Goal: Task Accomplishment & Management: Manage account settings

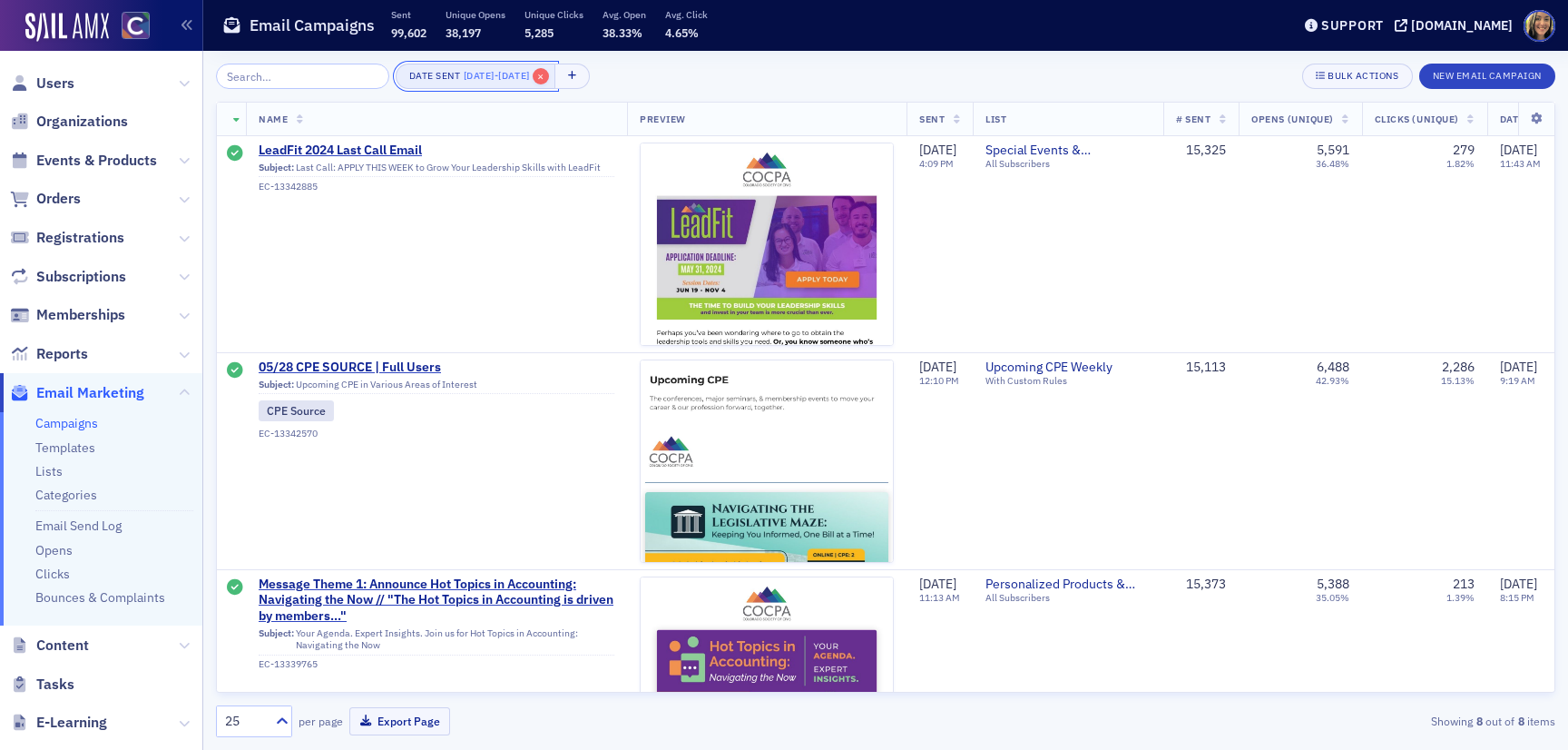
click at [549, 81] on span "×" at bounding box center [541, 76] width 17 height 17
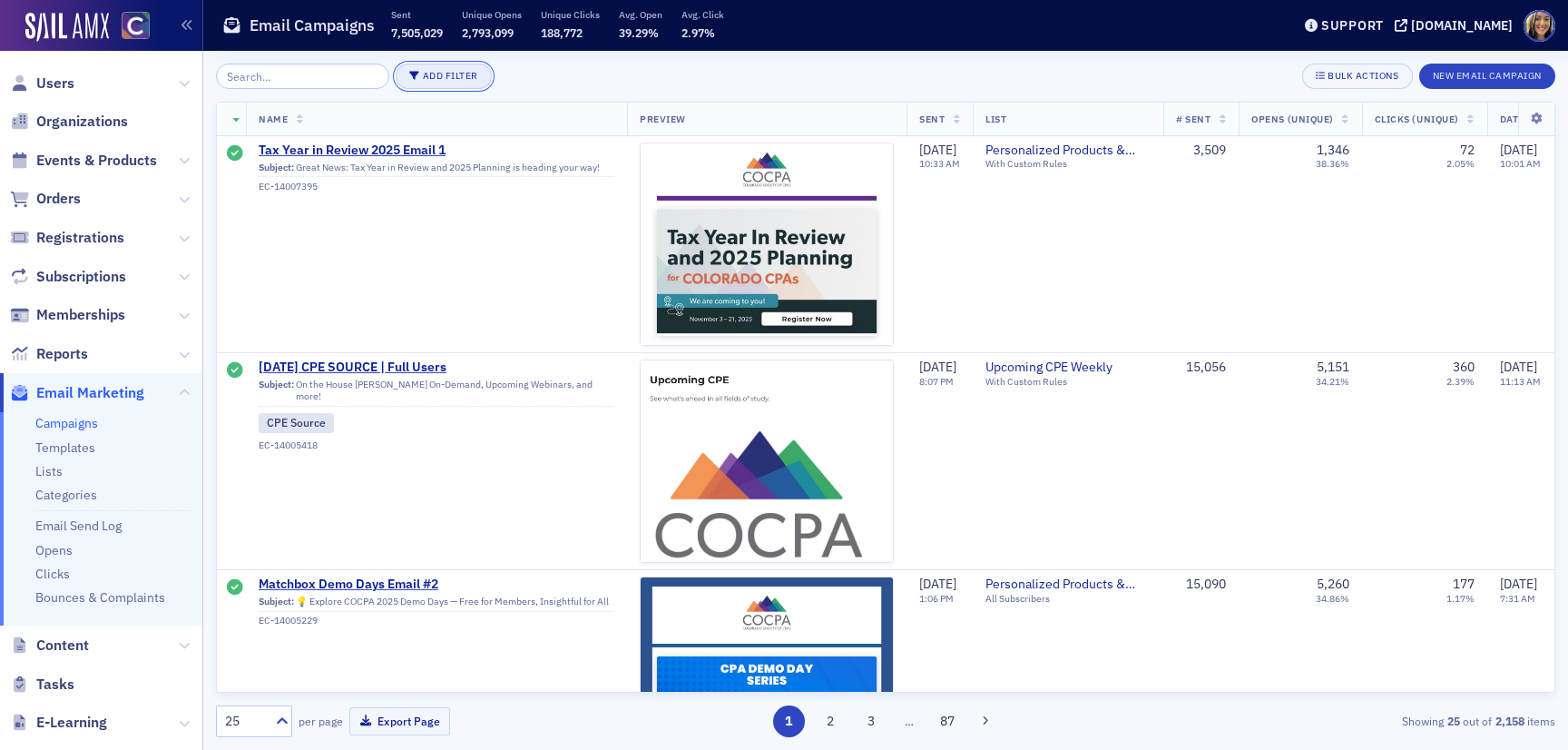
click at [441, 74] on button "Add Filter" at bounding box center [444, 76] width 96 height 26
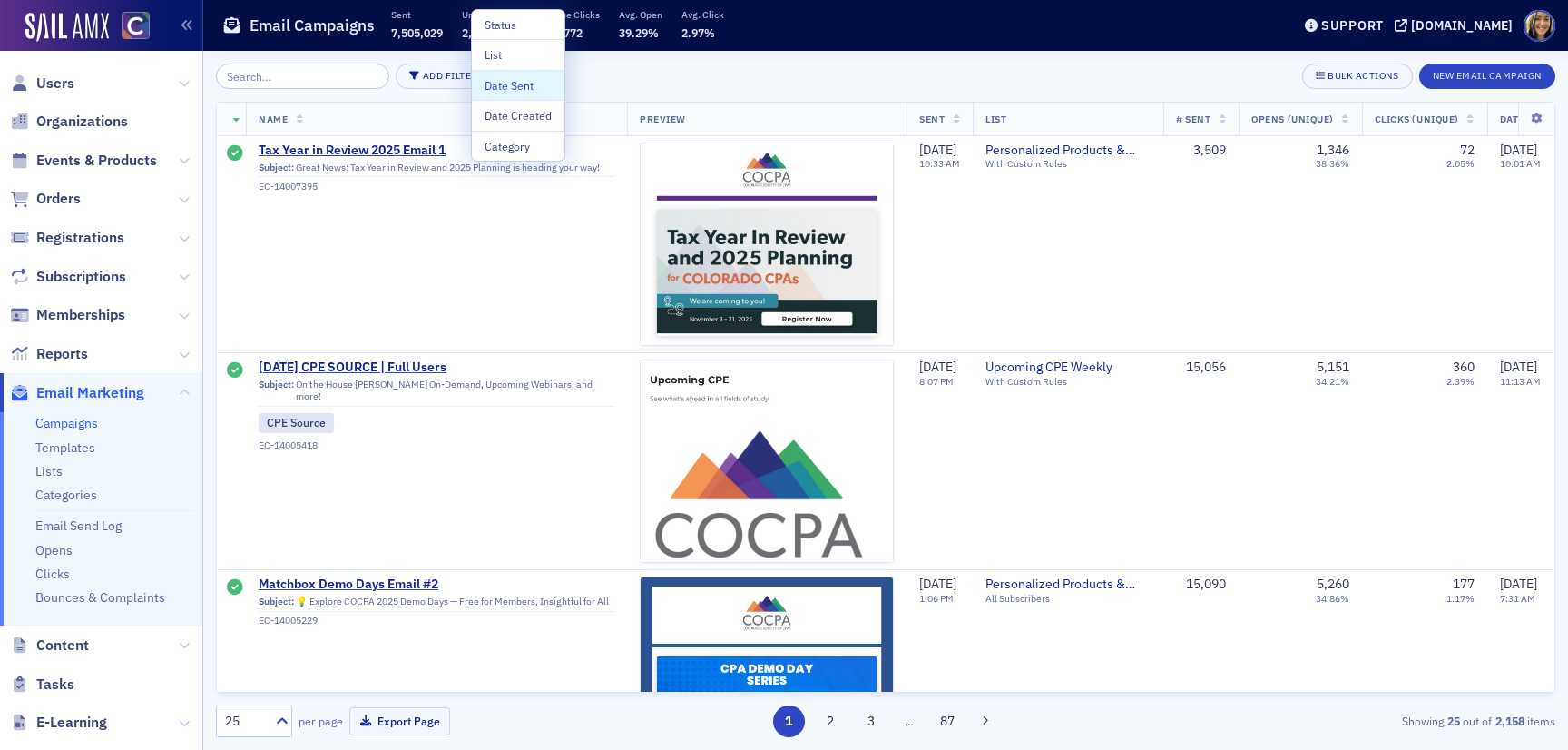
click at [505, 79] on div "Date Sent" at bounding box center [518, 85] width 67 height 17
select select "7"
select select "2025"
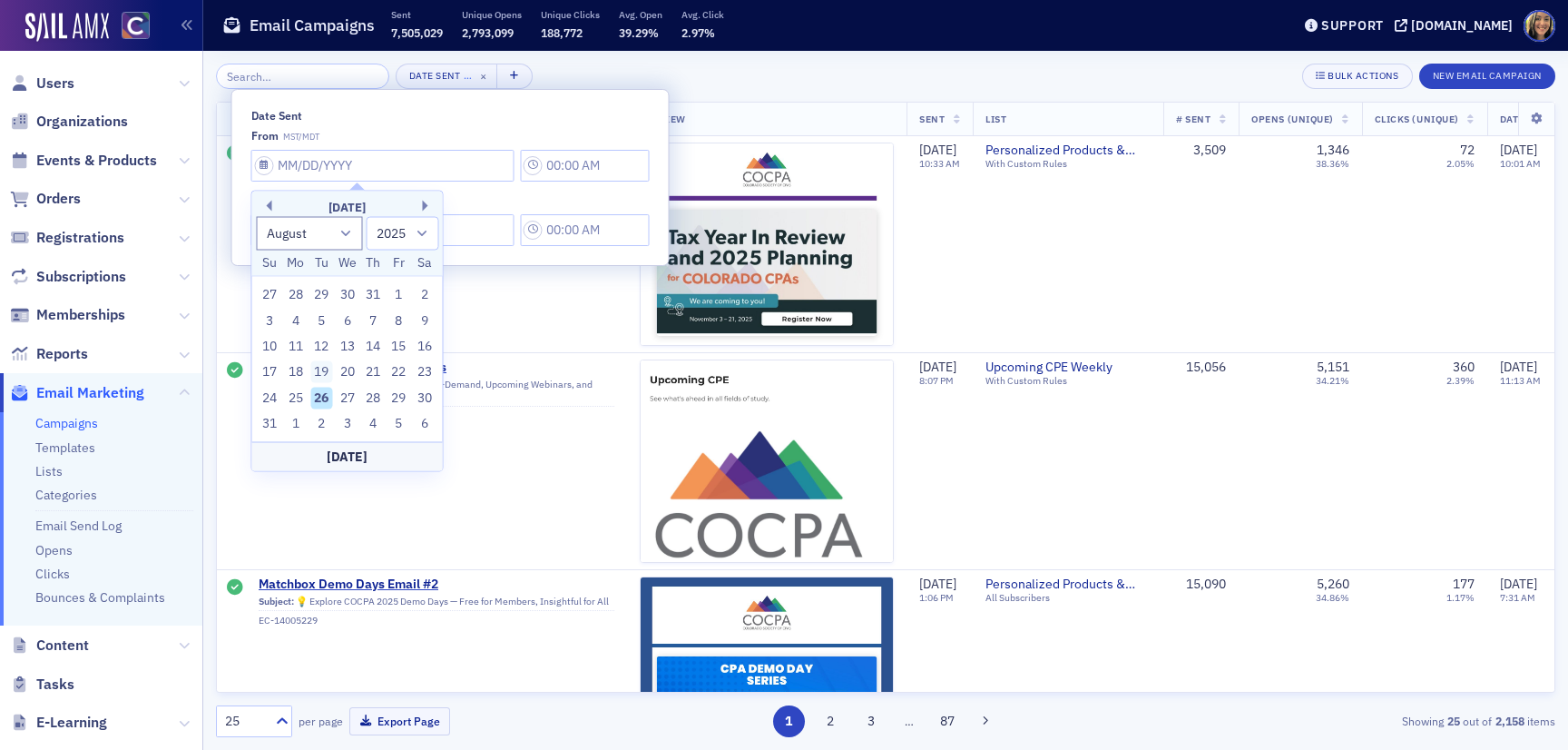
click at [327, 371] on div "19" at bounding box center [321, 372] width 22 height 22
type input "08/19/2025"
type input "8:00 AM"
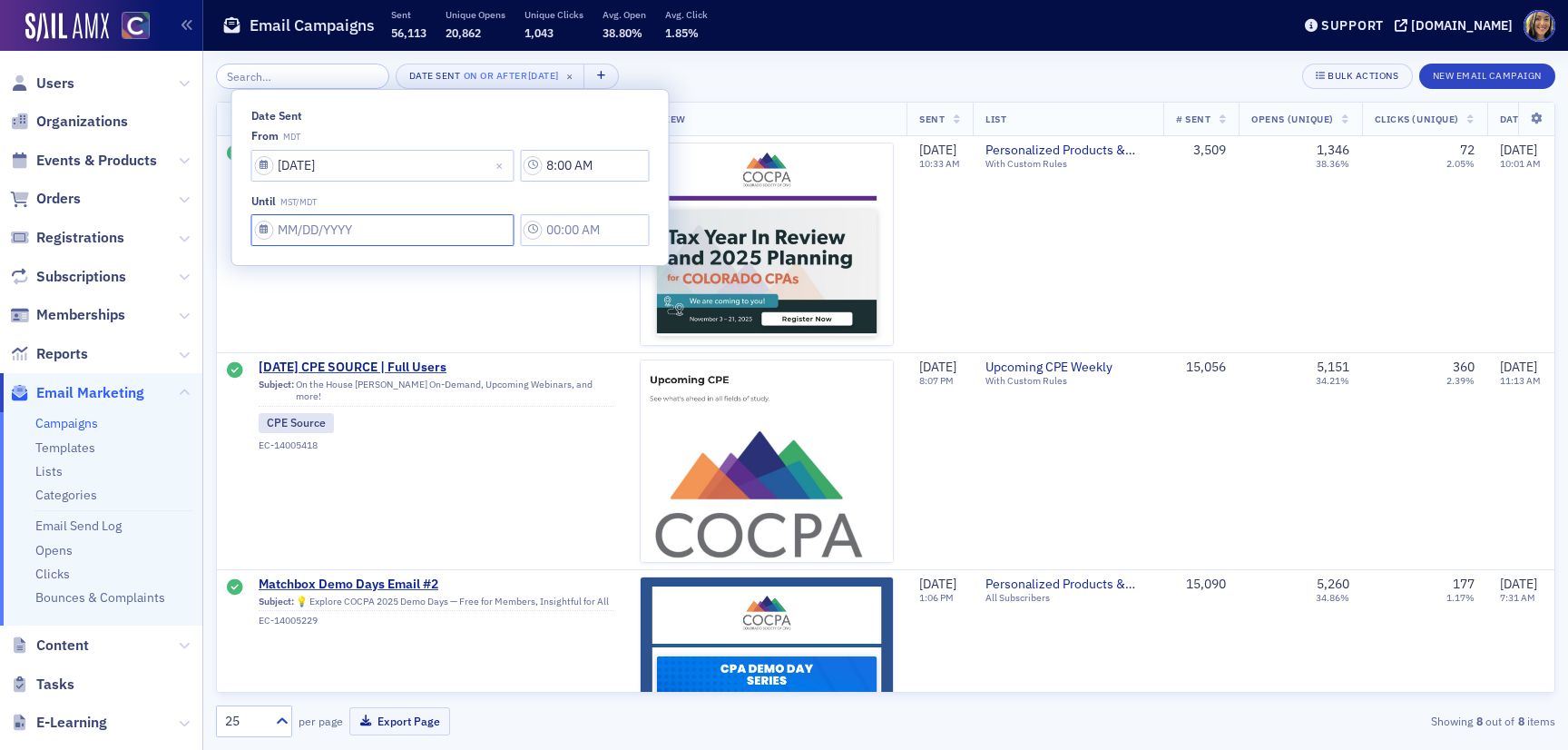
click at [312, 182] on input "Date Sent" at bounding box center [383, 165] width 264 height 32
select select "7"
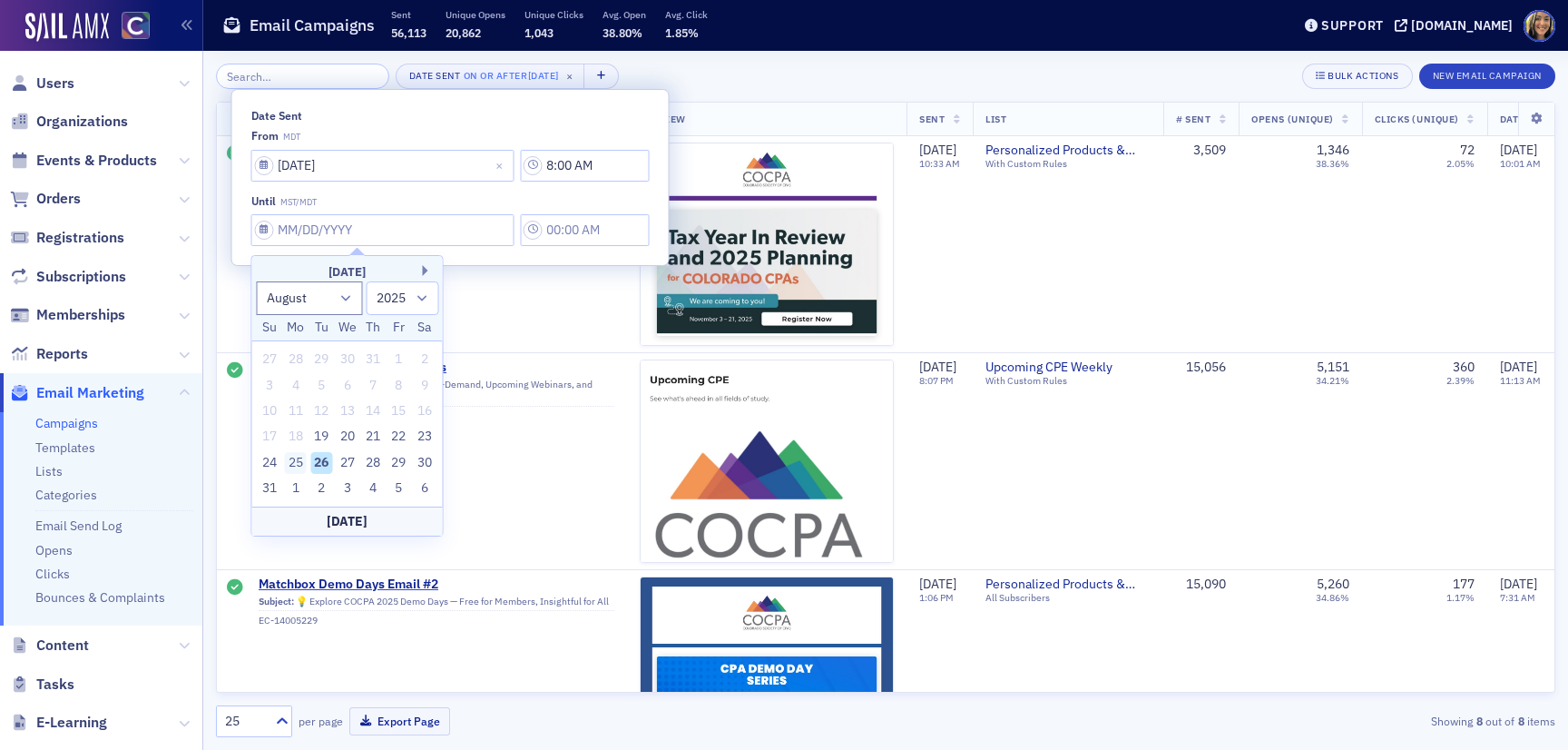
click at [301, 458] on div "25" at bounding box center [296, 463] width 22 height 22
type input "08/25/2025"
type input "8:00 AM"
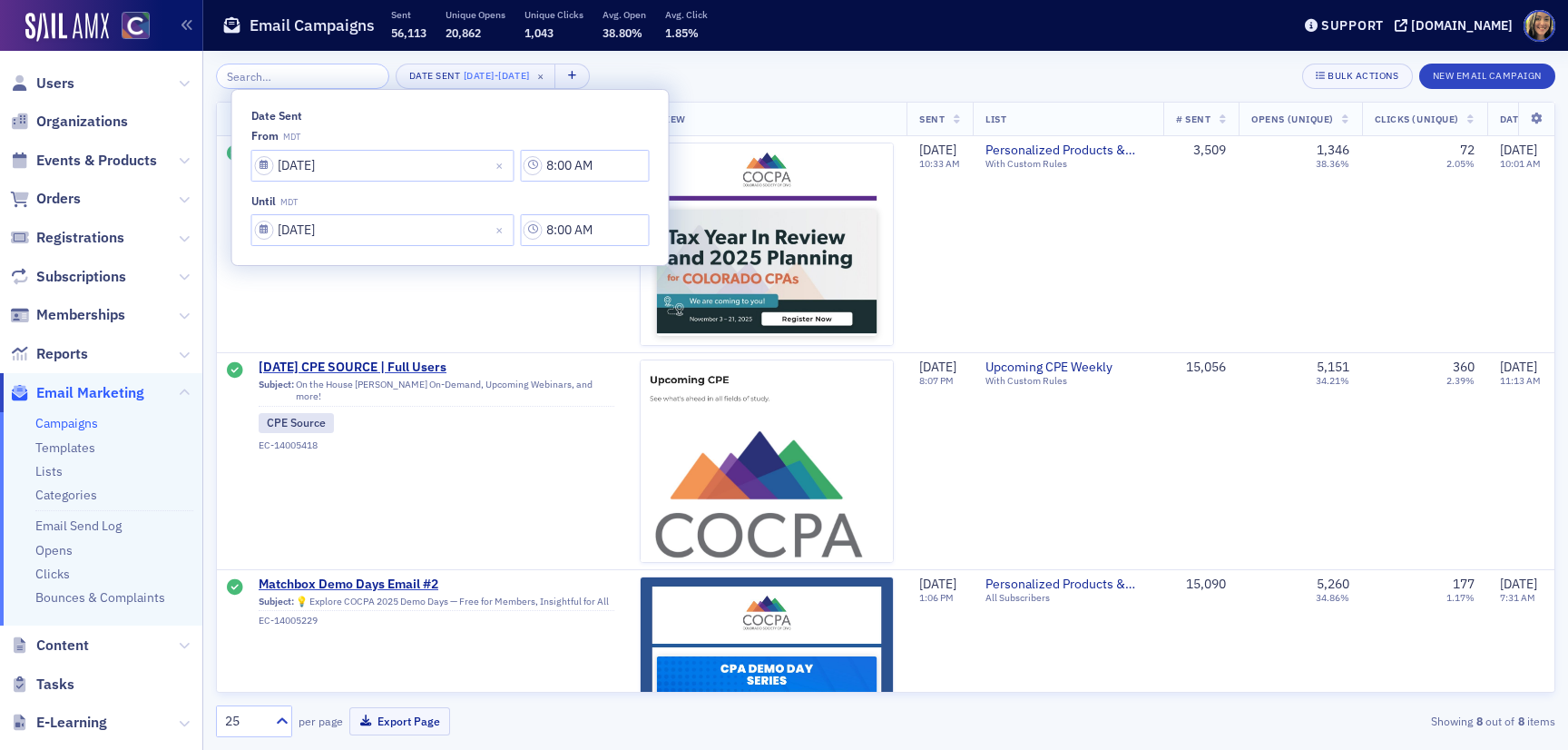
click at [757, 97] on div "Date Sent 8/19/2025 - 8/25/2025 × Bulk Actions New Email Campaign Name Preview …" at bounding box center [886, 400] width 1339 height 674
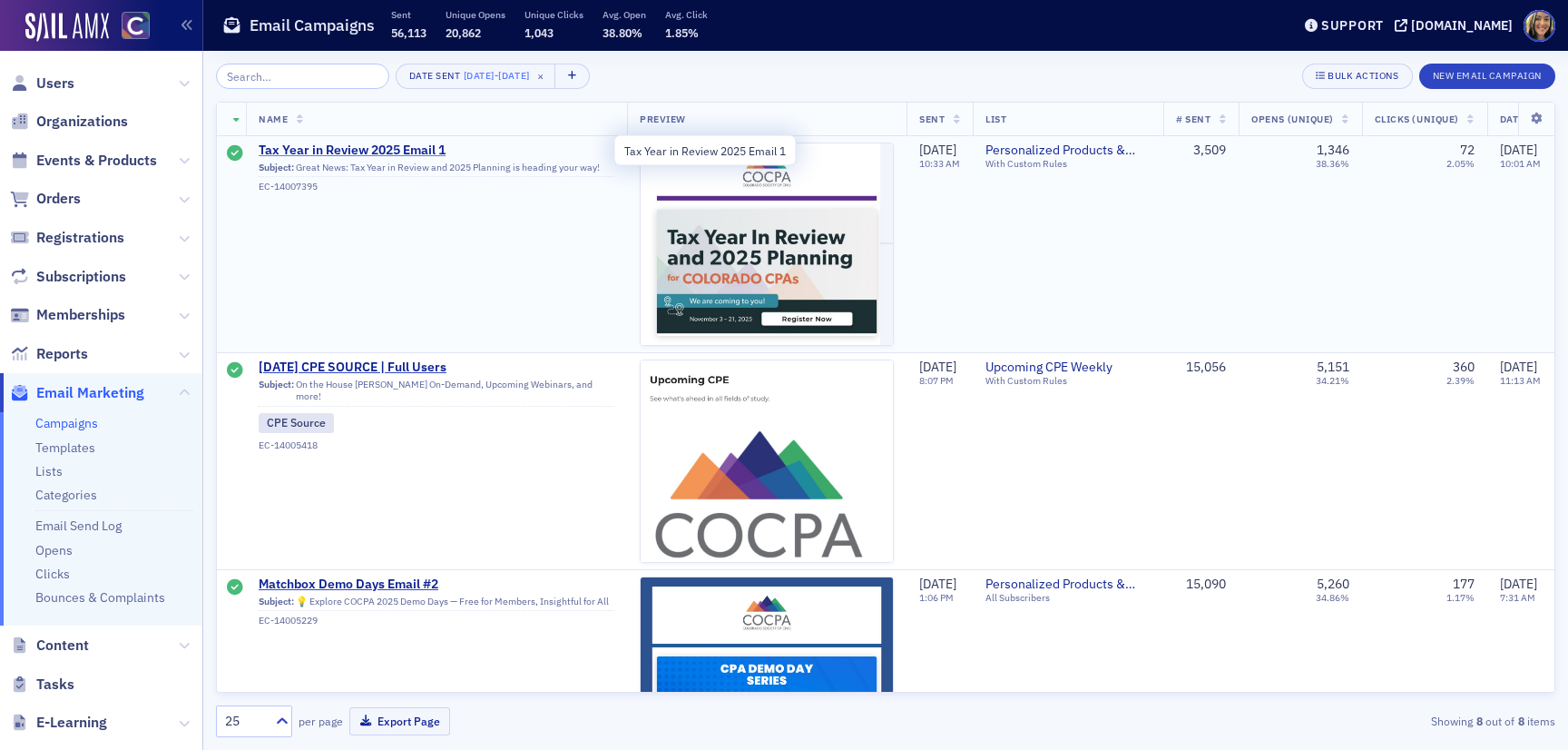
click at [389, 145] on span "Tax Year in Review 2025 Email 1" at bounding box center [436, 151] width 355 height 17
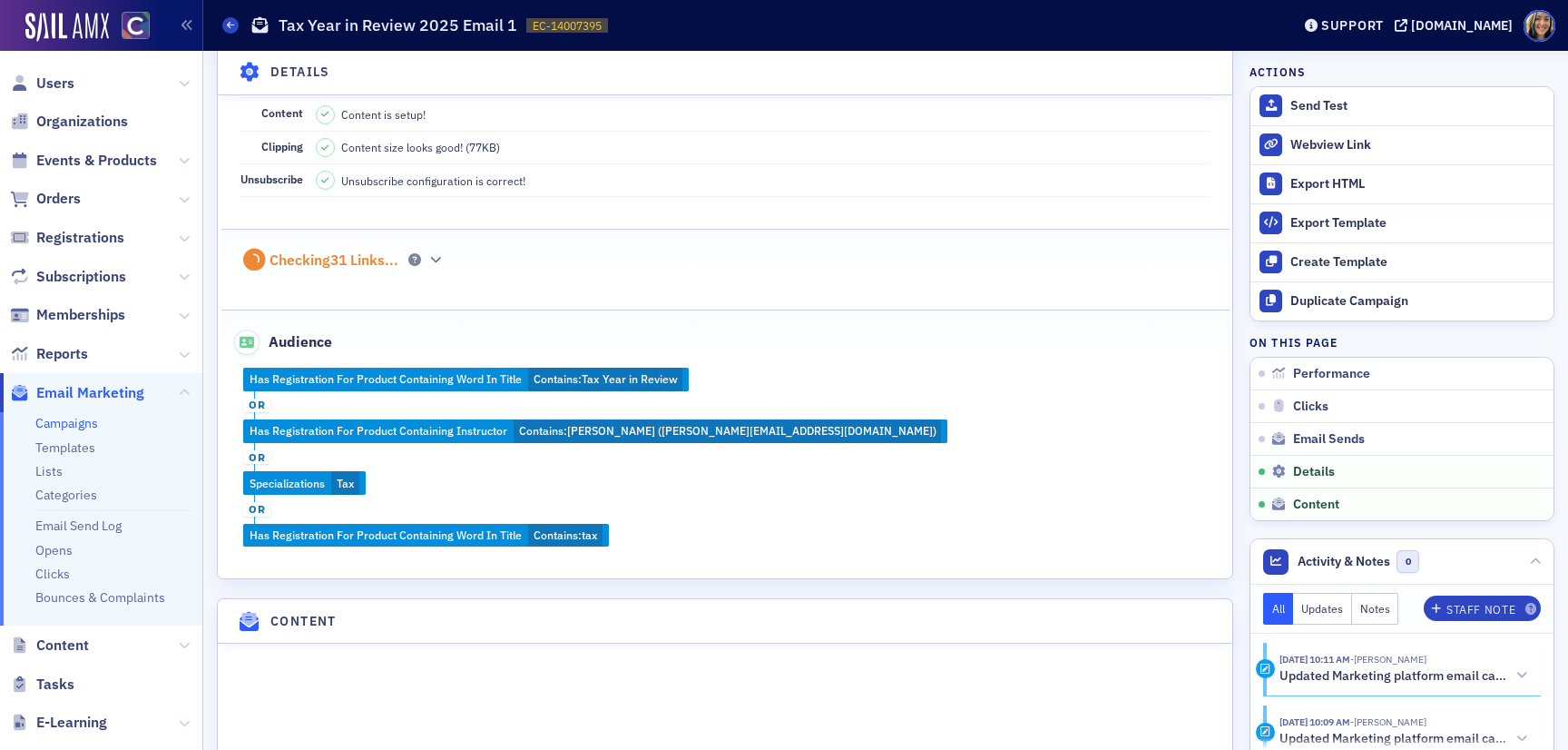
scroll to position [2167, 0]
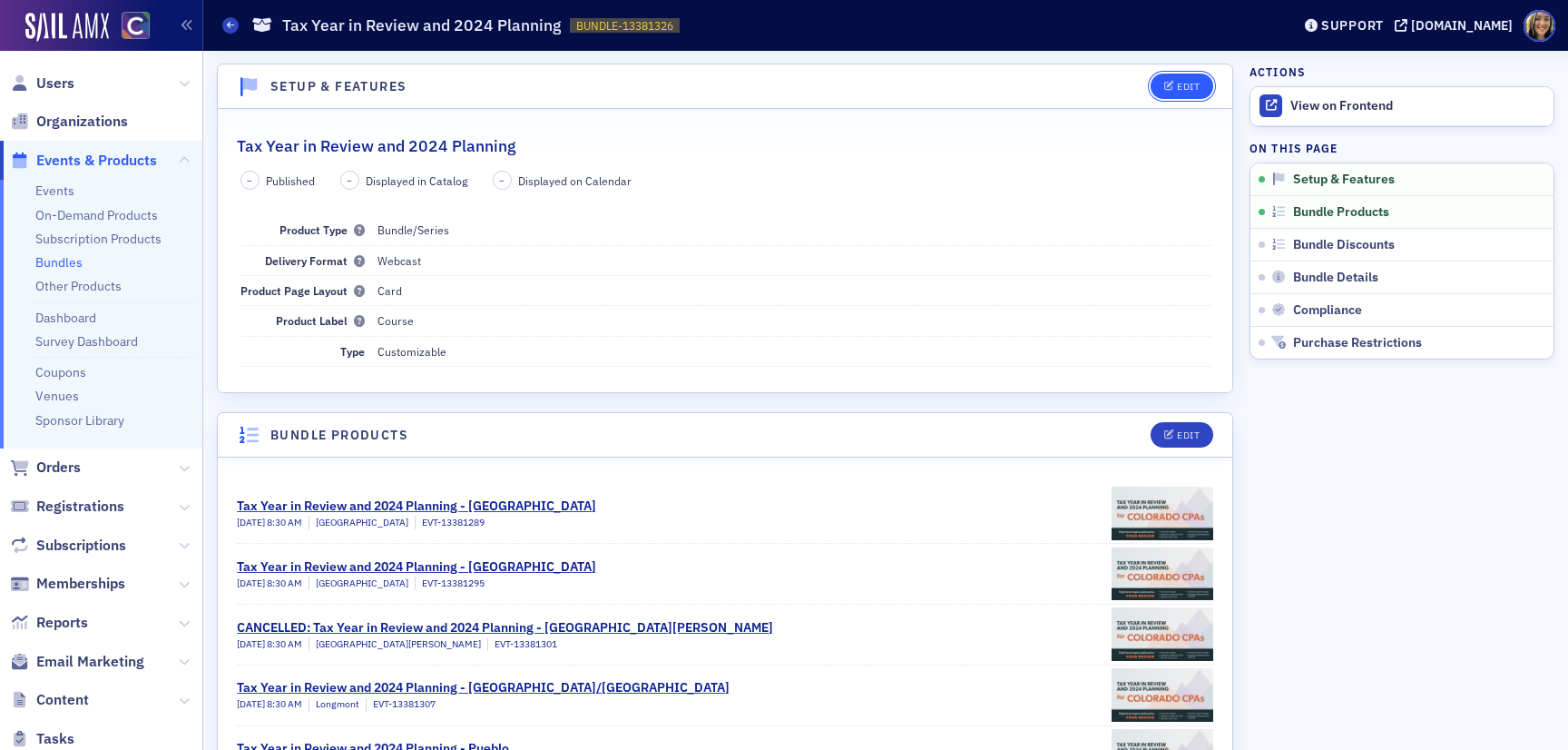
click at [1192, 77] on button "Edit" at bounding box center [1182, 86] width 62 height 26
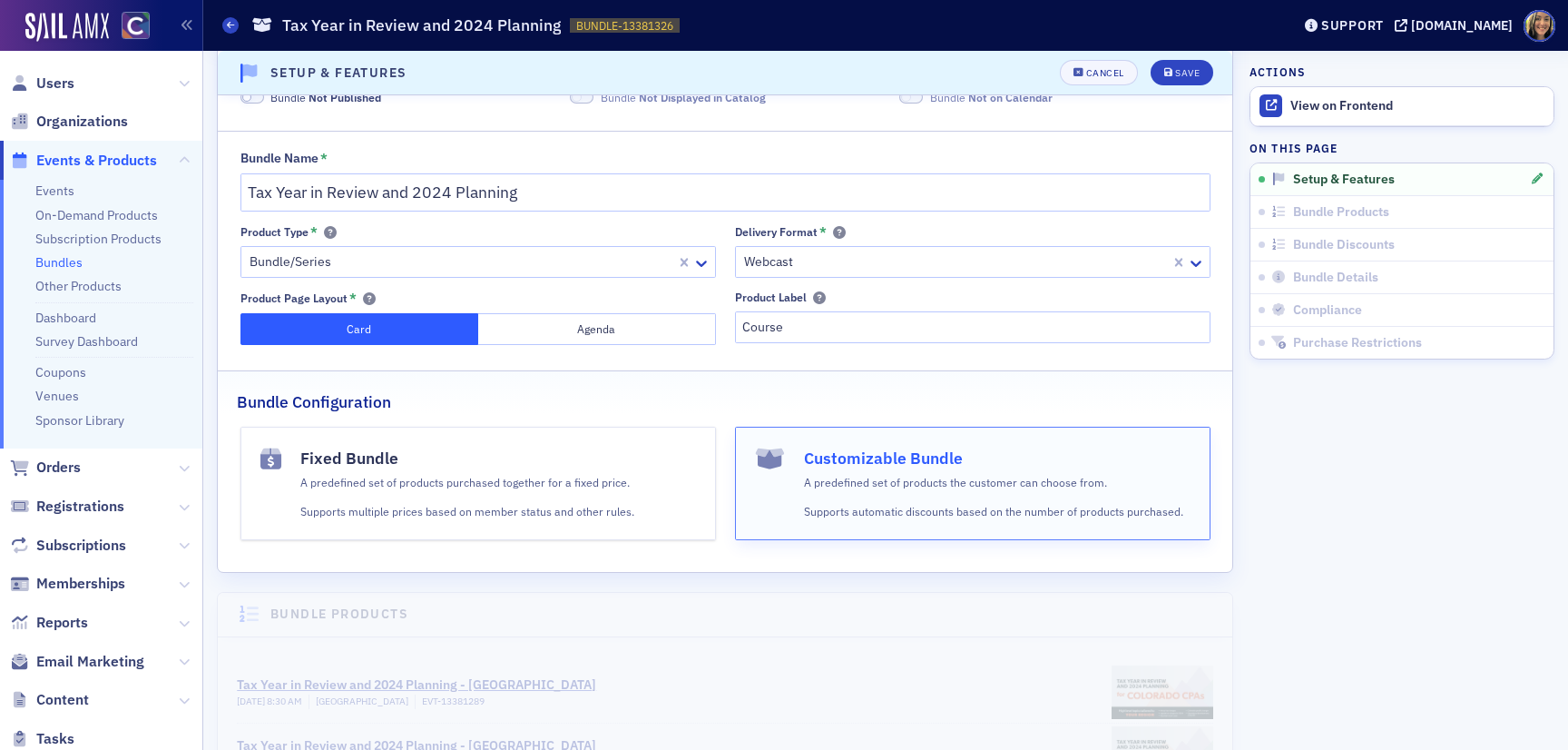
scroll to position [21, 0]
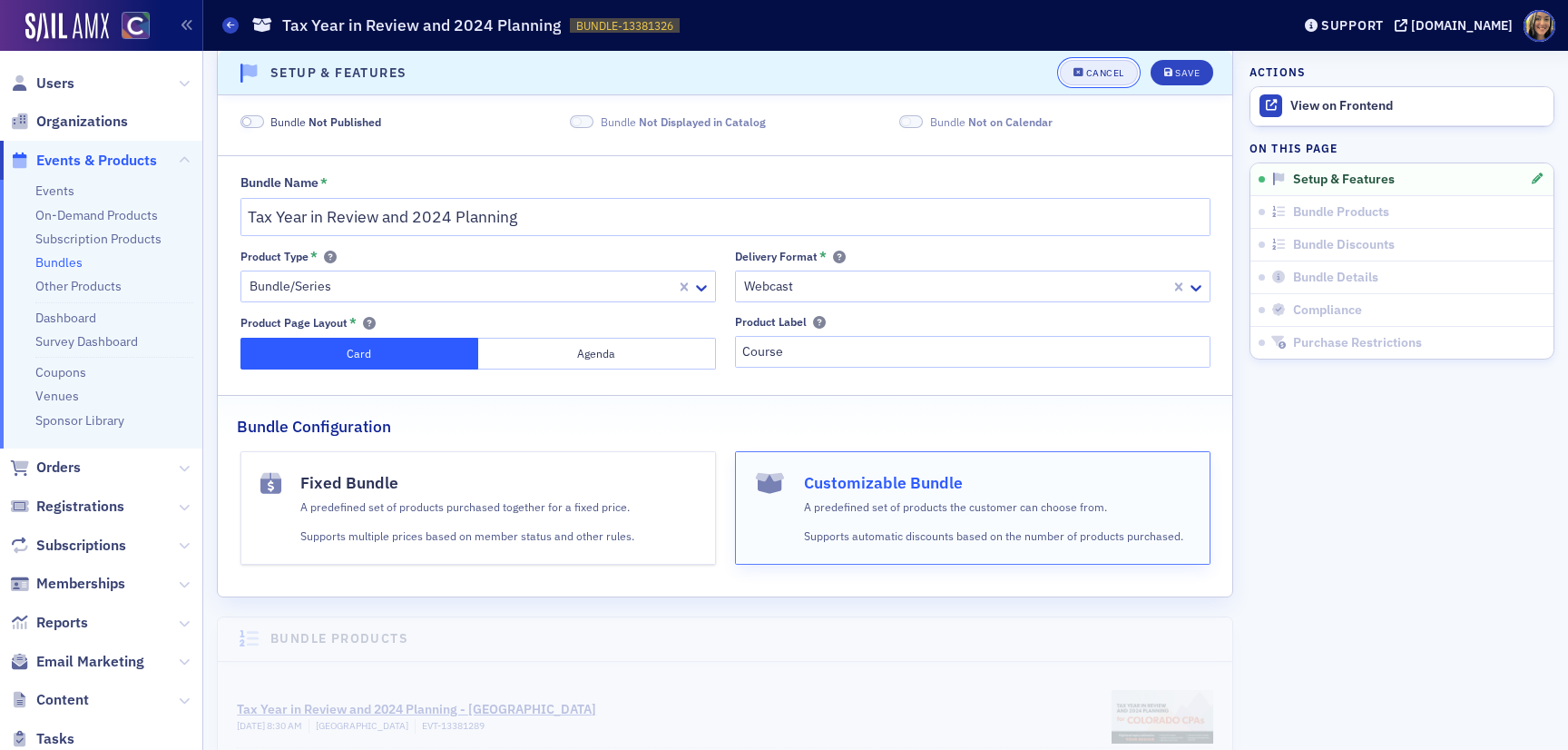
click at [1089, 75] on div "Cancel" at bounding box center [1105, 73] width 38 height 10
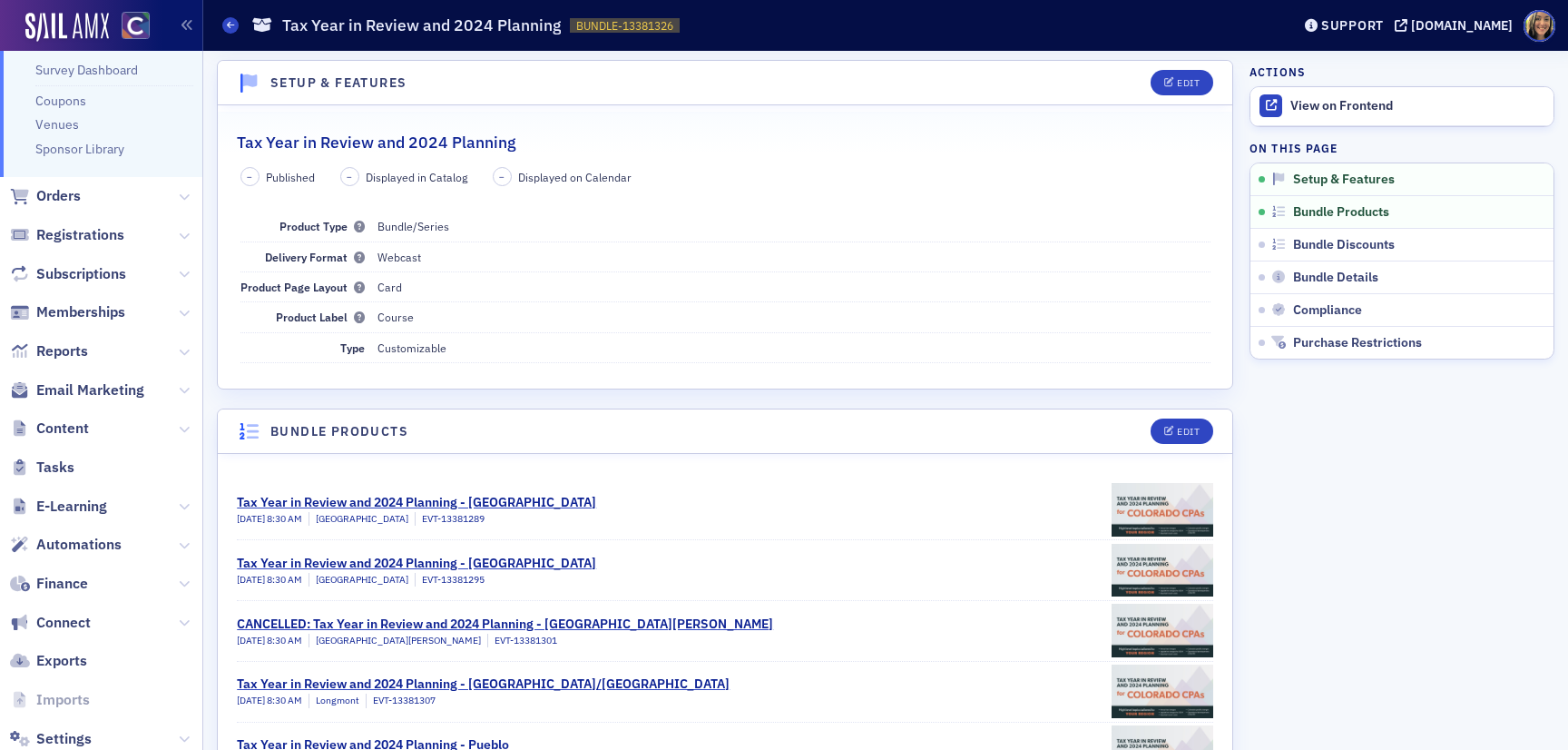
scroll to position [318, 0]
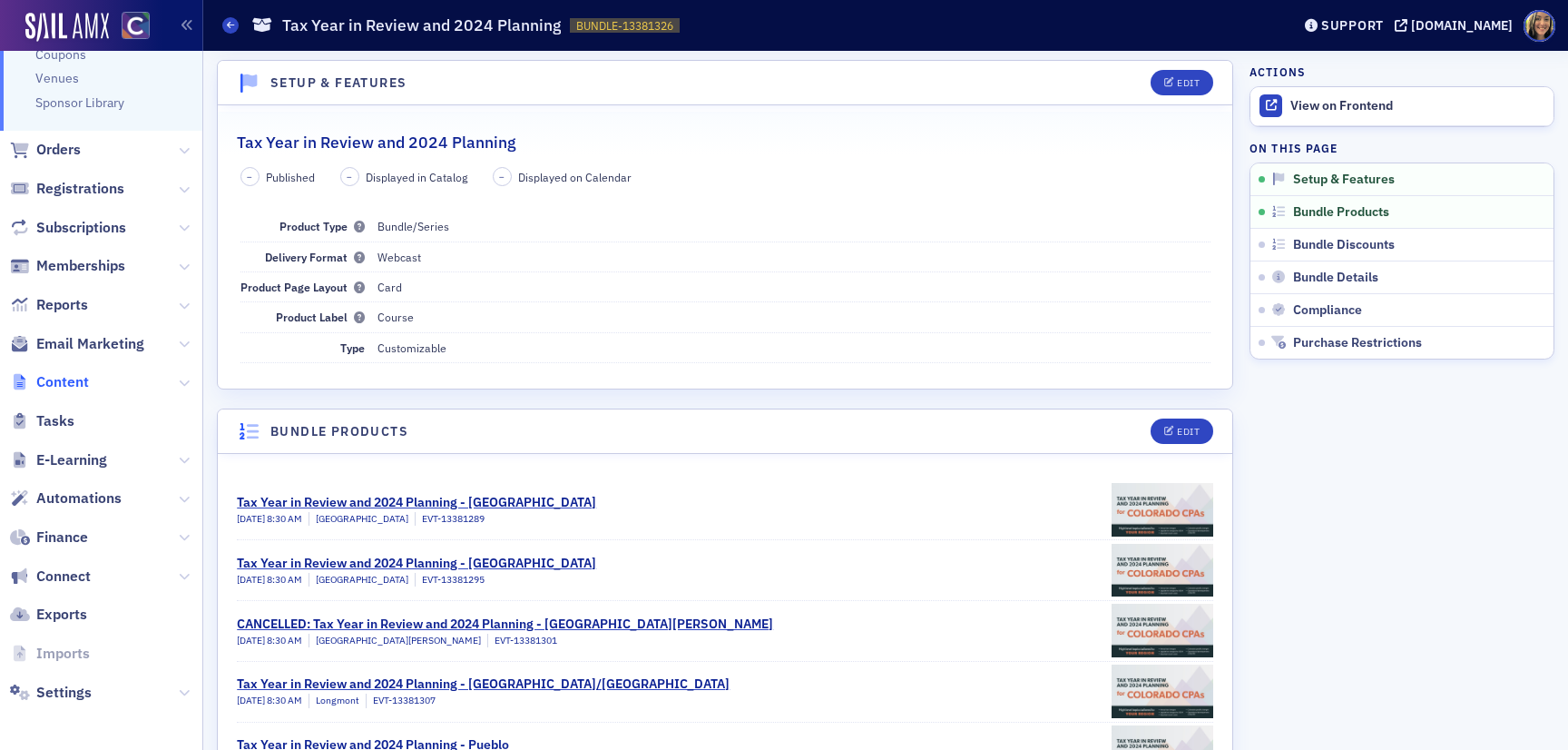
click at [79, 385] on span "Content" at bounding box center [62, 382] width 52 height 20
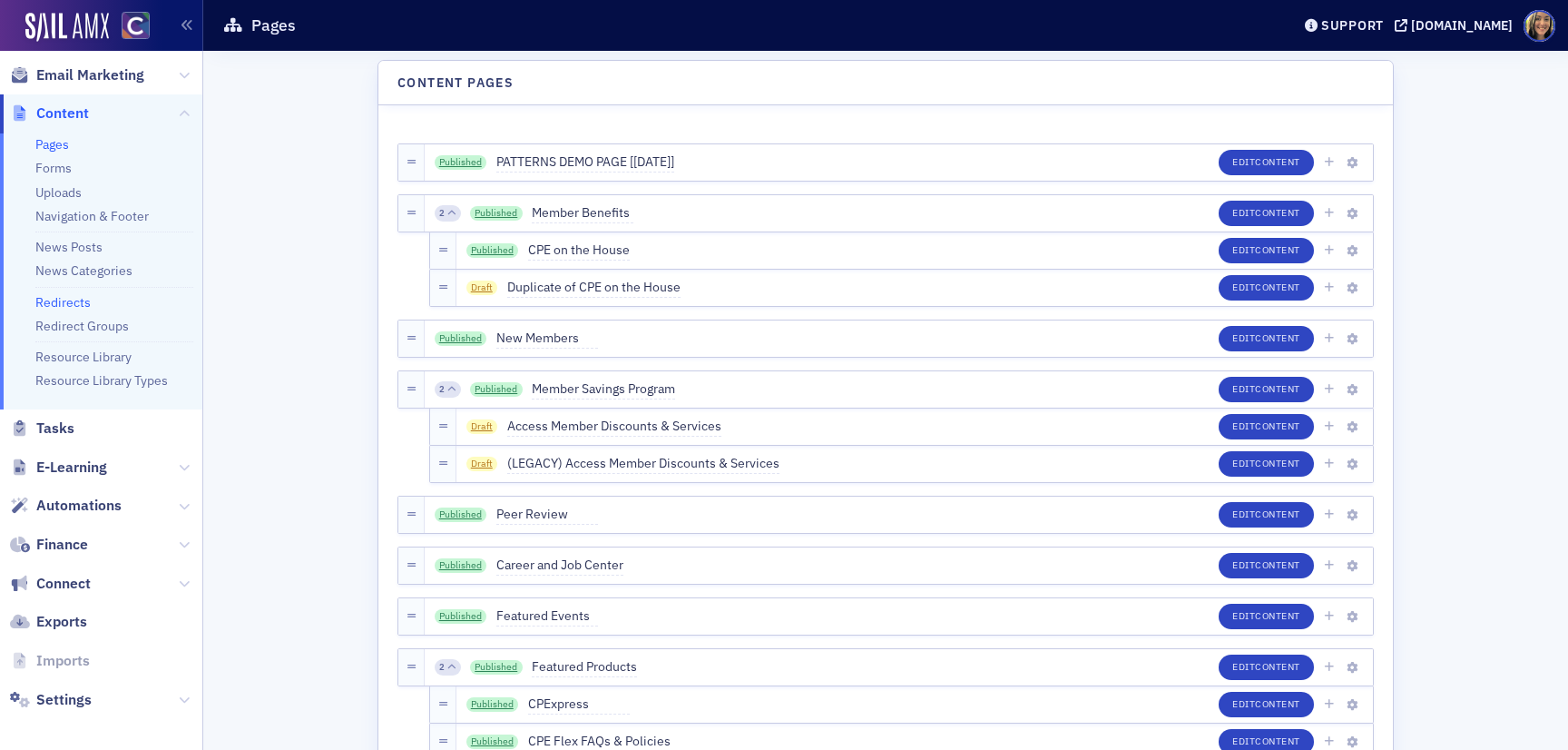
click at [73, 297] on link "Redirects" at bounding box center [63, 302] width 55 height 17
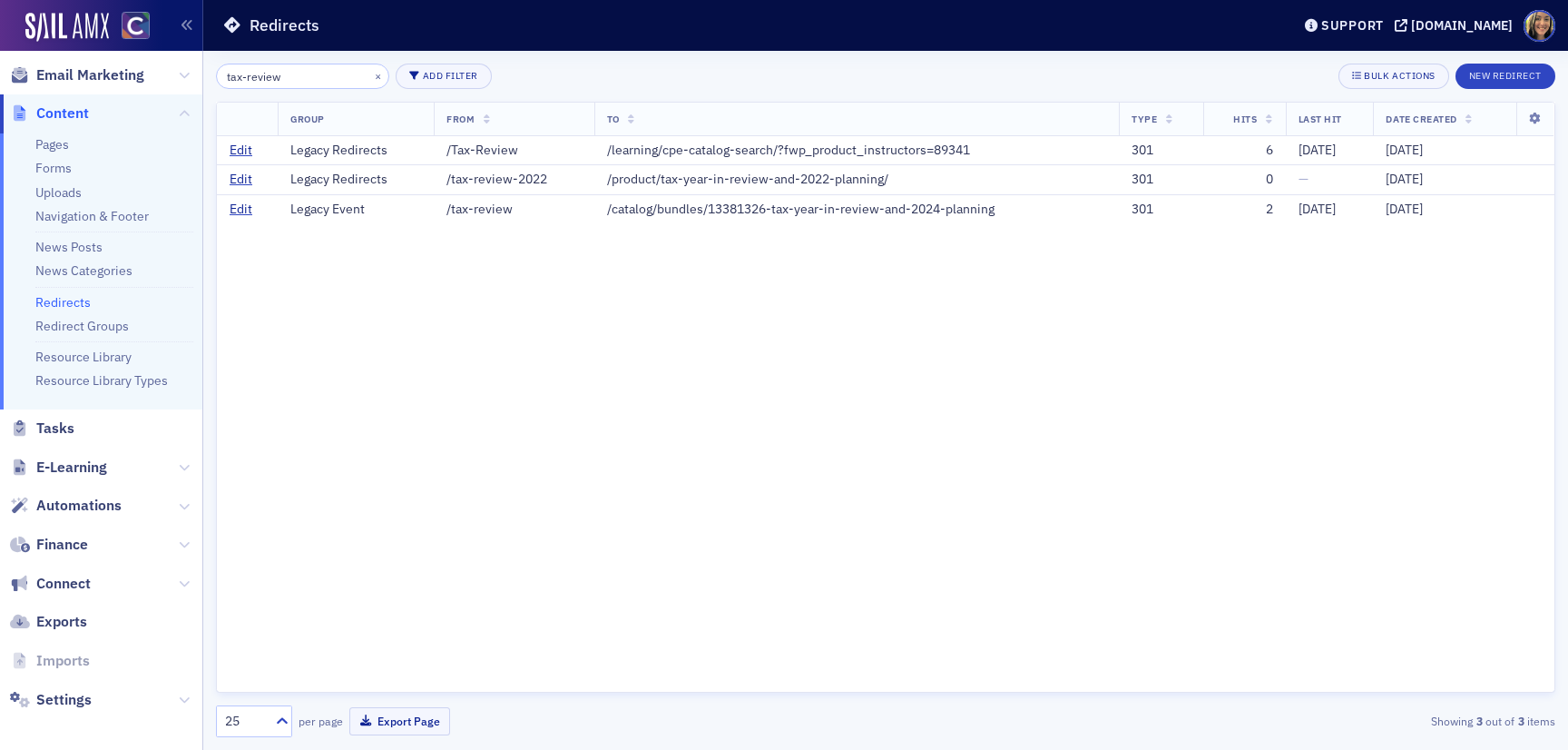
type input "tax-review"
click at [249, 153] on link "Edit" at bounding box center [241, 151] width 23 height 17
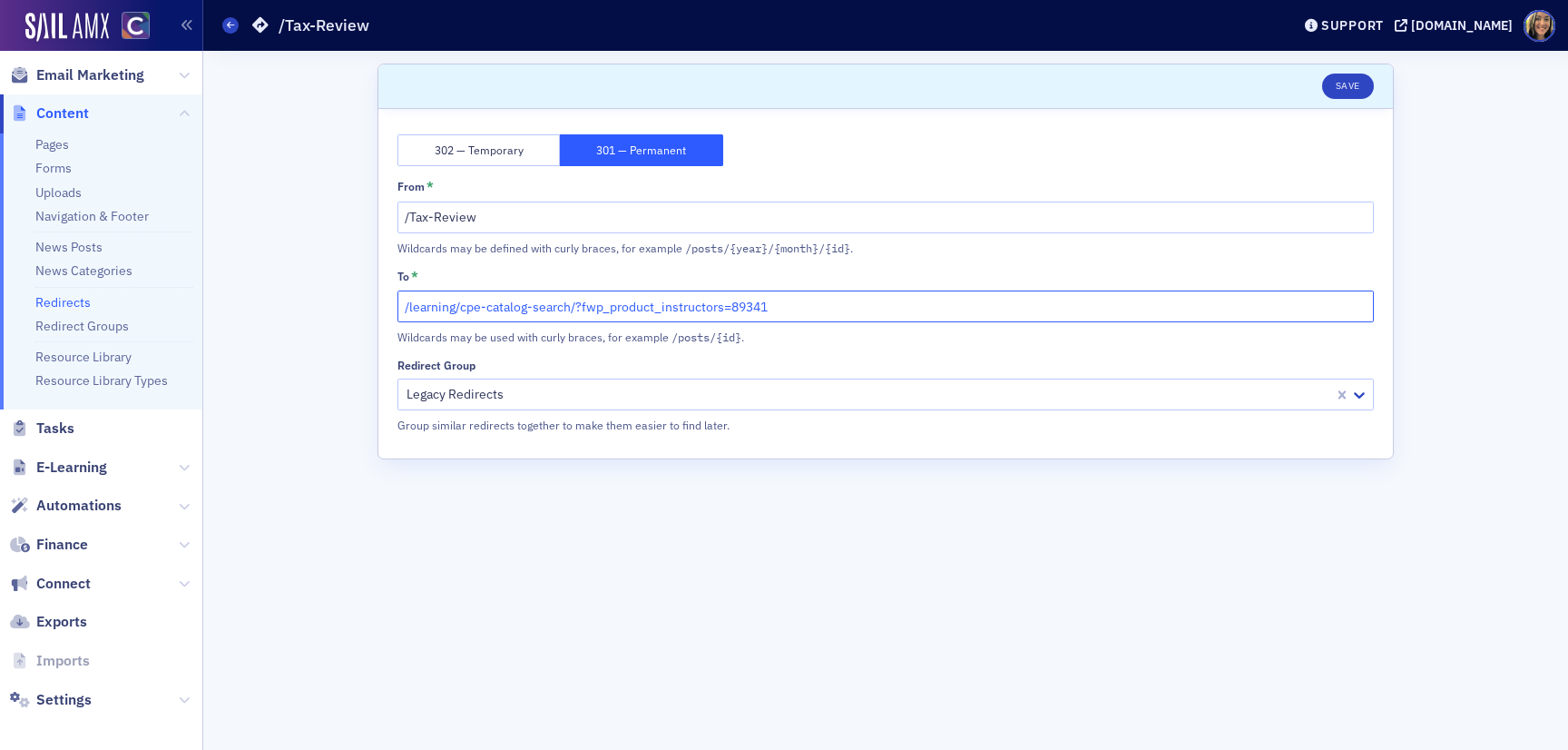
click at [658, 304] on input "/learning/cpe-catalog-search/?fwp_product_instructors=89341" at bounding box center [886, 306] width 976 height 32
paste input "https://cocpa.org/catalog/bundles/14007159-tax-year-in-review-and-2025-planning"
drag, startPoint x: 501, startPoint y: 305, endPoint x: 387, endPoint y: 304, distance: 114.0
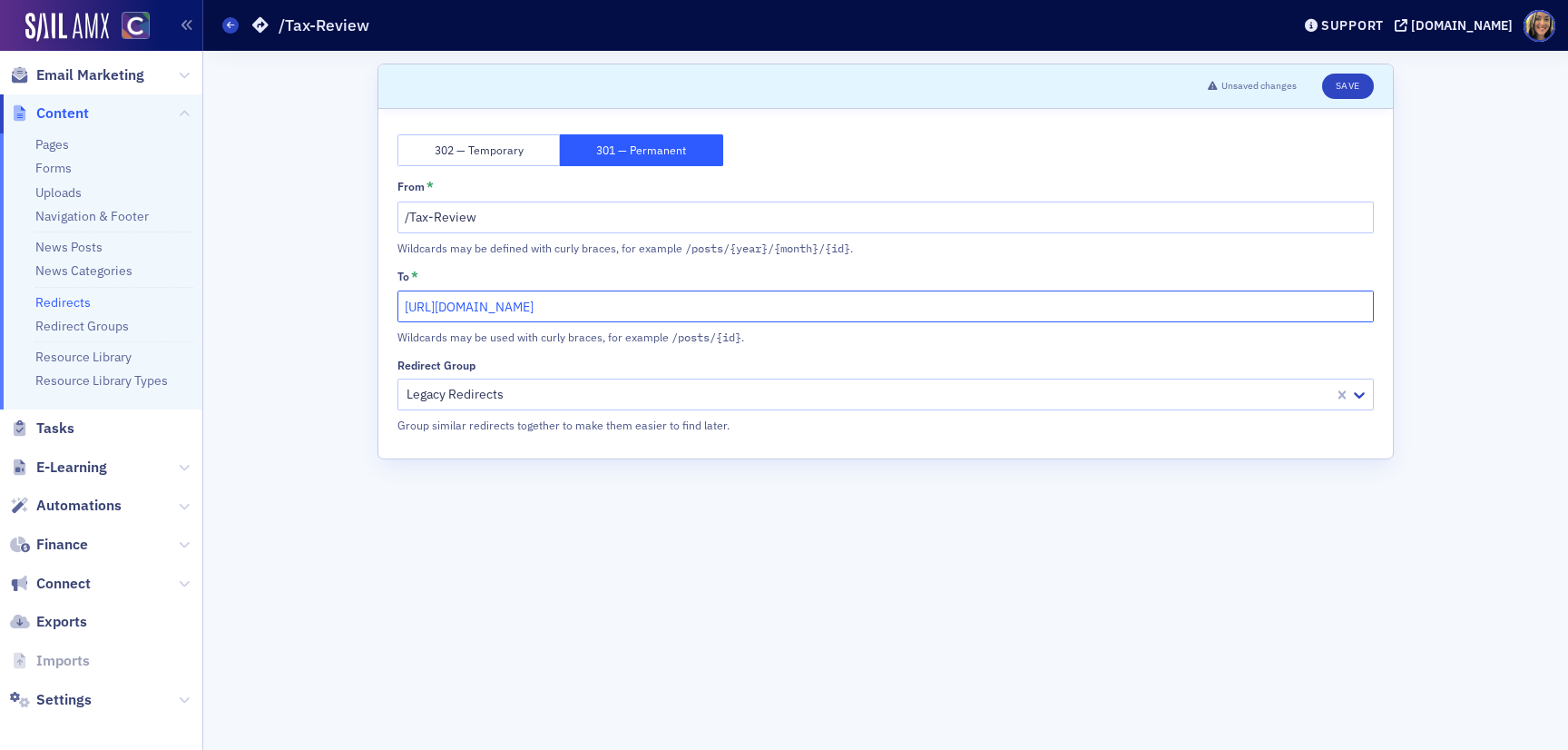
click at [387, 304] on div "302 — Temporary 301 — Permanent From * /Tax-Review Wildcards may be defined wit…" at bounding box center [886, 284] width 1015 height 349
type input "/catalog/bundles/14007159-tax-year-in-review-and-2025-planning"
click at [1342, 88] on button "Save" at bounding box center [1348, 86] width 51 height 26
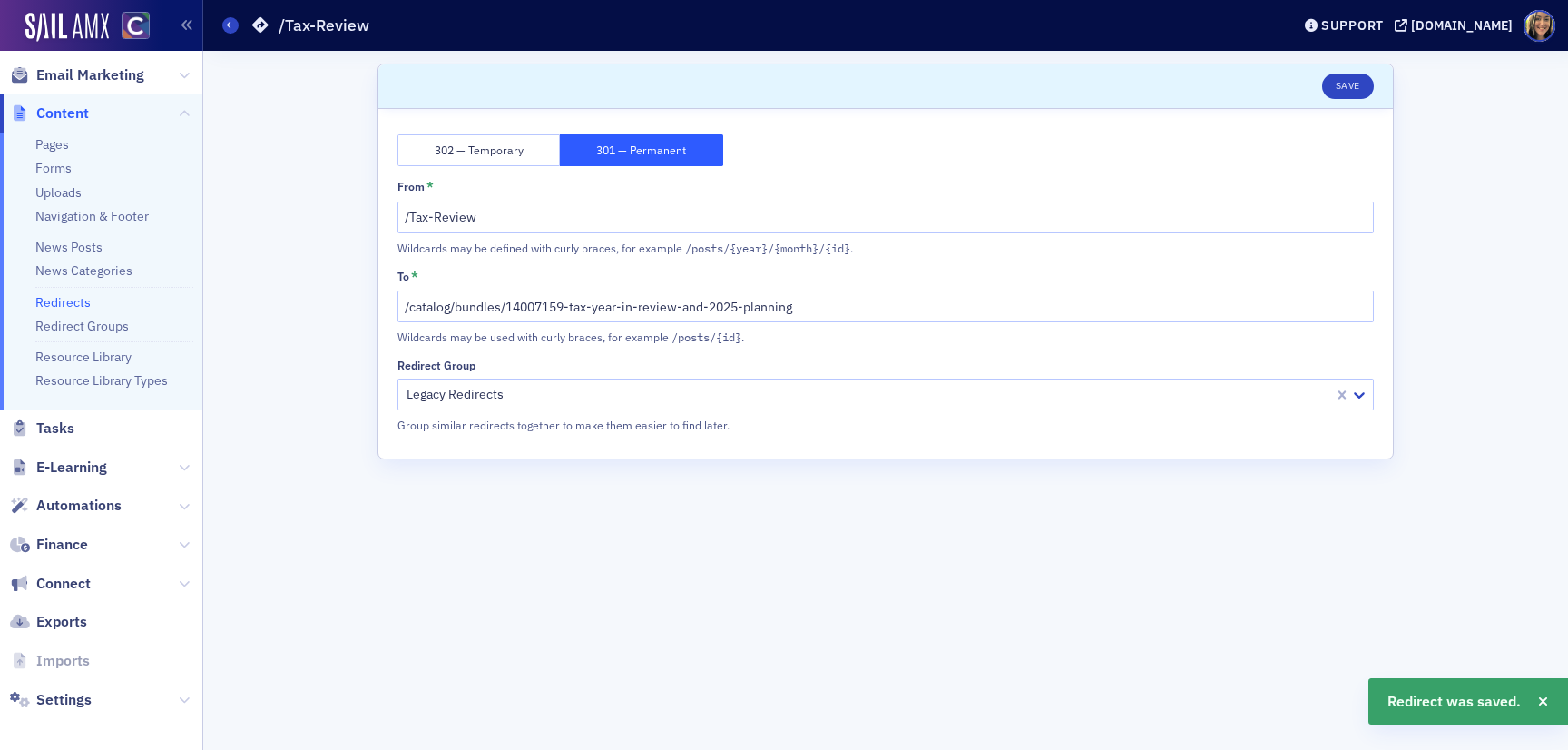
click at [233, 36] on div "Redirects /Tax-Review" at bounding box center [742, 26] width 1041 height 35
click at [224, 28] on span at bounding box center [231, 26] width 17 height 17
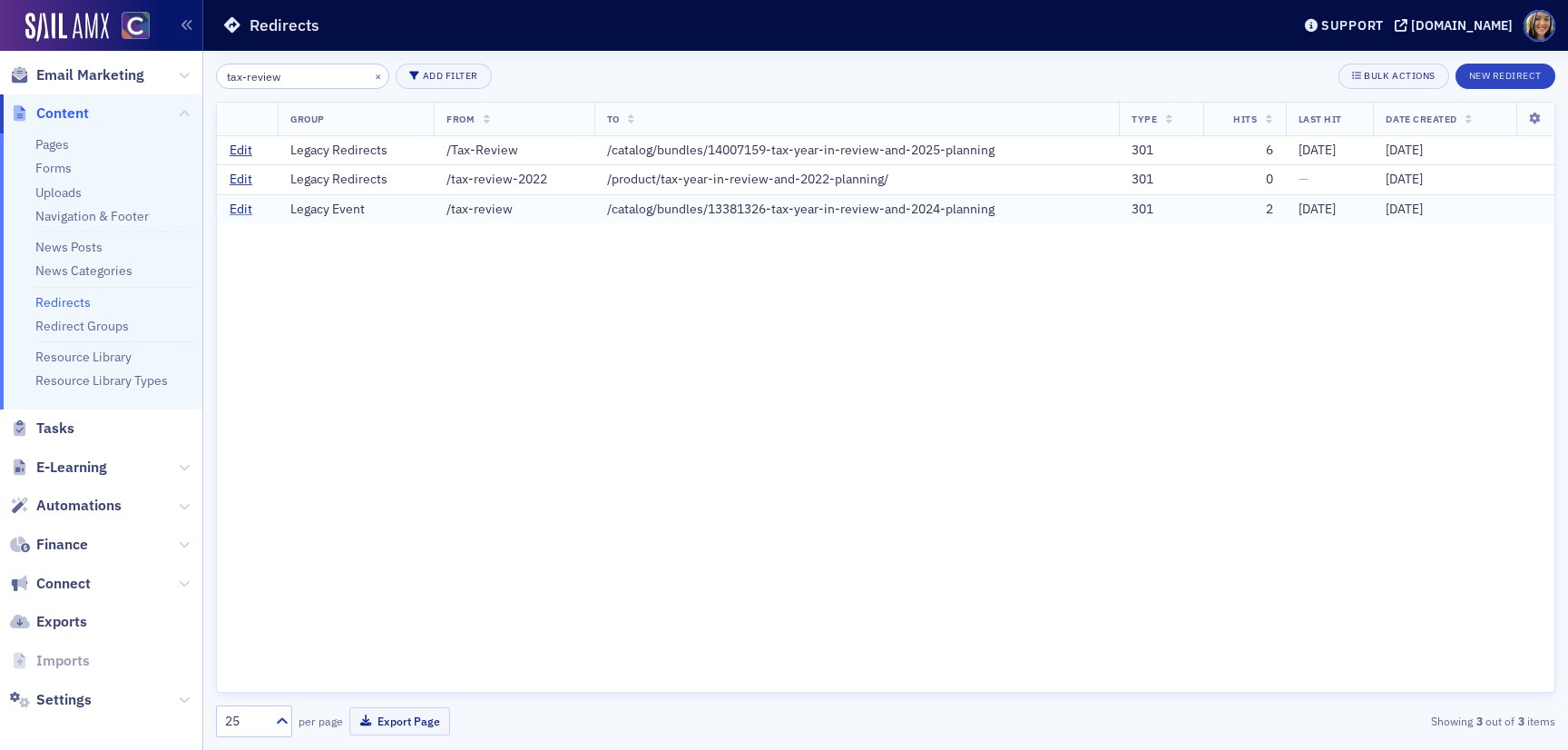
click at [242, 211] on link "Edit" at bounding box center [241, 210] width 23 height 17
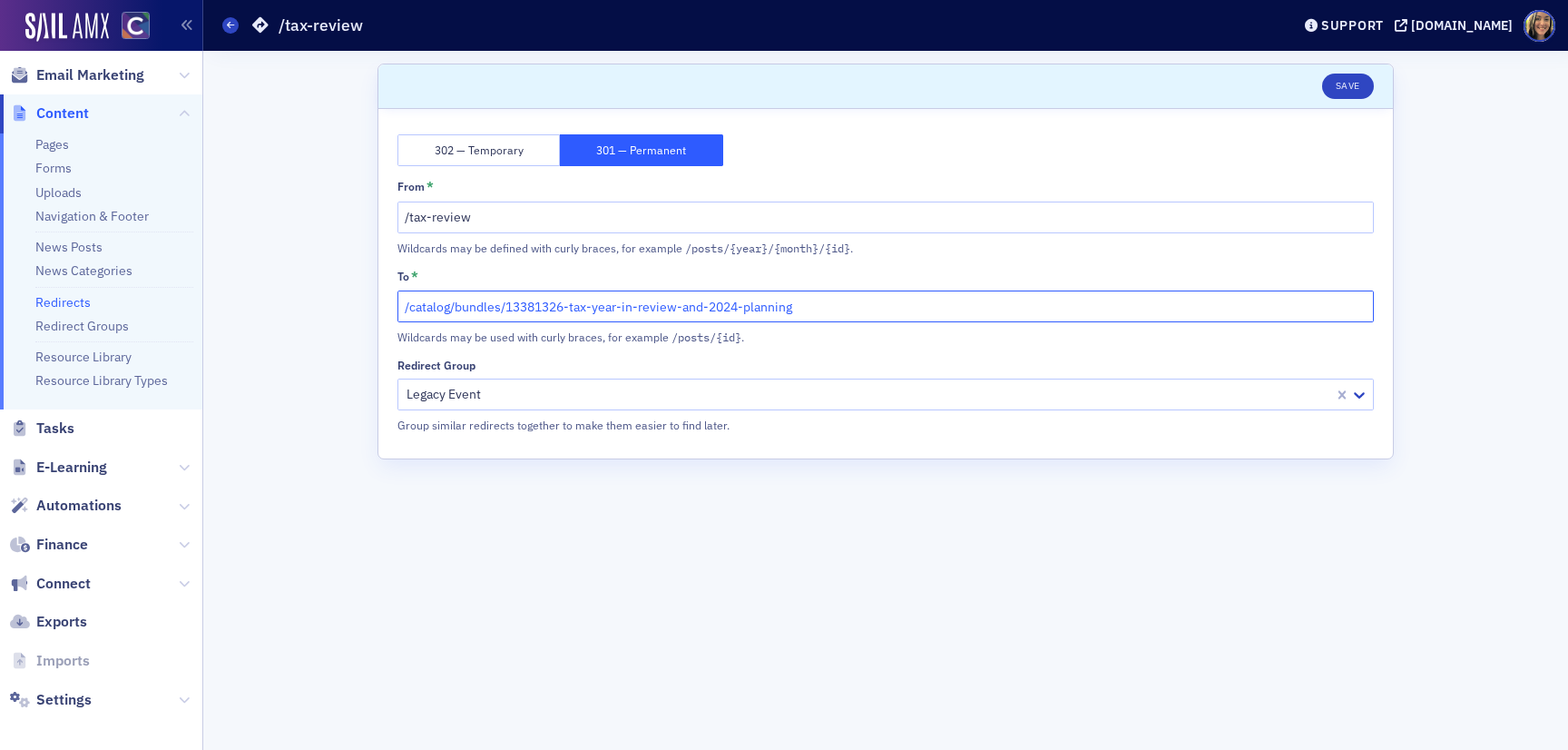
click at [637, 318] on input "/catalog/bundles/13381326-tax-year-in-review-and-2024-planning" at bounding box center [886, 306] width 976 height 32
paste input "https://cocpa.org/catalog/bundles/14007159-tax-year-in-review-and-2025"
drag, startPoint x: 501, startPoint y: 305, endPoint x: 291, endPoint y: 304, distance: 210.0
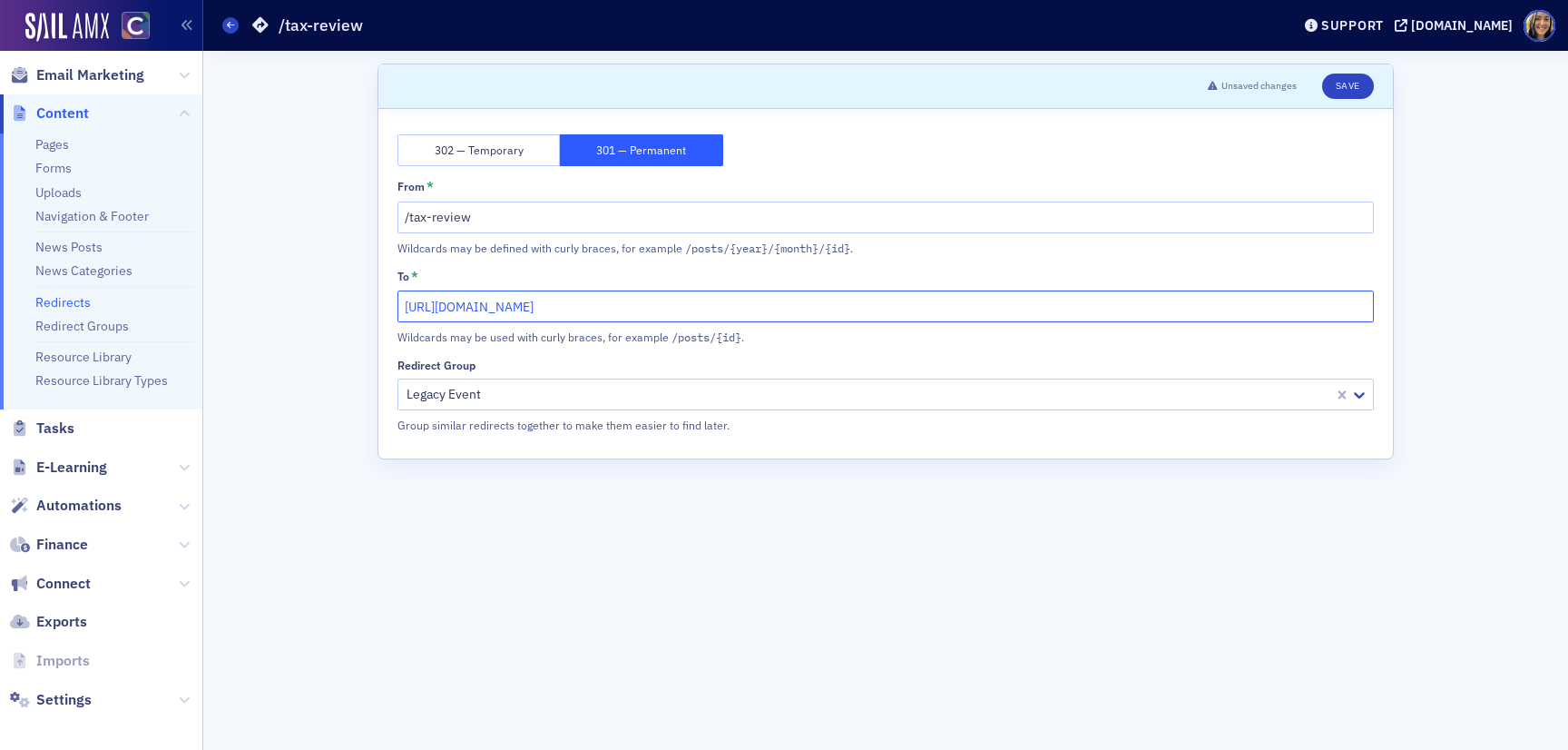
click at [291, 305] on div "Scroll to Unsaved changes Save 302 — Temporary 301 — Permanent From * /tax-revi…" at bounding box center [886, 400] width 1339 height 699
type input "/catalog/bundles/14007159-tax-year-in-review-and-2025-planning"
click at [1342, 74] on div "Unsaved changes Save" at bounding box center [1284, 86] width 179 height 26
click at [1338, 87] on button "Save" at bounding box center [1348, 86] width 51 height 26
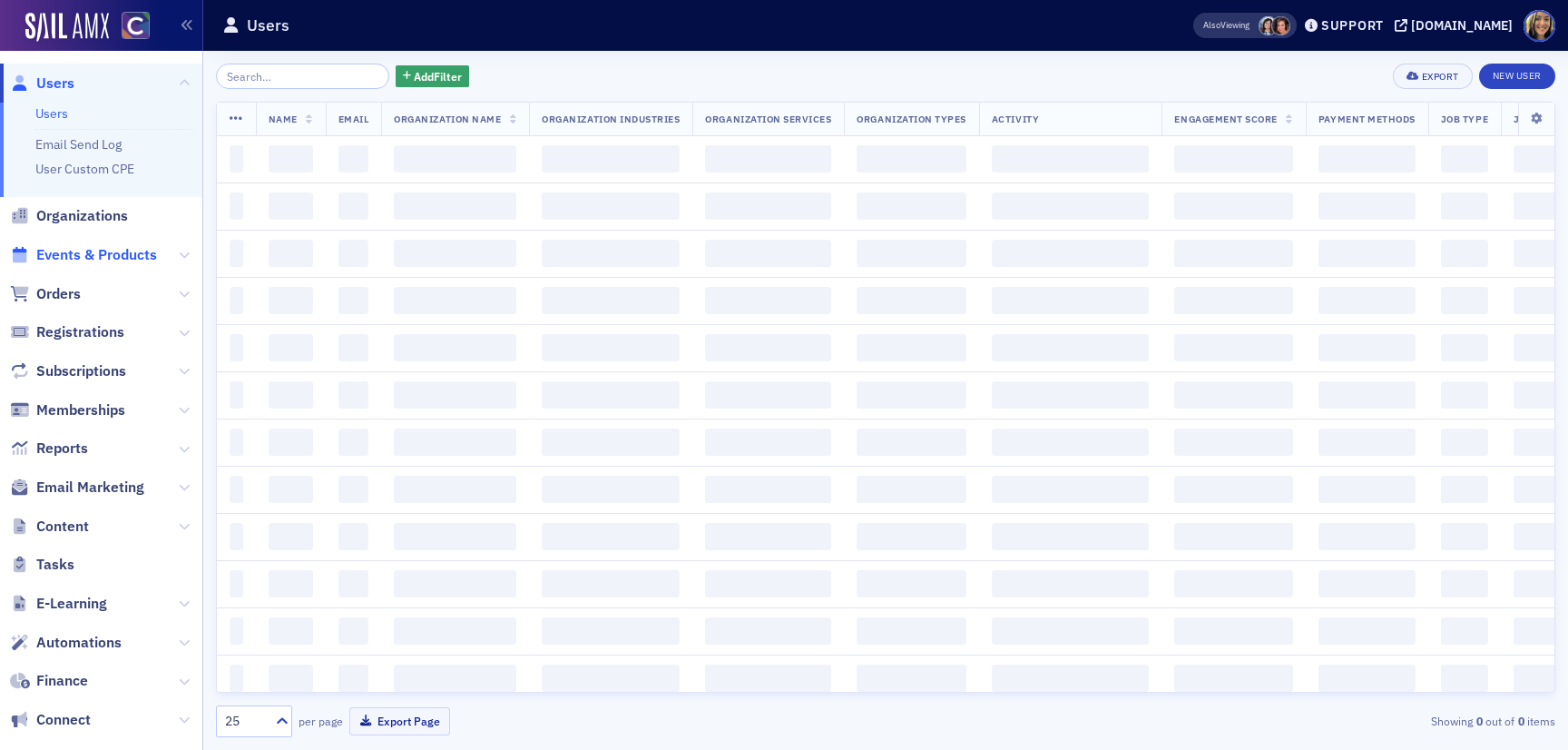
click at [94, 259] on span "Events & Products" at bounding box center [96, 256] width 120 height 20
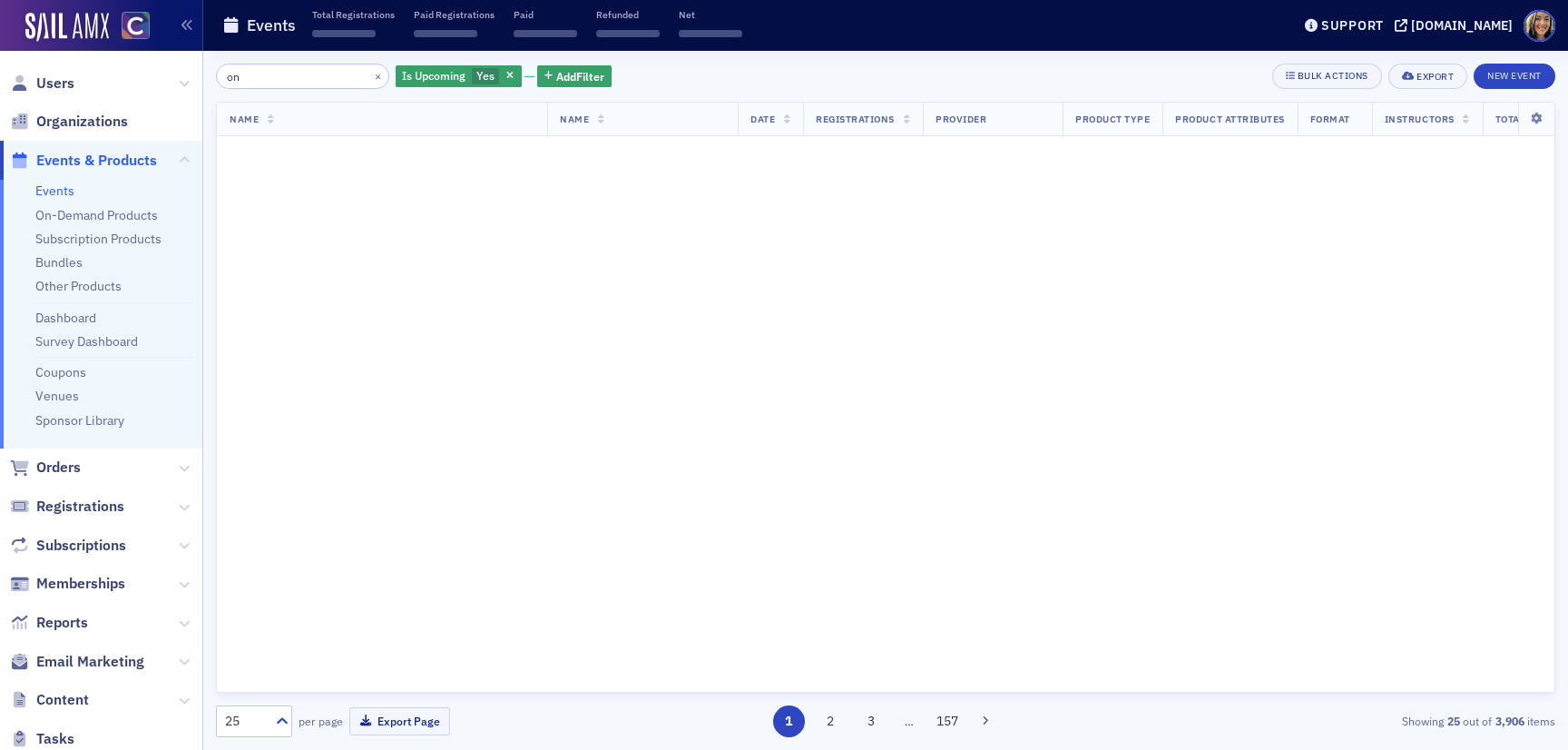
type input "o"
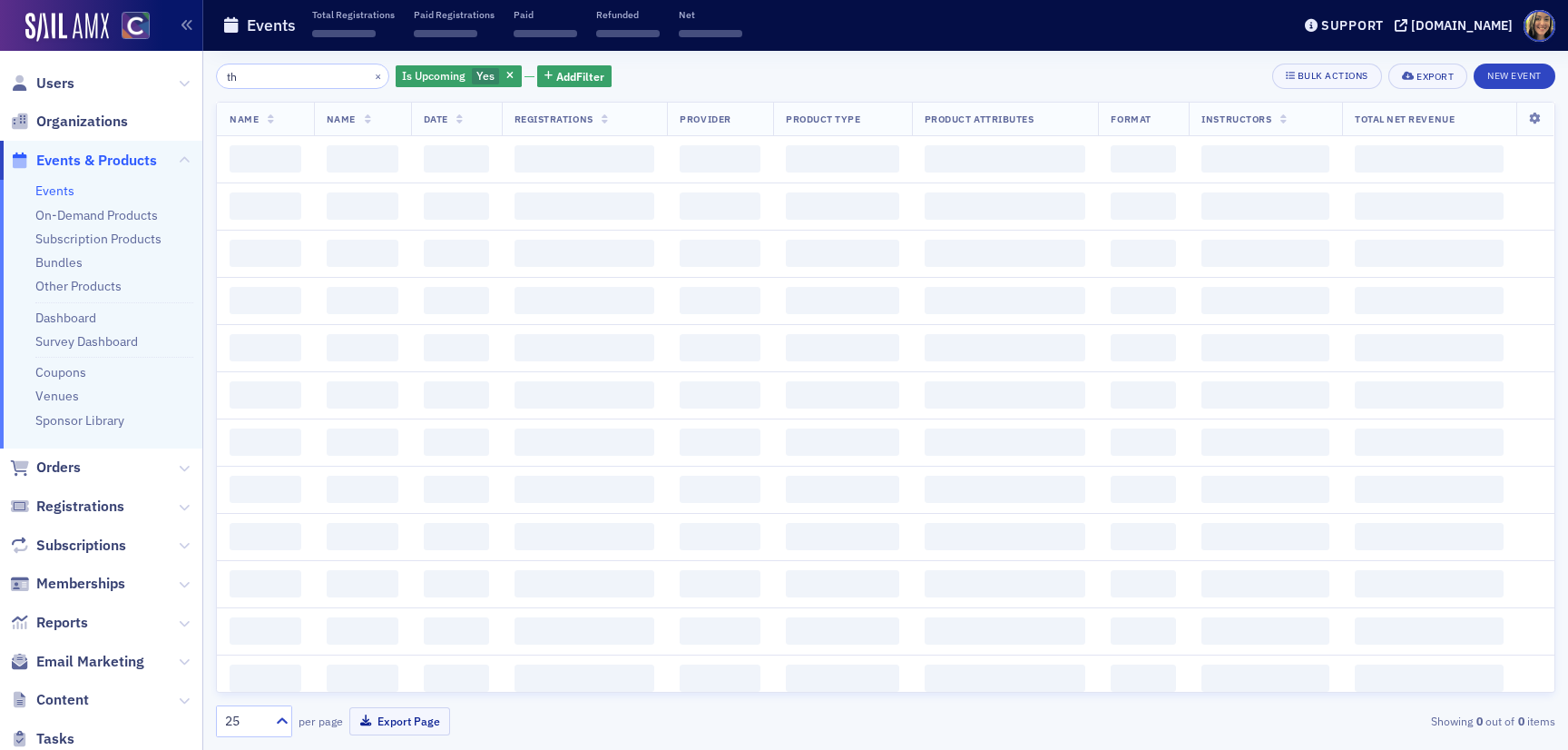
type input "t"
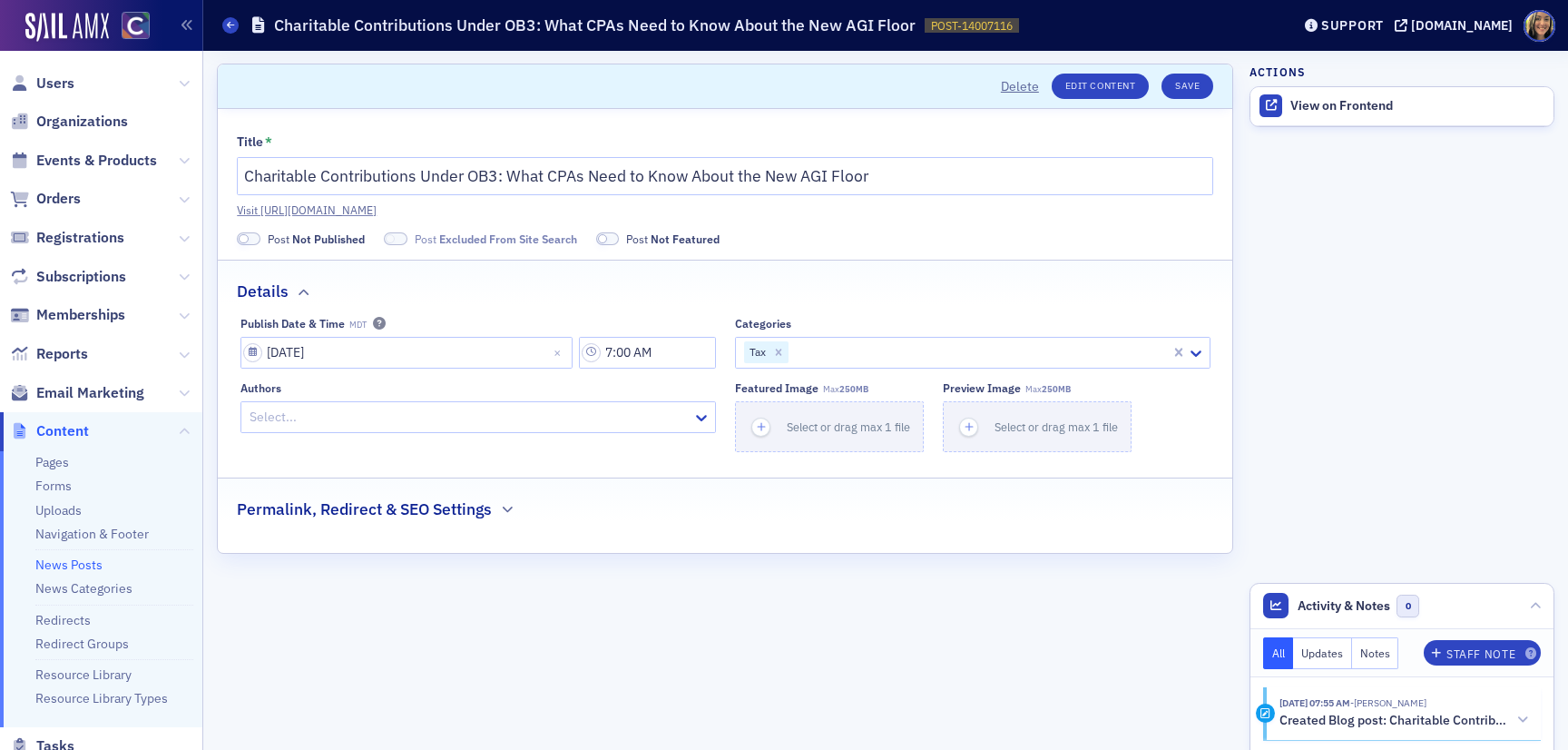
click at [254, 241] on span at bounding box center [249, 239] width 24 height 14
click at [755, 425] on icon "button" at bounding box center [761, 426] width 17 height 17
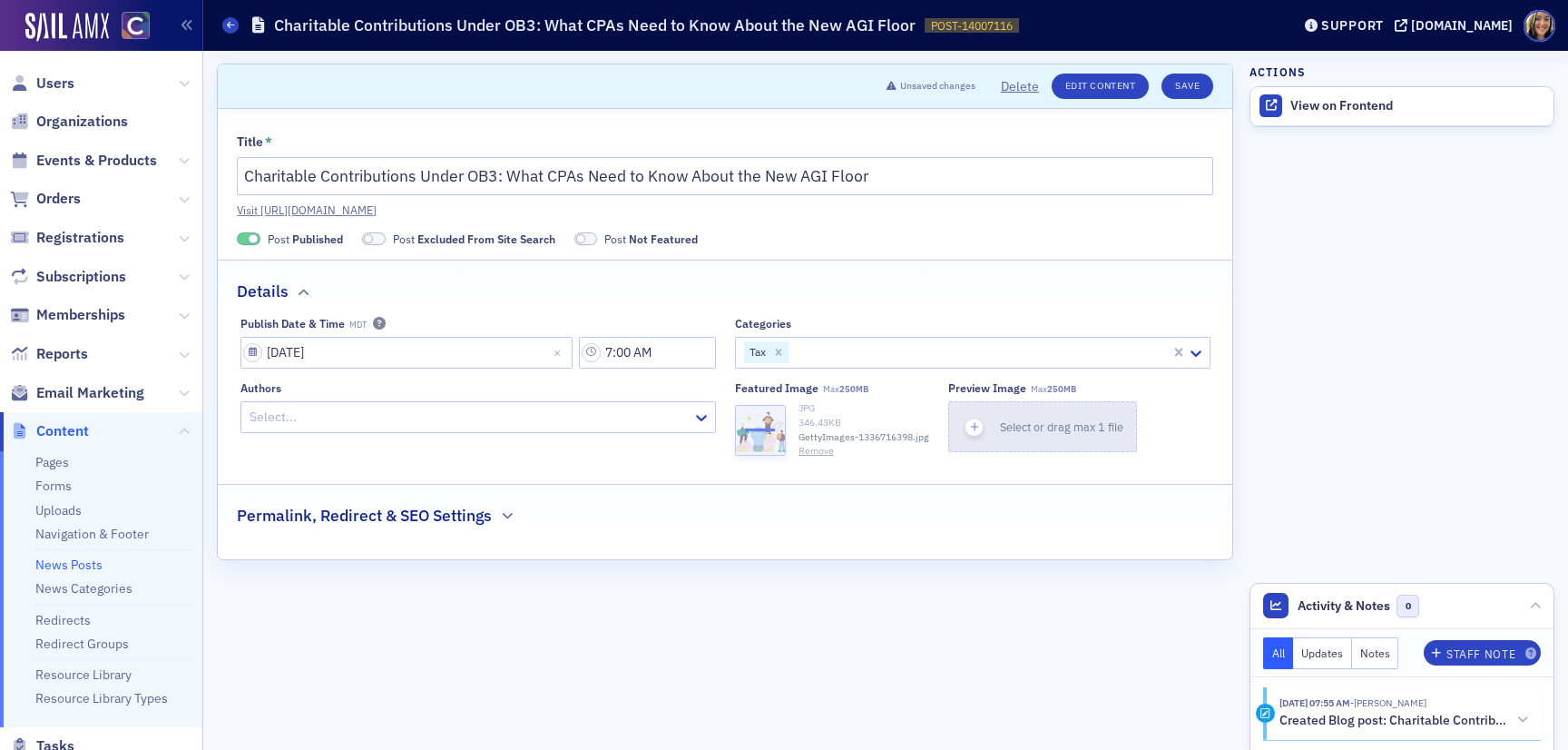
click at [973, 419] on icon "button" at bounding box center [975, 426] width 17 height 17
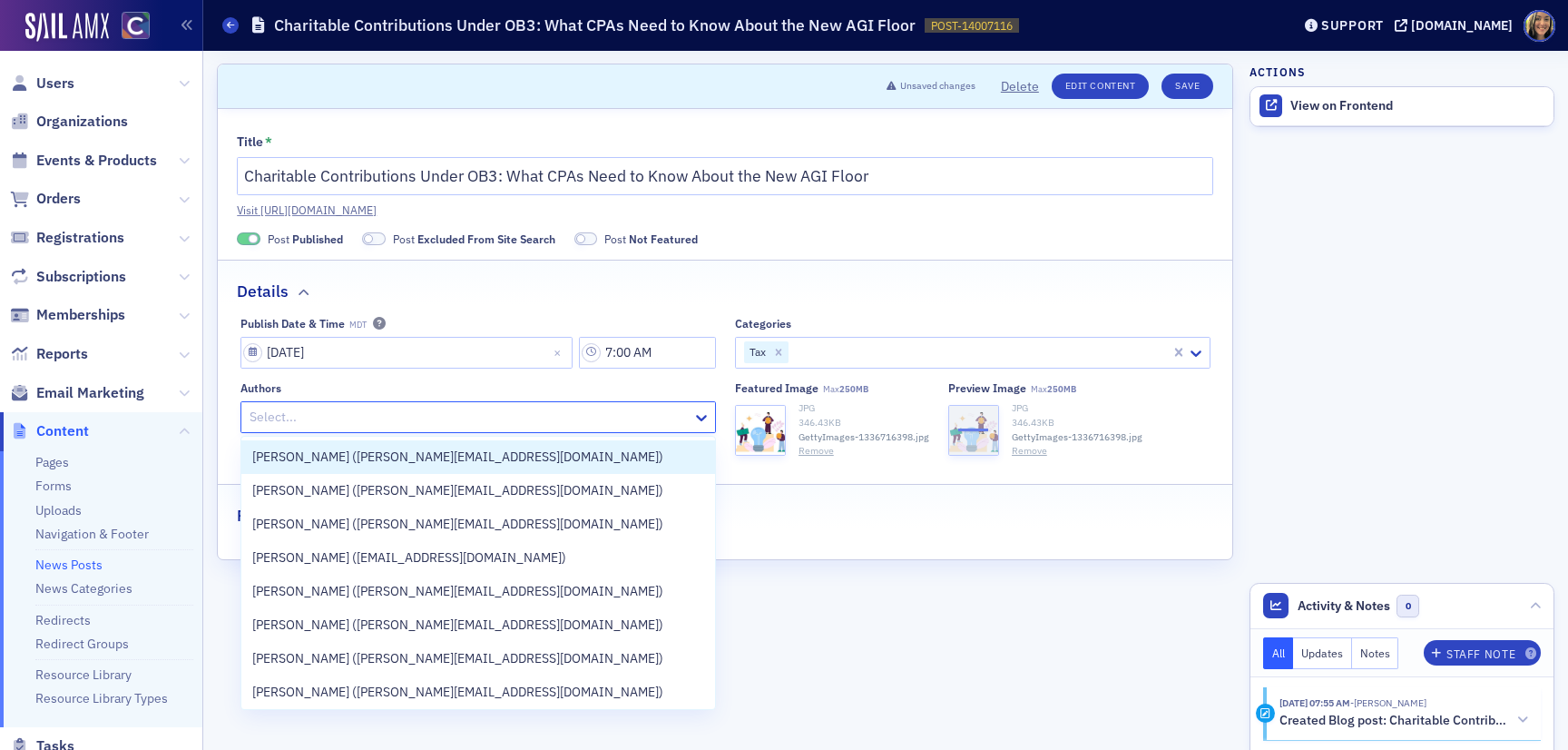
click at [529, 404] on div "Select..." at bounding box center [467, 417] width 451 height 27
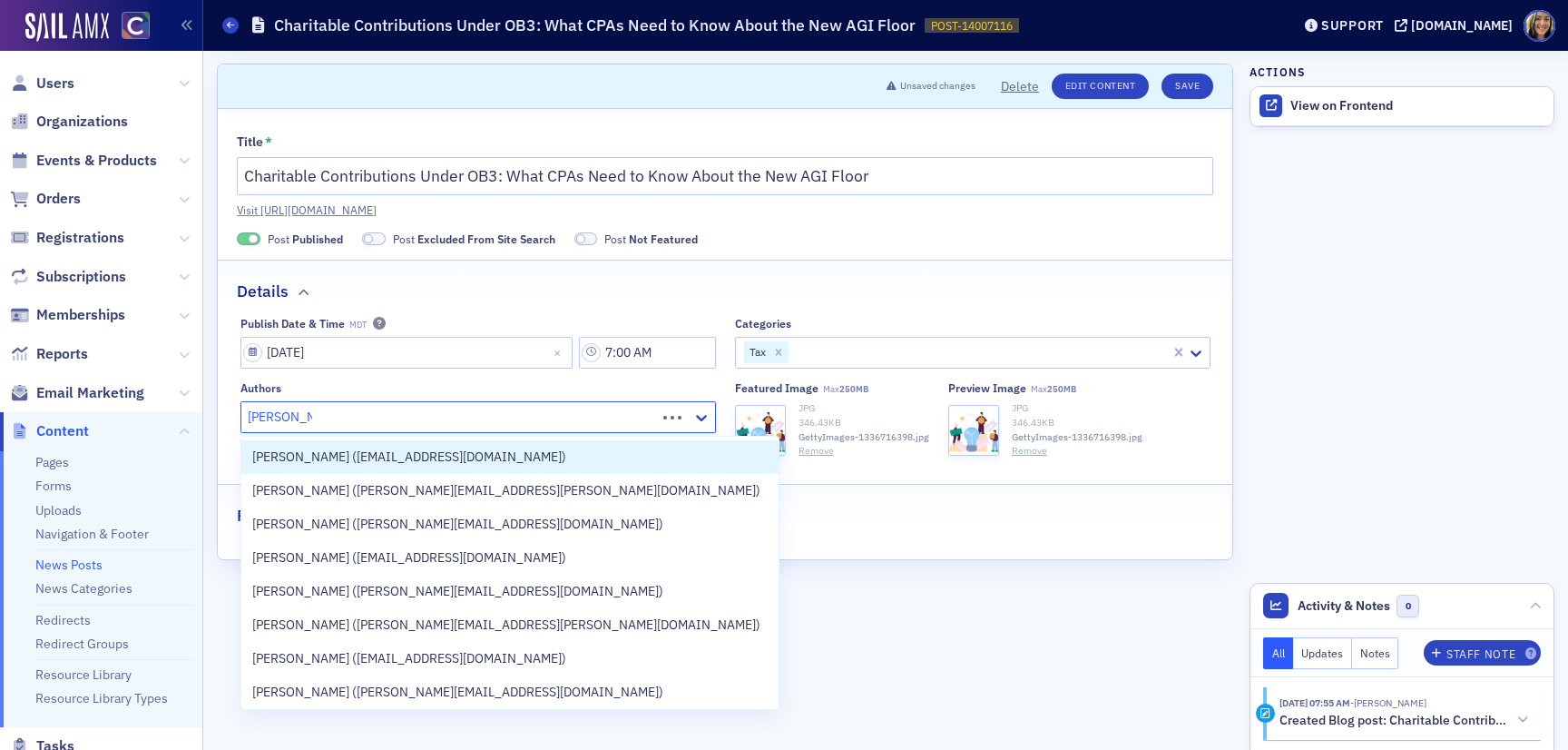
type input "lindsay moor"
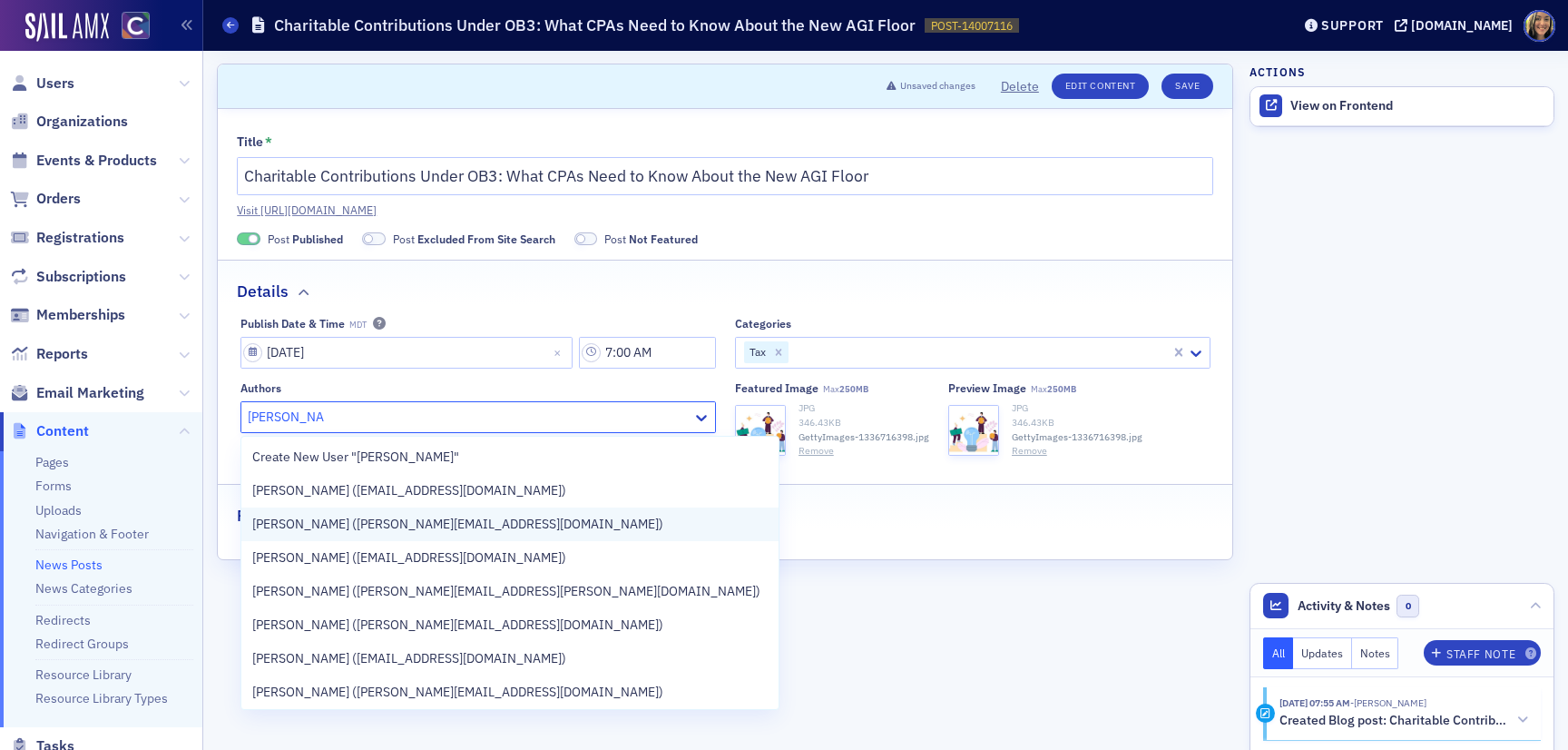
click at [420, 528] on span "Lindsay Moore (lindsay@cocpa.org)" at bounding box center [458, 524] width 412 height 19
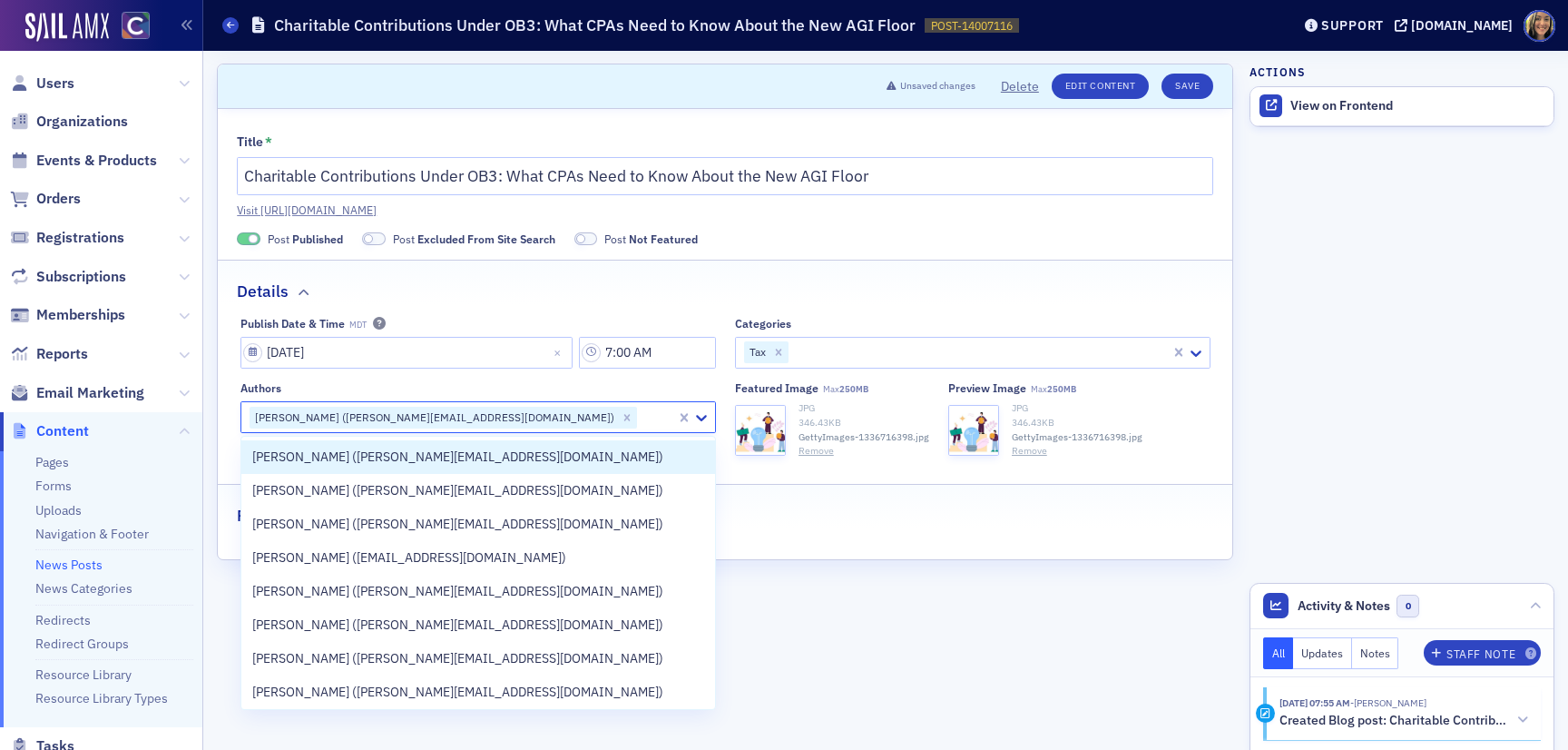
click at [853, 278] on div "Details" at bounding box center [725, 282] width 976 height 42
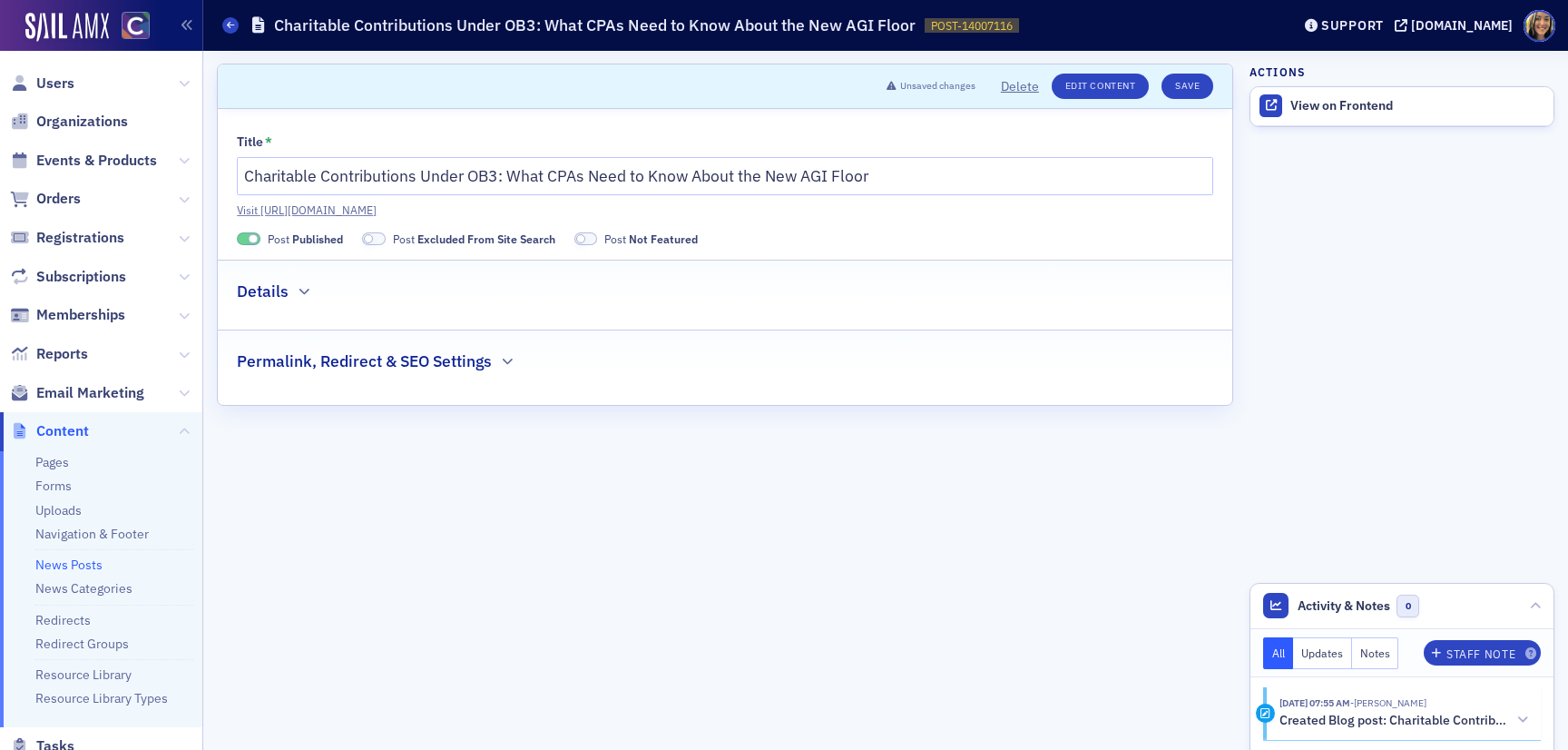
click at [853, 278] on div "Details" at bounding box center [725, 282] width 976 height 42
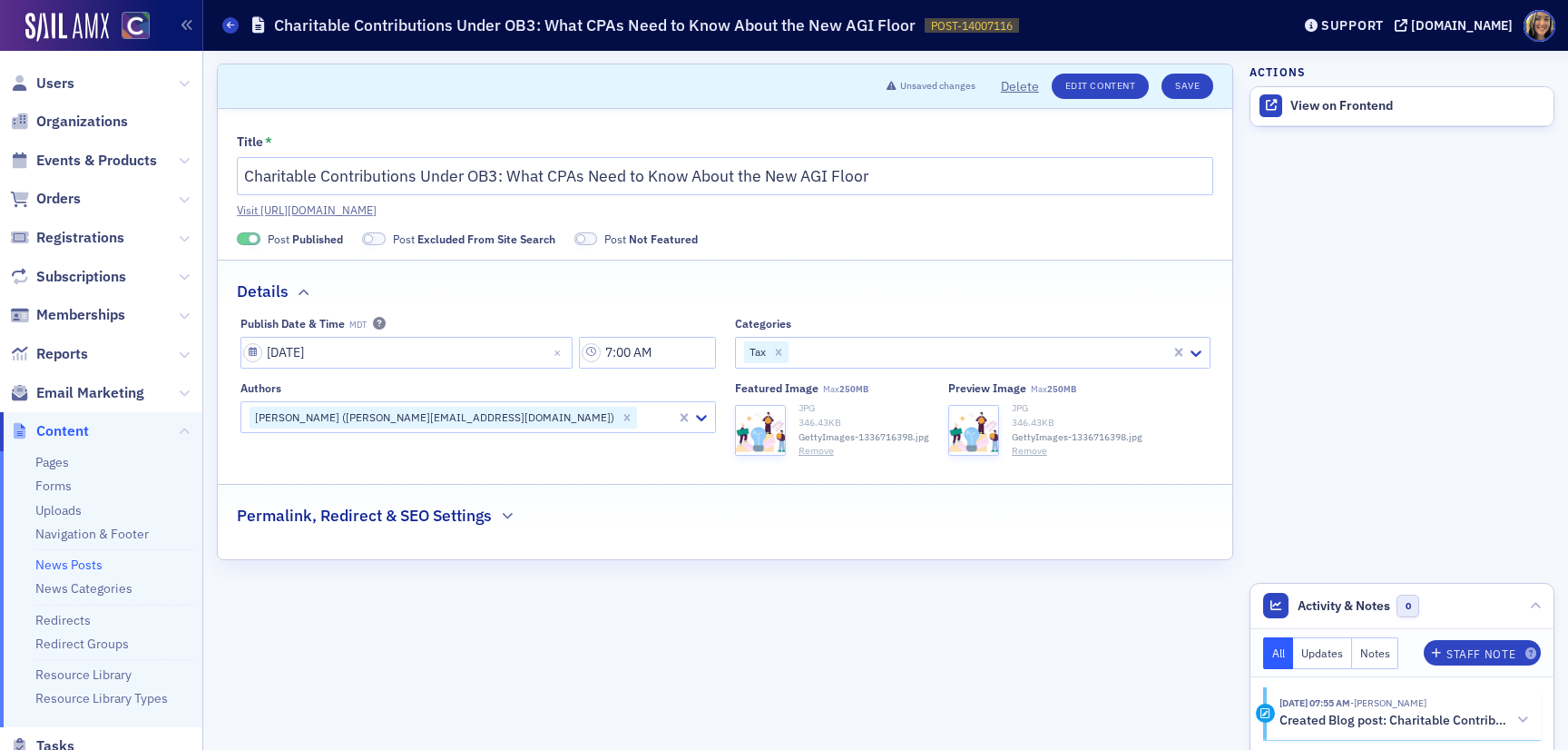
click at [447, 541] on div "Title * Charitable Contributions Under OB3: What CPAs Need to Know About the Ne…" at bounding box center [725, 335] width 1015 height 450
click at [457, 512] on h2 "Permalink, Redirect & SEO Settings" at bounding box center [365, 516] width 255 height 24
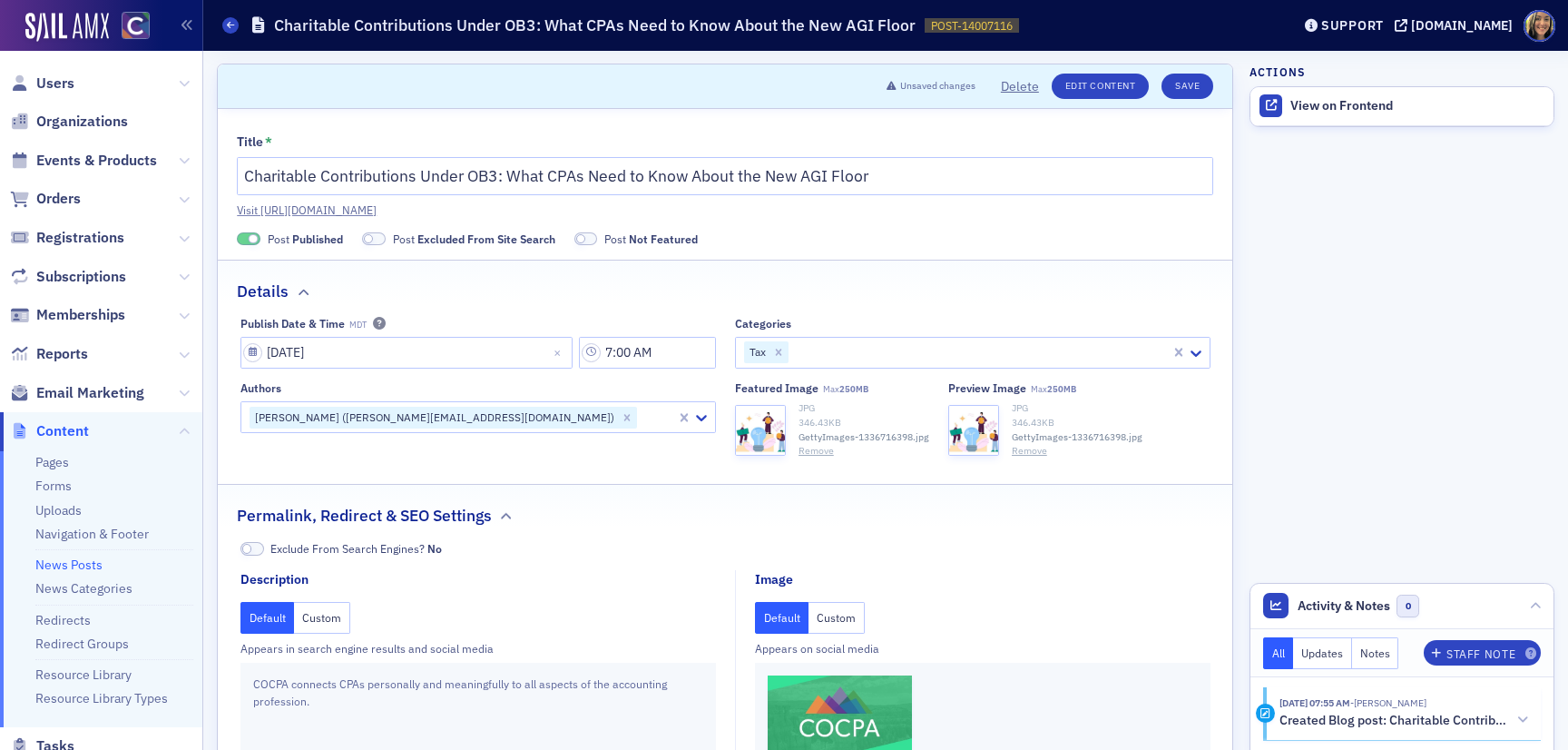
click at [846, 612] on button "Custom" at bounding box center [836, 618] width 56 height 32
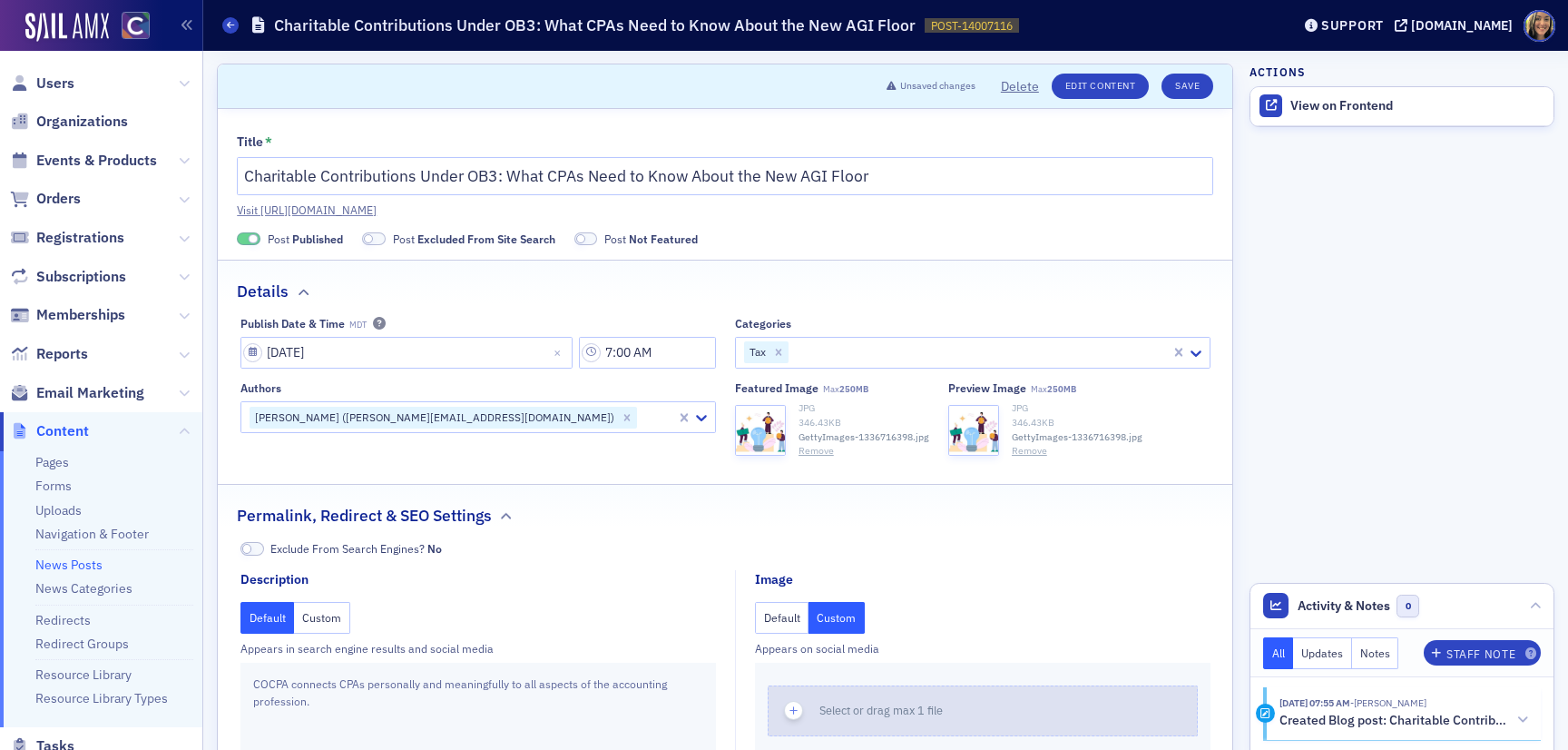
click at [794, 707] on icon "button" at bounding box center [795, 711] width 17 height 17
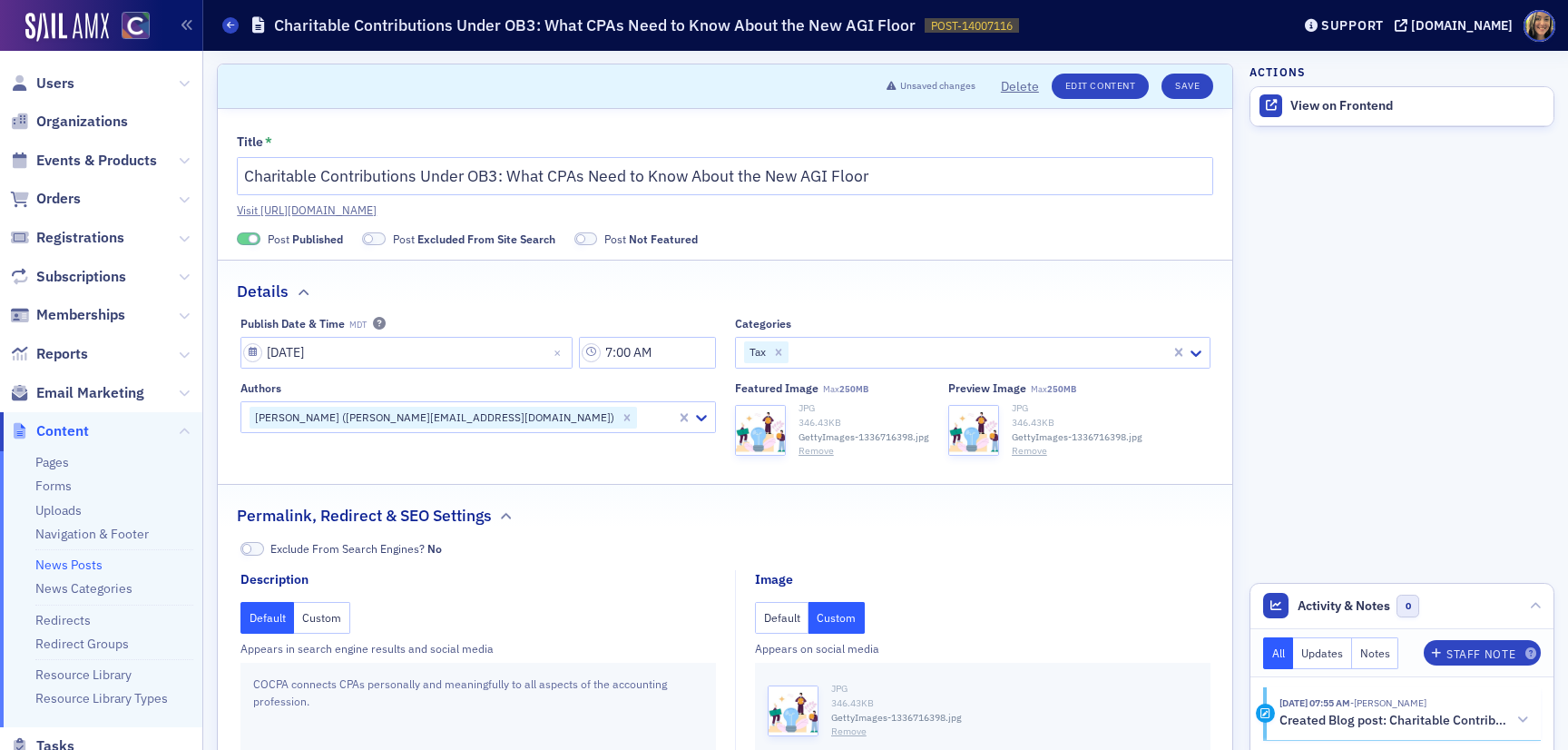
click at [375, 236] on span at bounding box center [374, 239] width 24 height 14
click at [1184, 84] on button "Save" at bounding box center [1188, 86] width 51 height 26
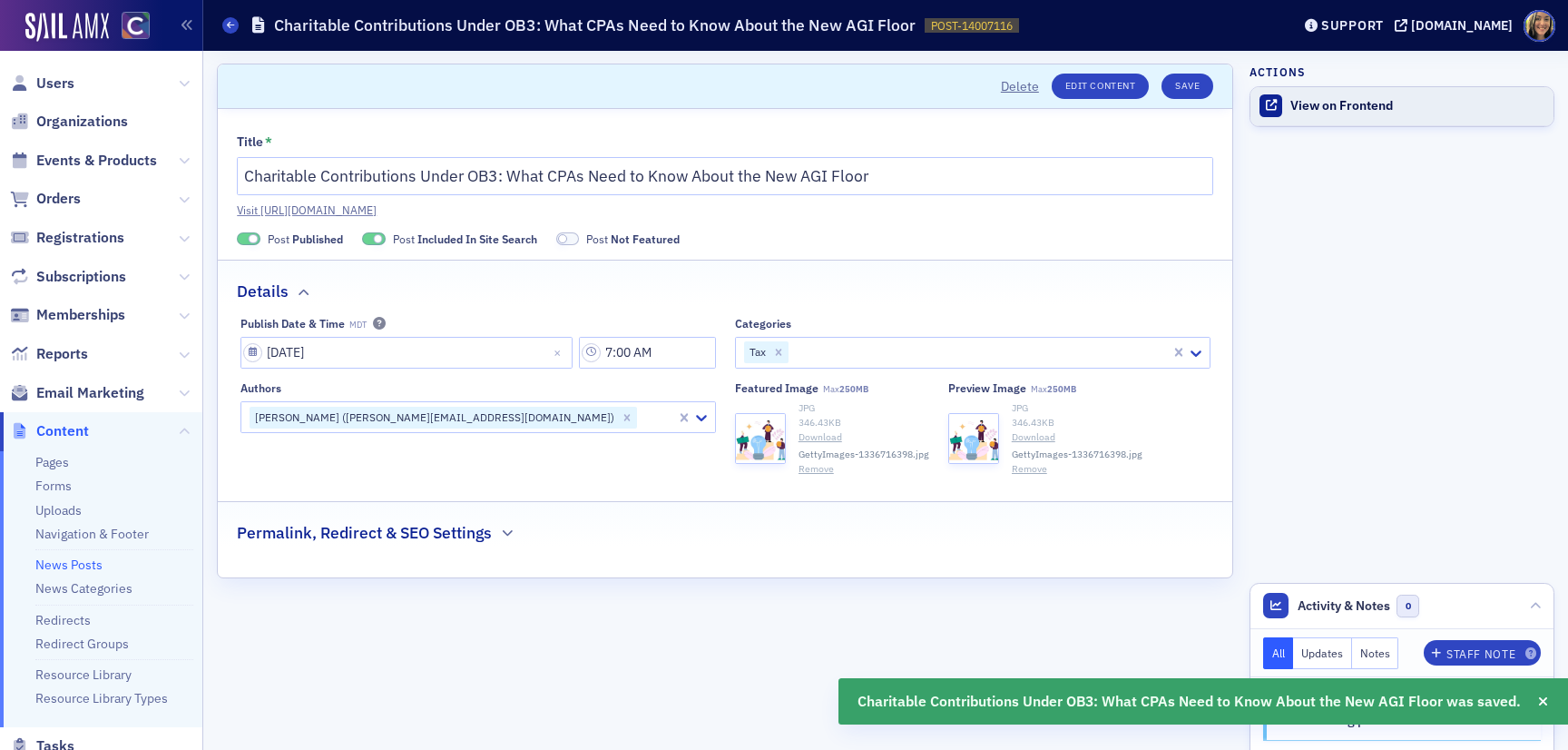
click at [1363, 98] on div "View on Frontend" at bounding box center [1417, 107] width 254 height 17
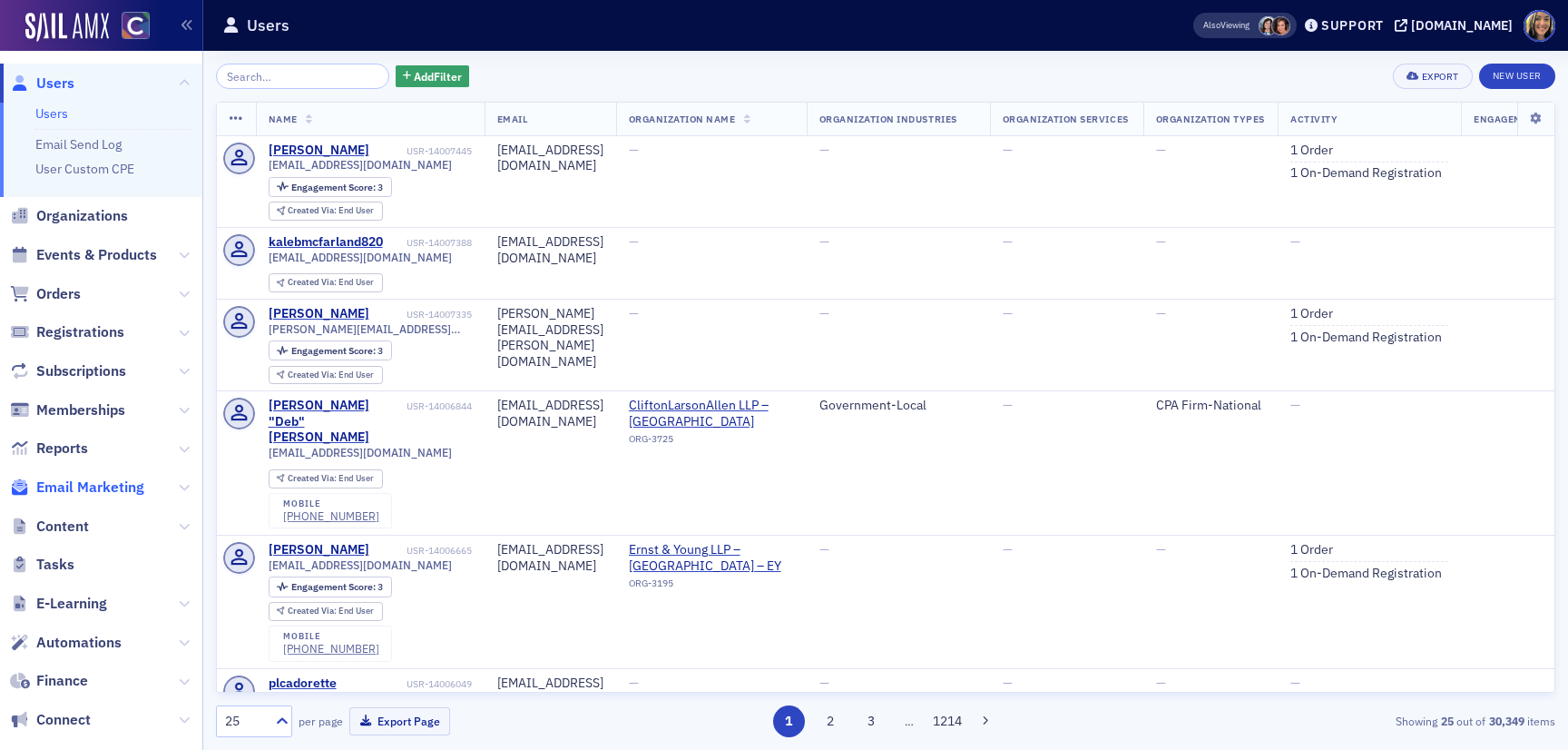
click at [85, 483] on span "Email Marketing" at bounding box center [91, 488] width 108 height 20
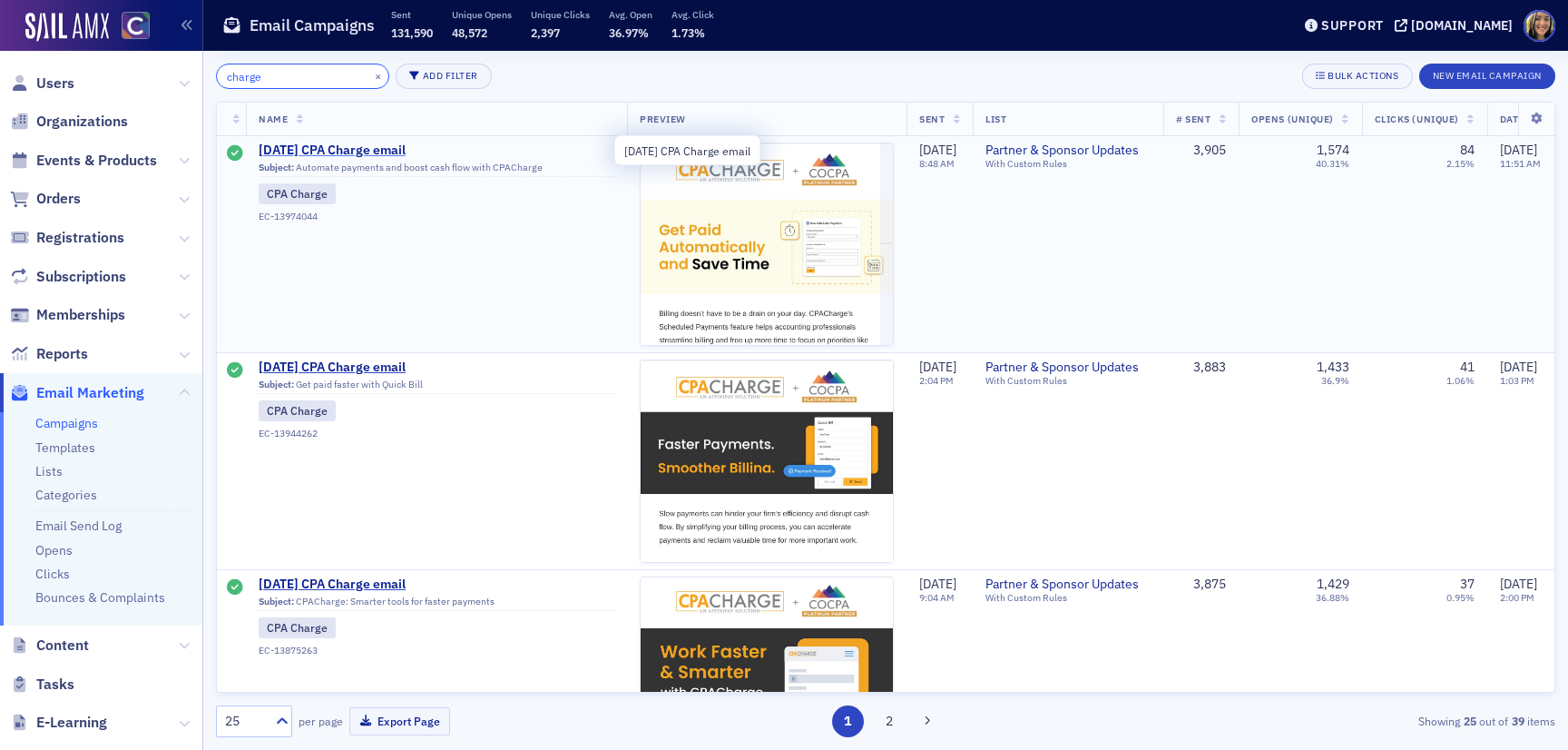
type input "charge"
click at [302, 150] on span "July 2025 CPA Charge email" at bounding box center [436, 151] width 355 height 17
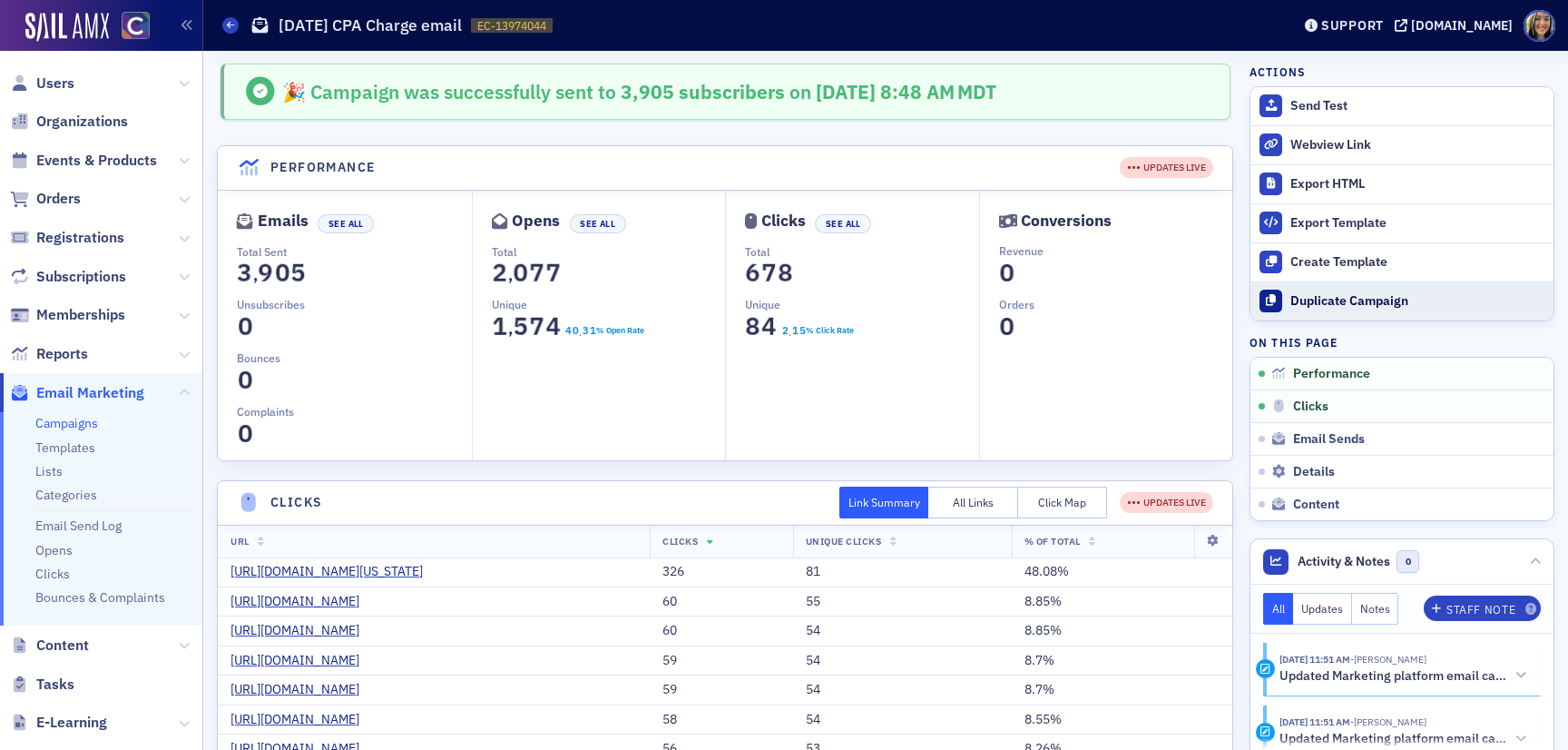
click at [1356, 303] on div "Duplicate Campaign" at bounding box center [1417, 301] width 254 height 17
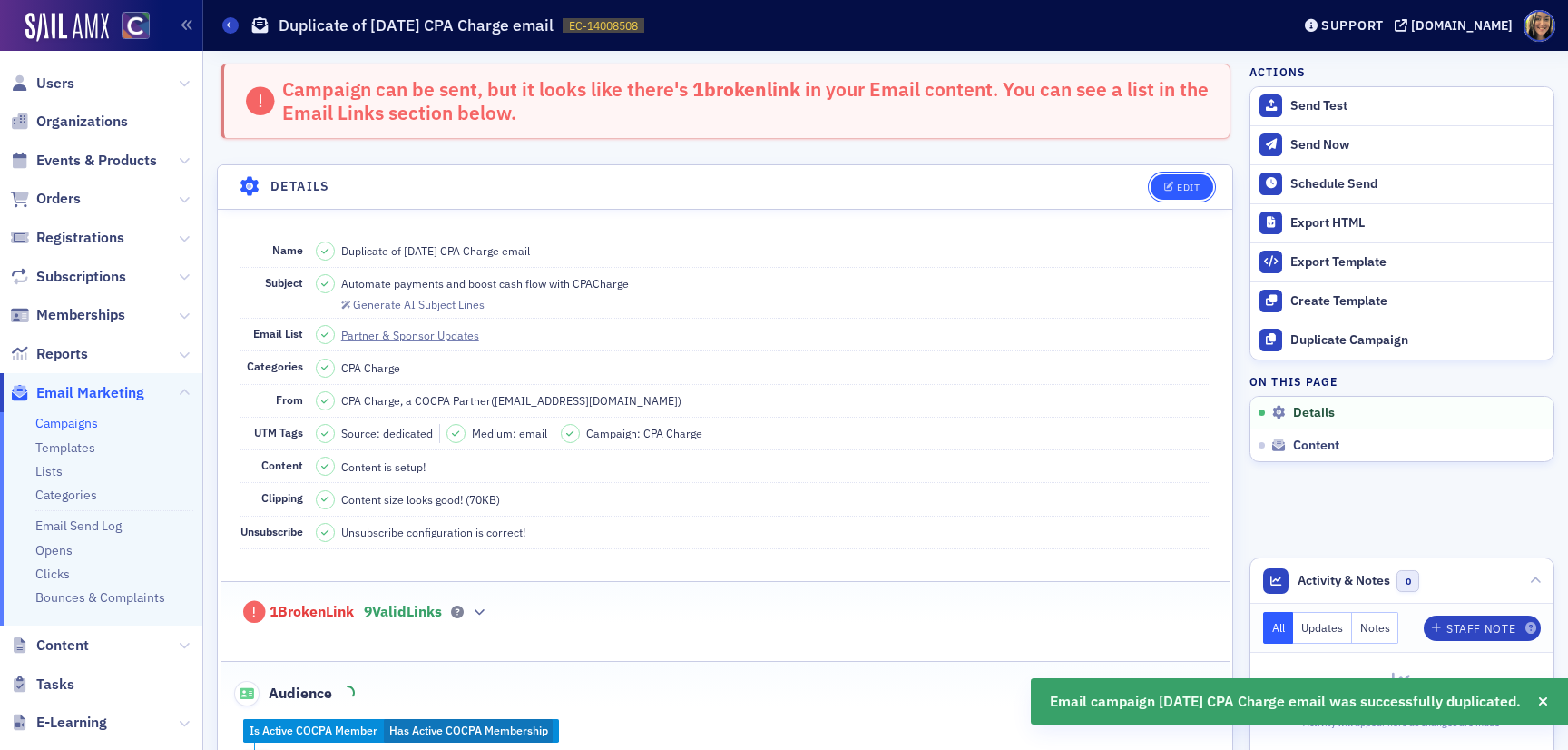
click at [1199, 186] on div "Edit" at bounding box center [1188, 188] width 23 height 10
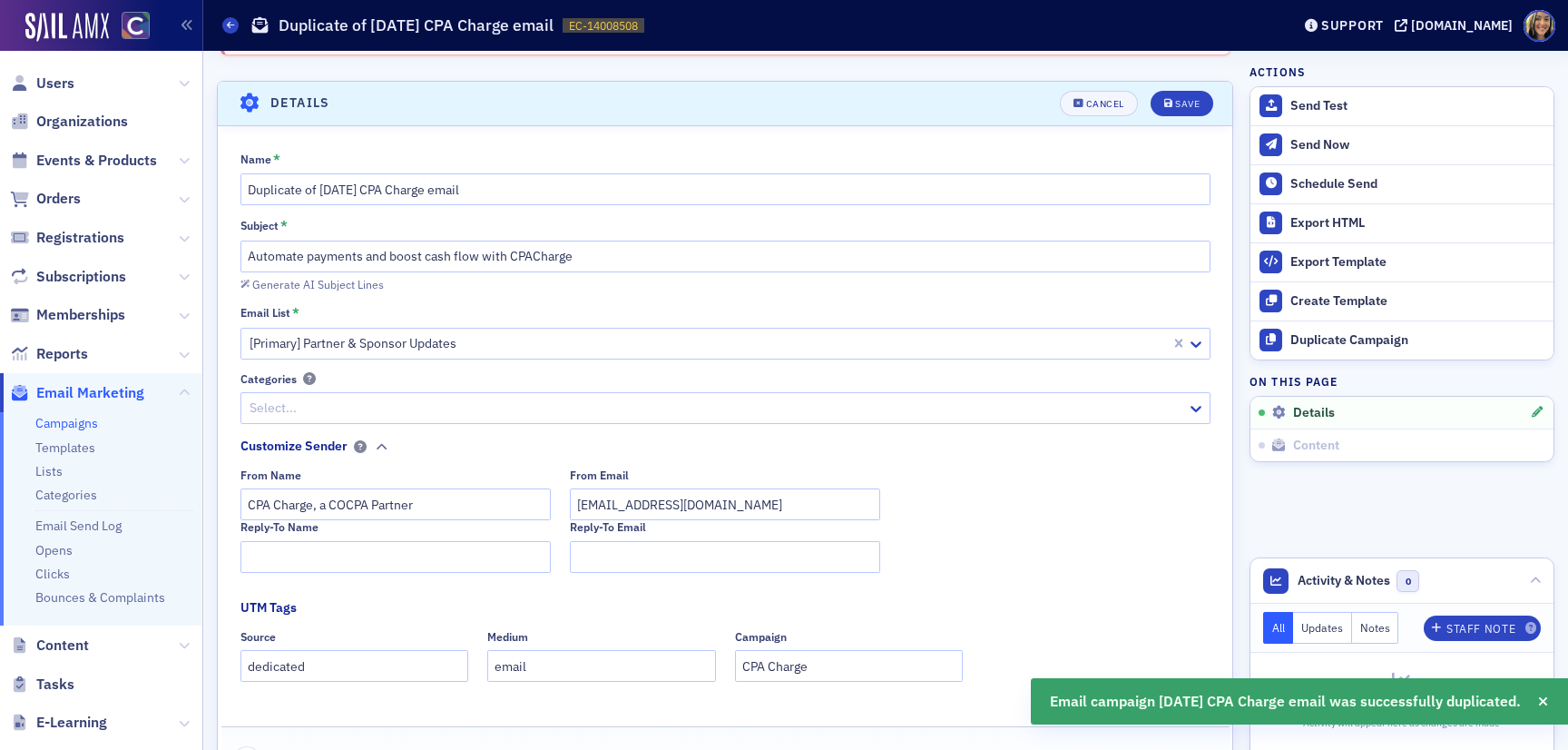
scroll to position [104, 0]
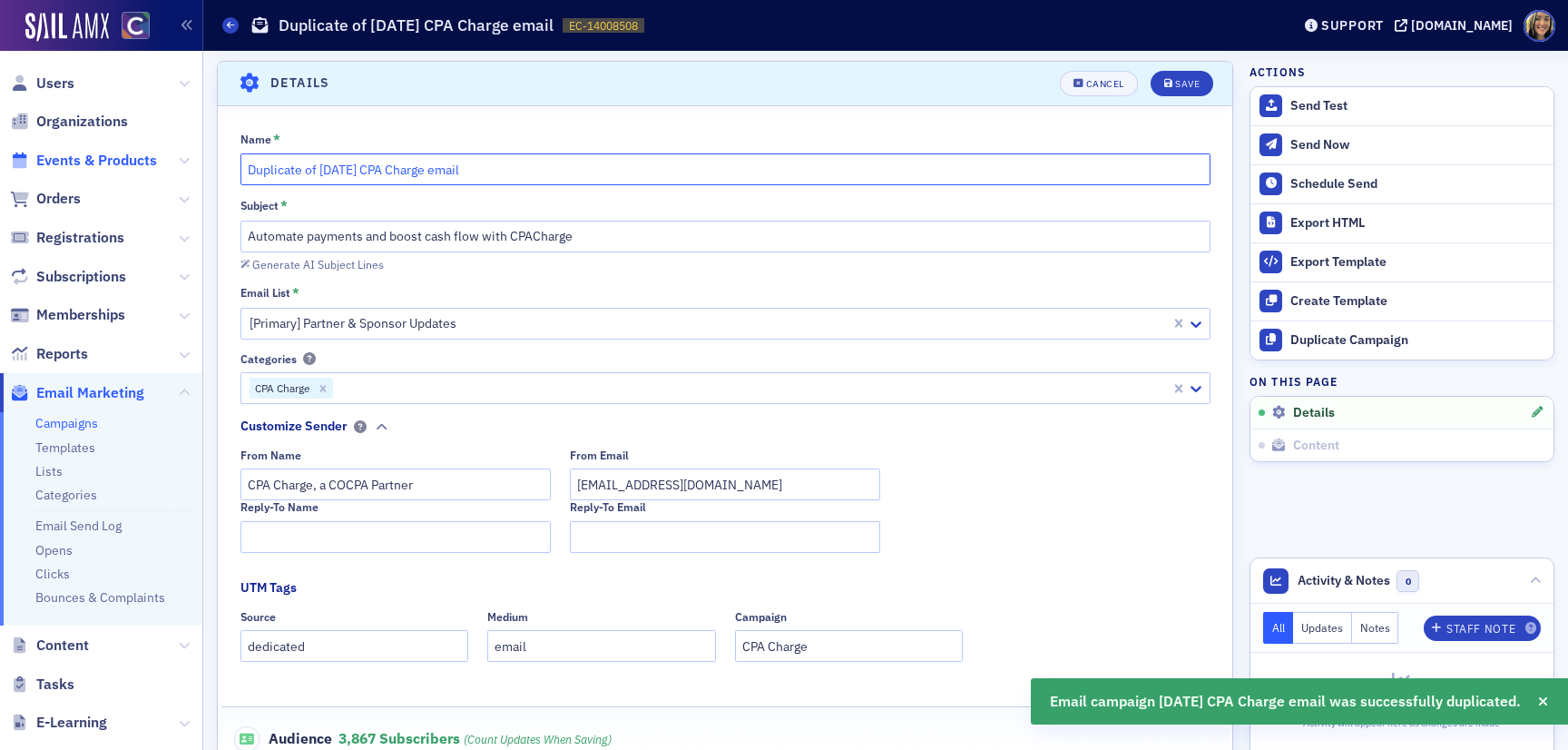
drag, startPoint x: 342, startPoint y: 175, endPoint x: 115, endPoint y: 165, distance: 227.2
click at [115, 165] on div "Users Organizations Events & Products Orders Registrations Subscriptions Member…" at bounding box center [784, 375] width 1568 height 750
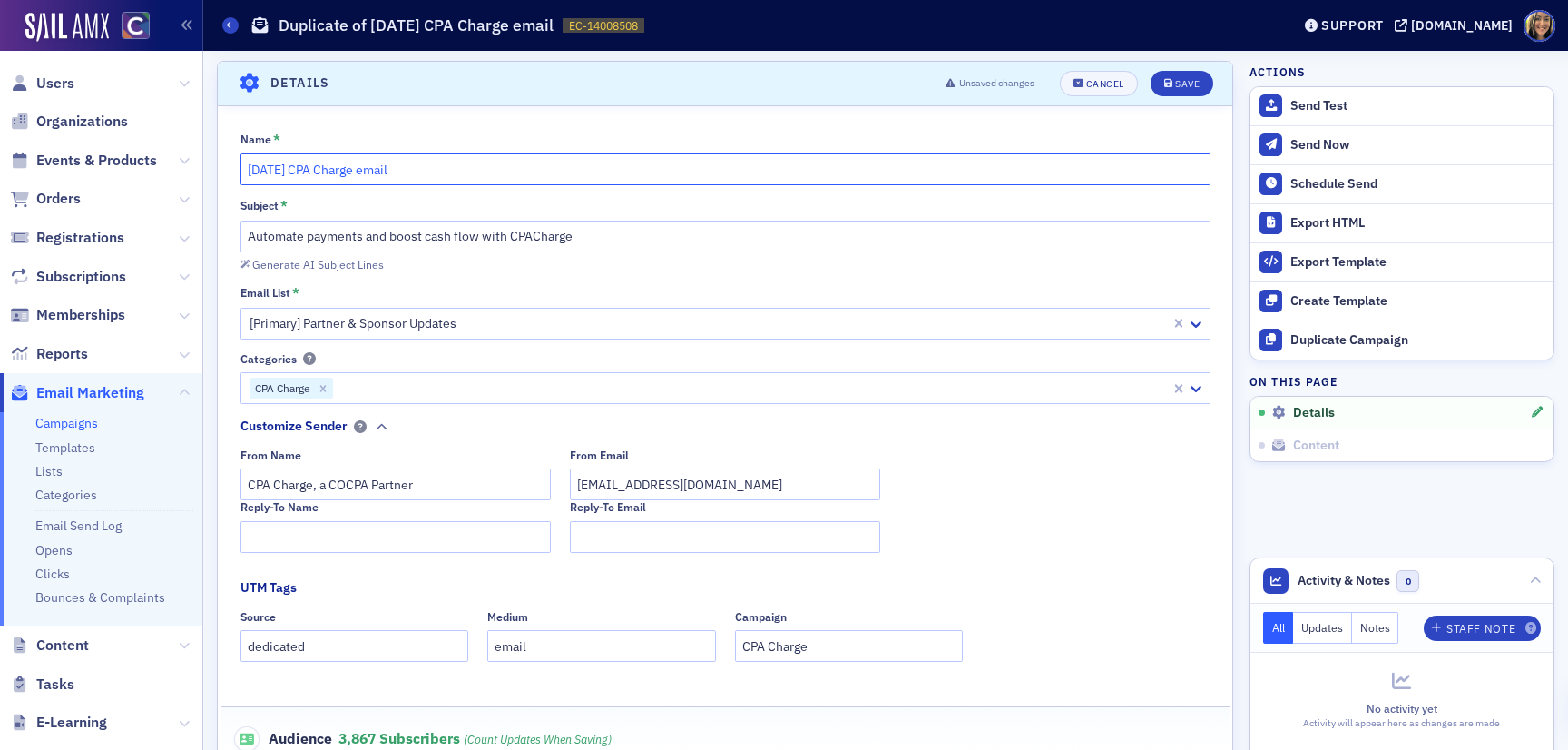
type input "[DATE] CPA Charge email"
click at [547, 232] on input "Automate payments and boost cash flow with CPACharge" at bounding box center [726, 236] width 970 height 32
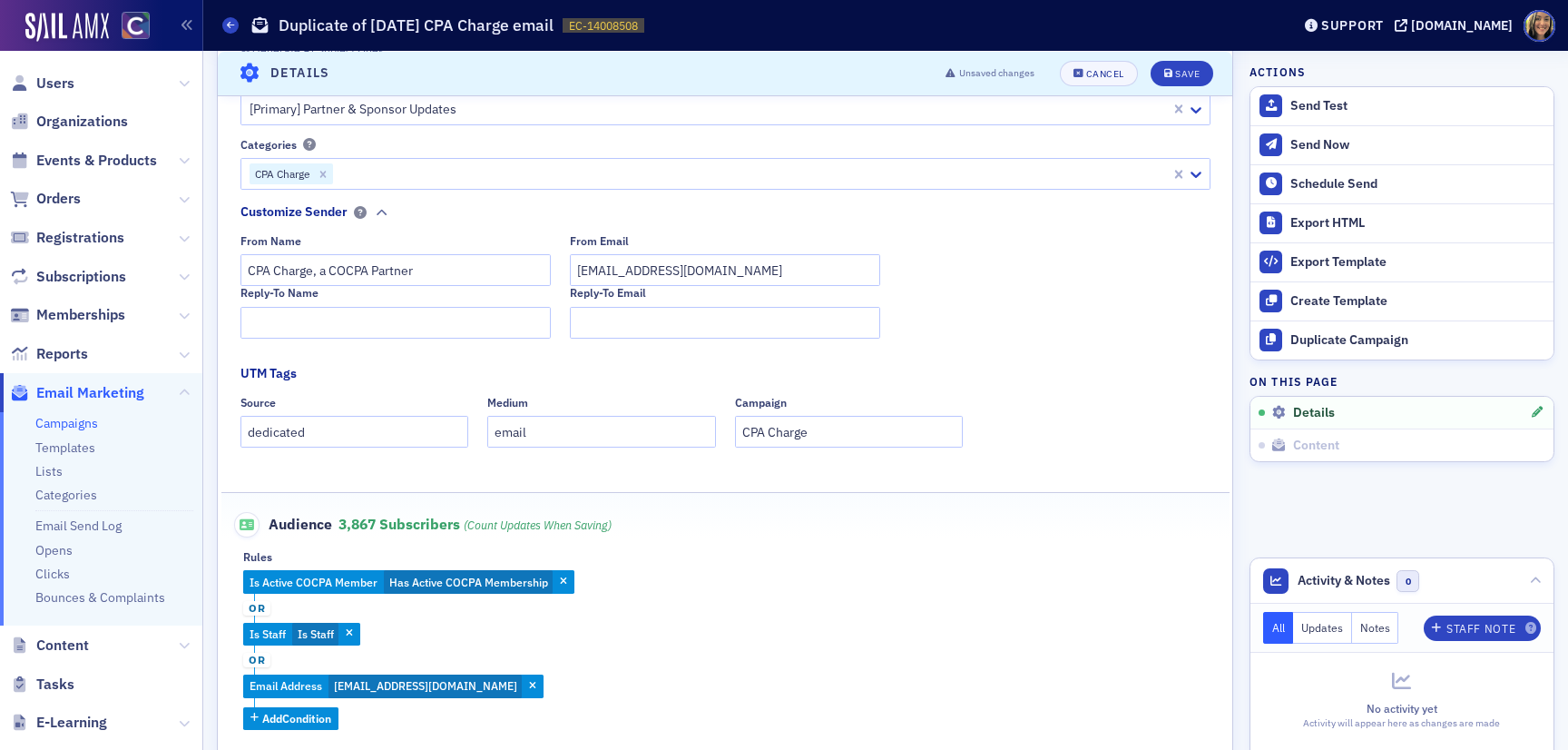
scroll to position [249, 0]
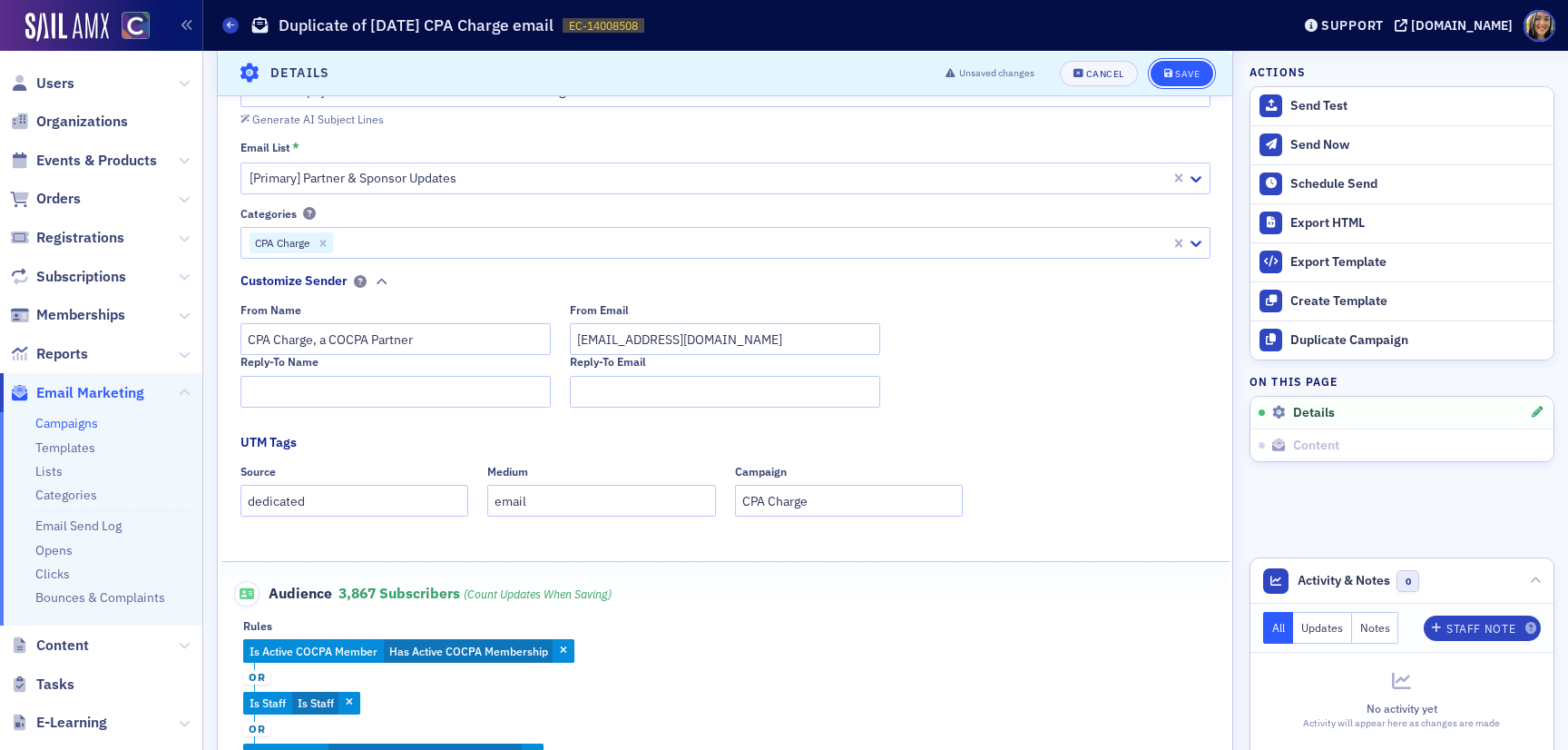
click at [1184, 73] on div "Save" at bounding box center [1187, 73] width 25 height 10
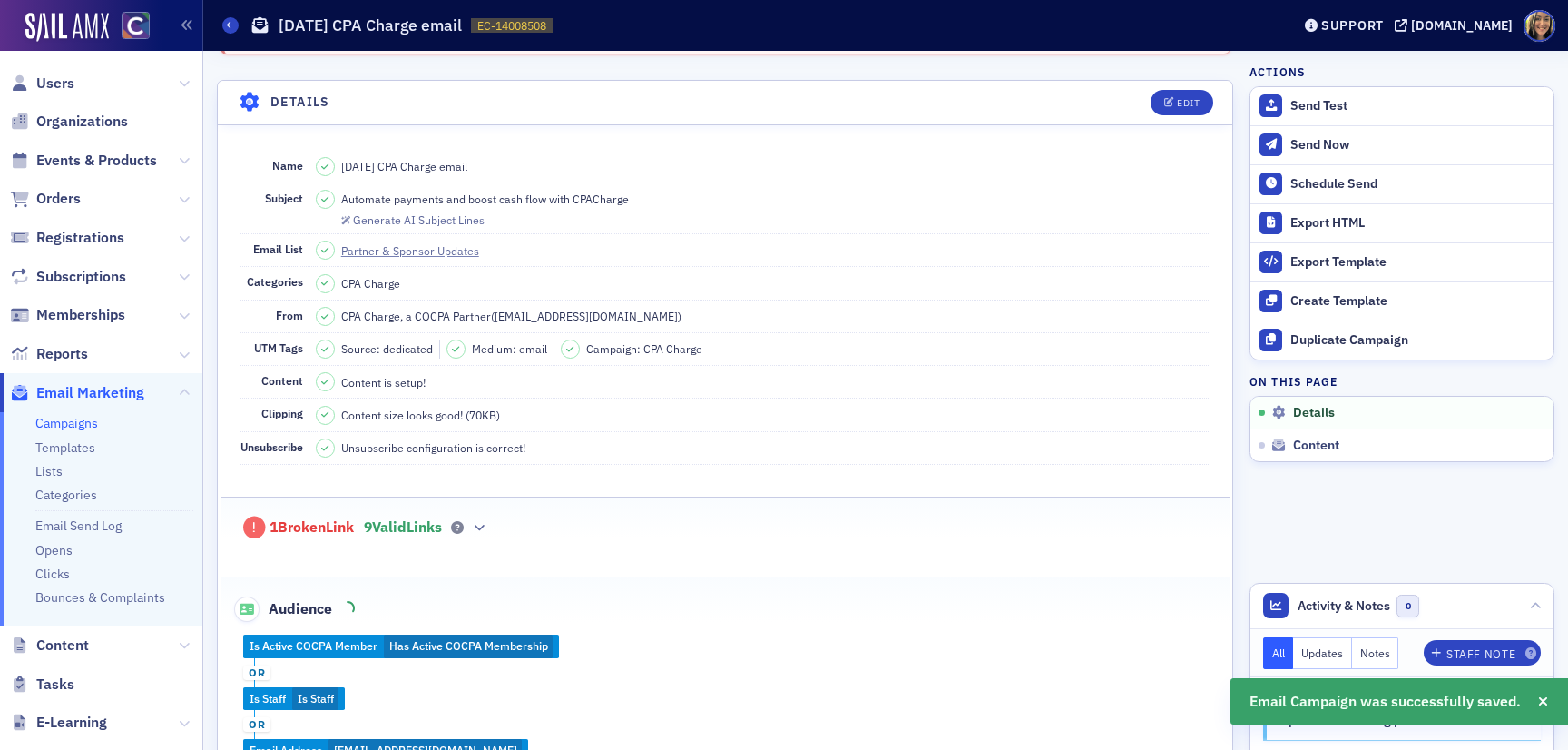
scroll to position [104, 0]
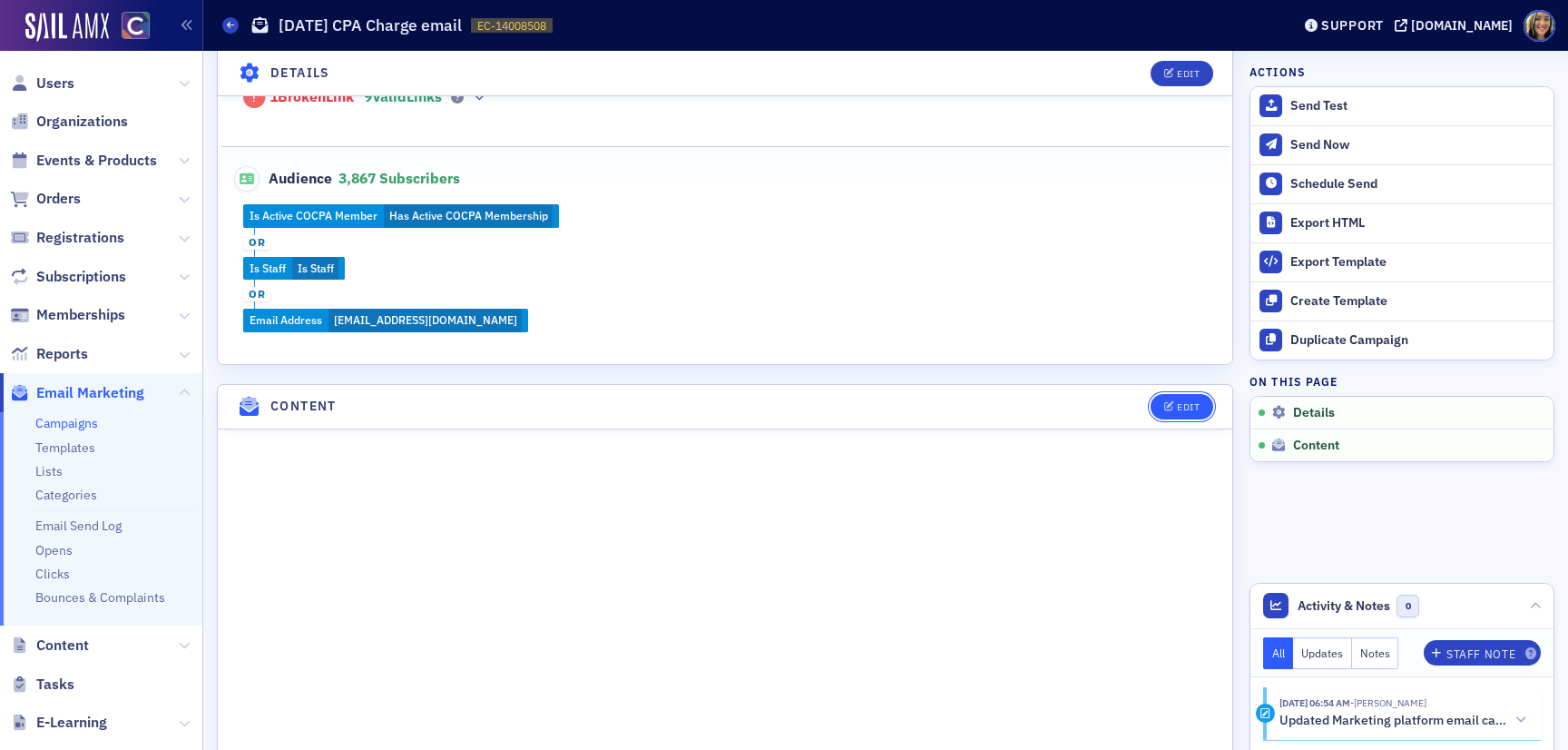
click at [1166, 408] on icon "button" at bounding box center [1170, 407] width 11 height 10
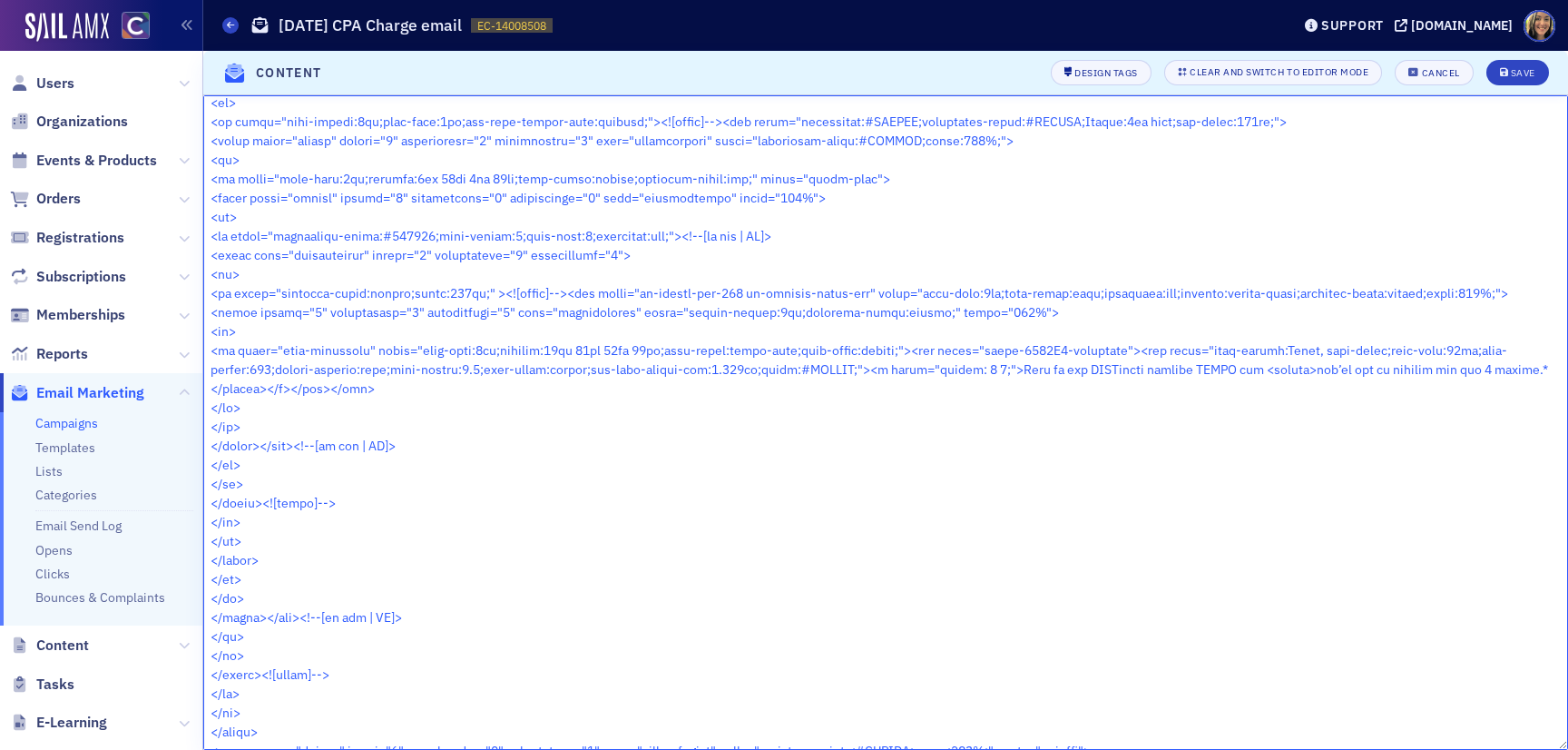
scroll to position [0, 0]
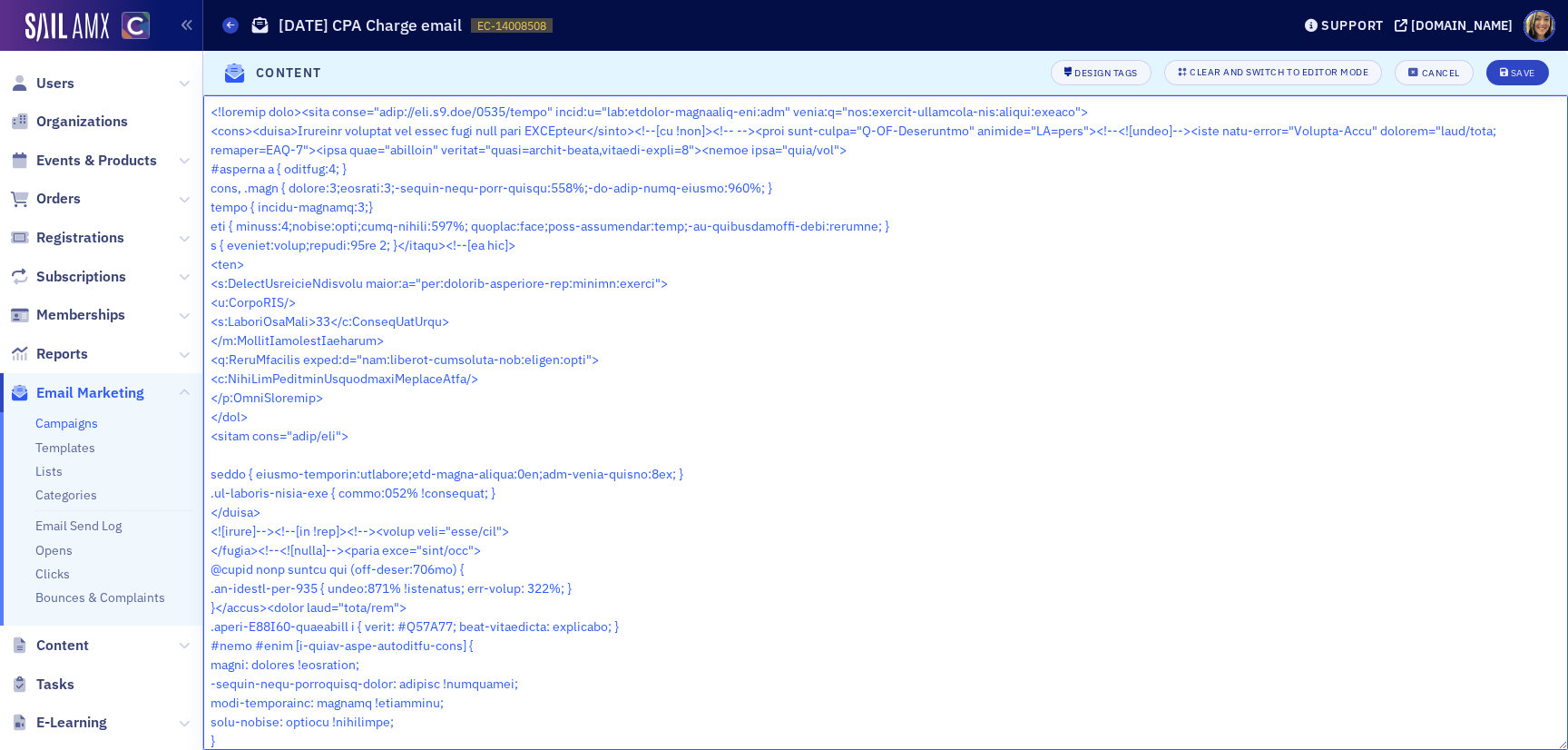
drag, startPoint x: 361, startPoint y: 729, endPoint x: 388, endPoint y: -144, distance: 873.4
click at [388, 0] on html "Users Organizations Events & Products Orders Registrations Subscriptions Member…" at bounding box center [784, 375] width 1568 height 750
paste textarea "#outlook a { padding:0; } body, .body { margin:0;padding:0;-webkit-text-size-ad…"
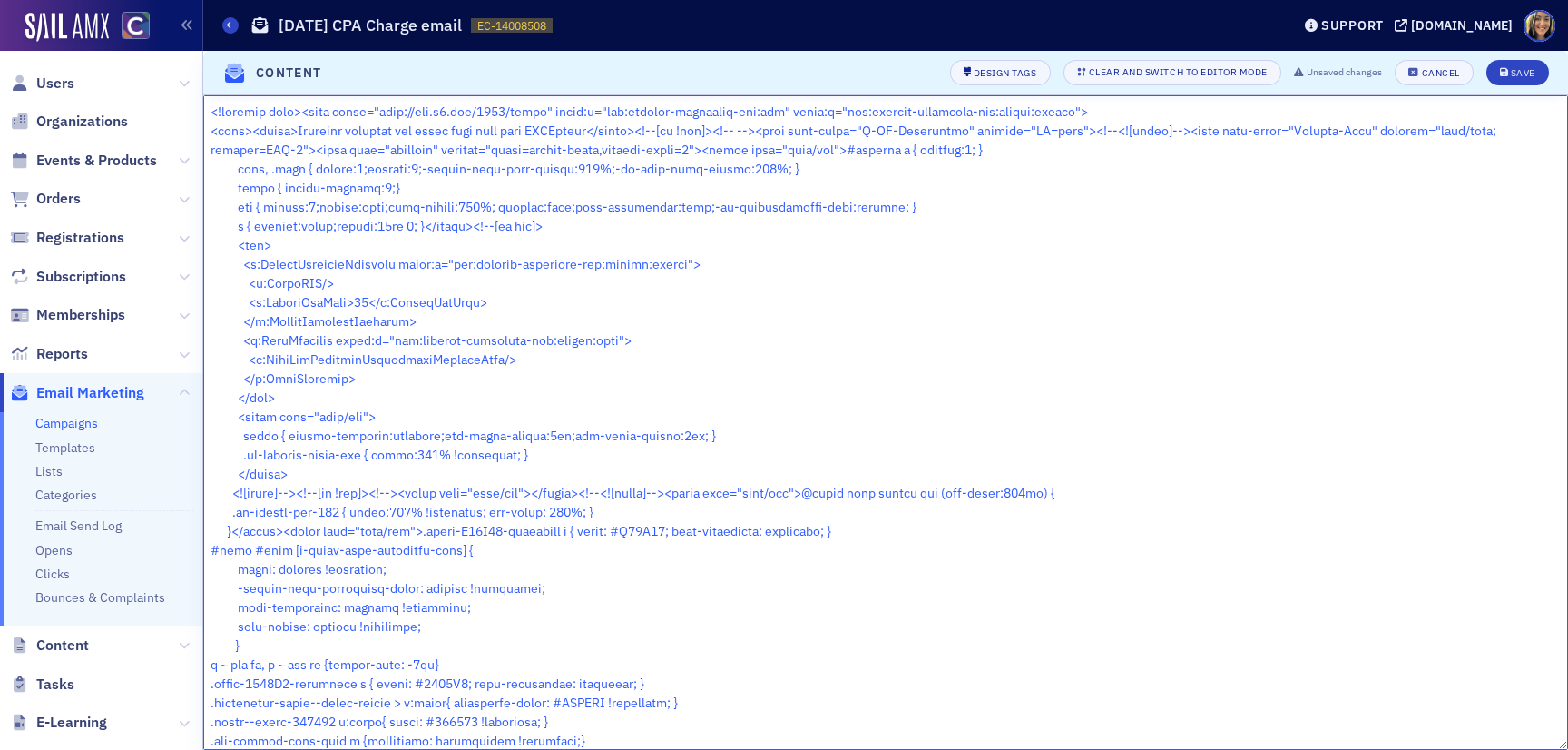
scroll to position [13863, 0]
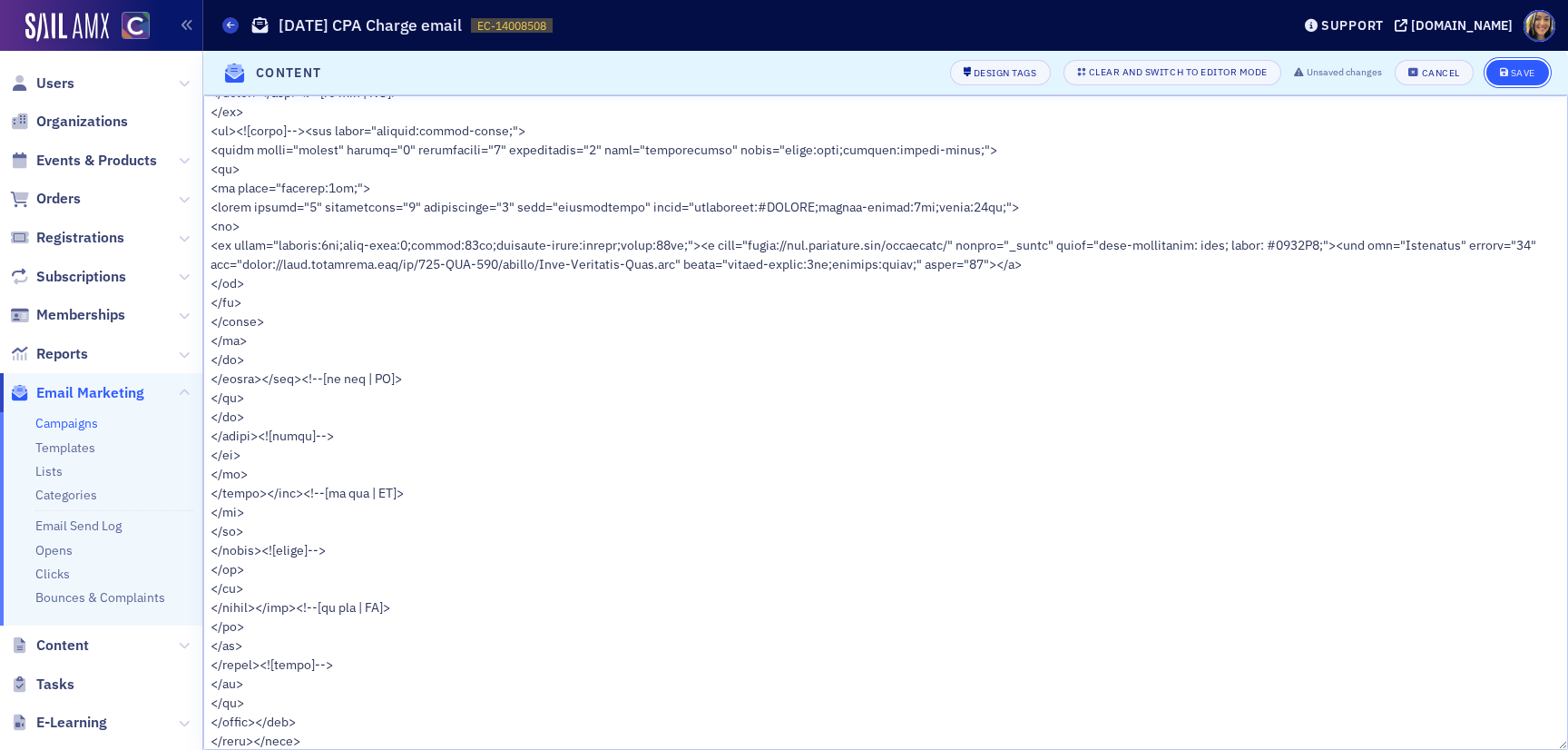
click at [1511, 77] on div "Save" at bounding box center [1523, 73] width 25 height 10
type textarea "<!doctype html><html xmlns="http://www.w3.org/1999/xhtml" xmlns:v="urn:schemas-…"
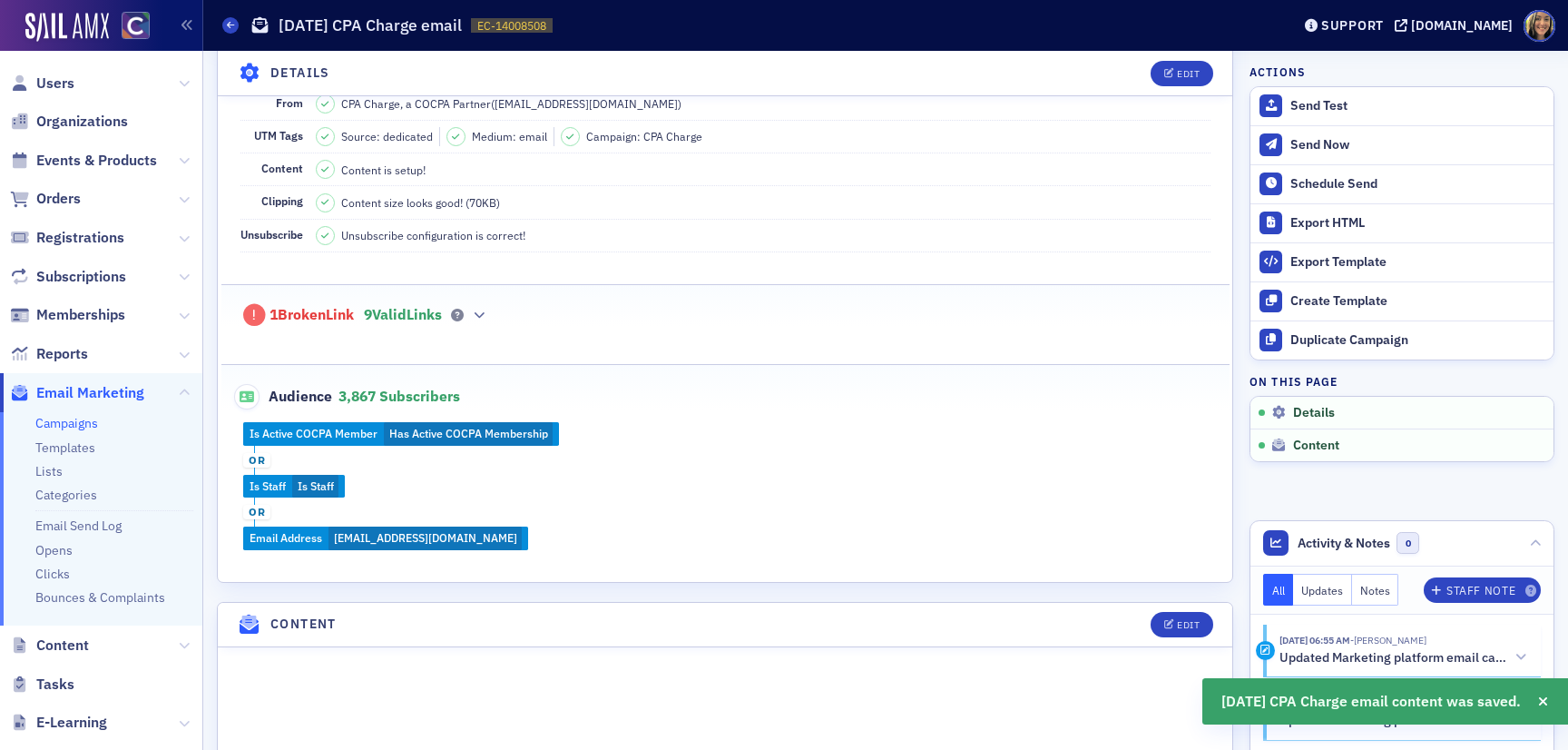
scroll to position [305, 0]
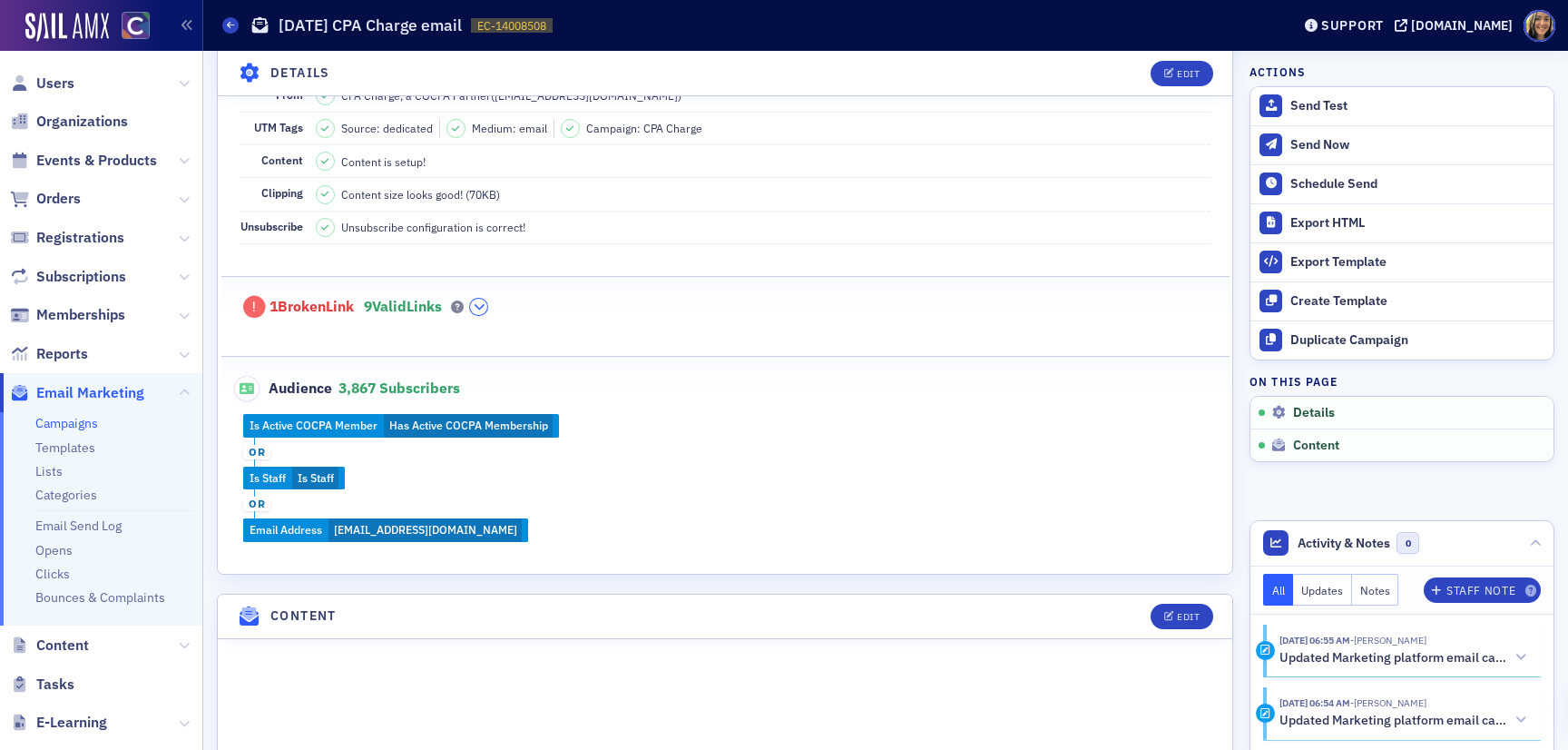
click at [485, 301] on icon "button" at bounding box center [479, 307] width 11 height 11
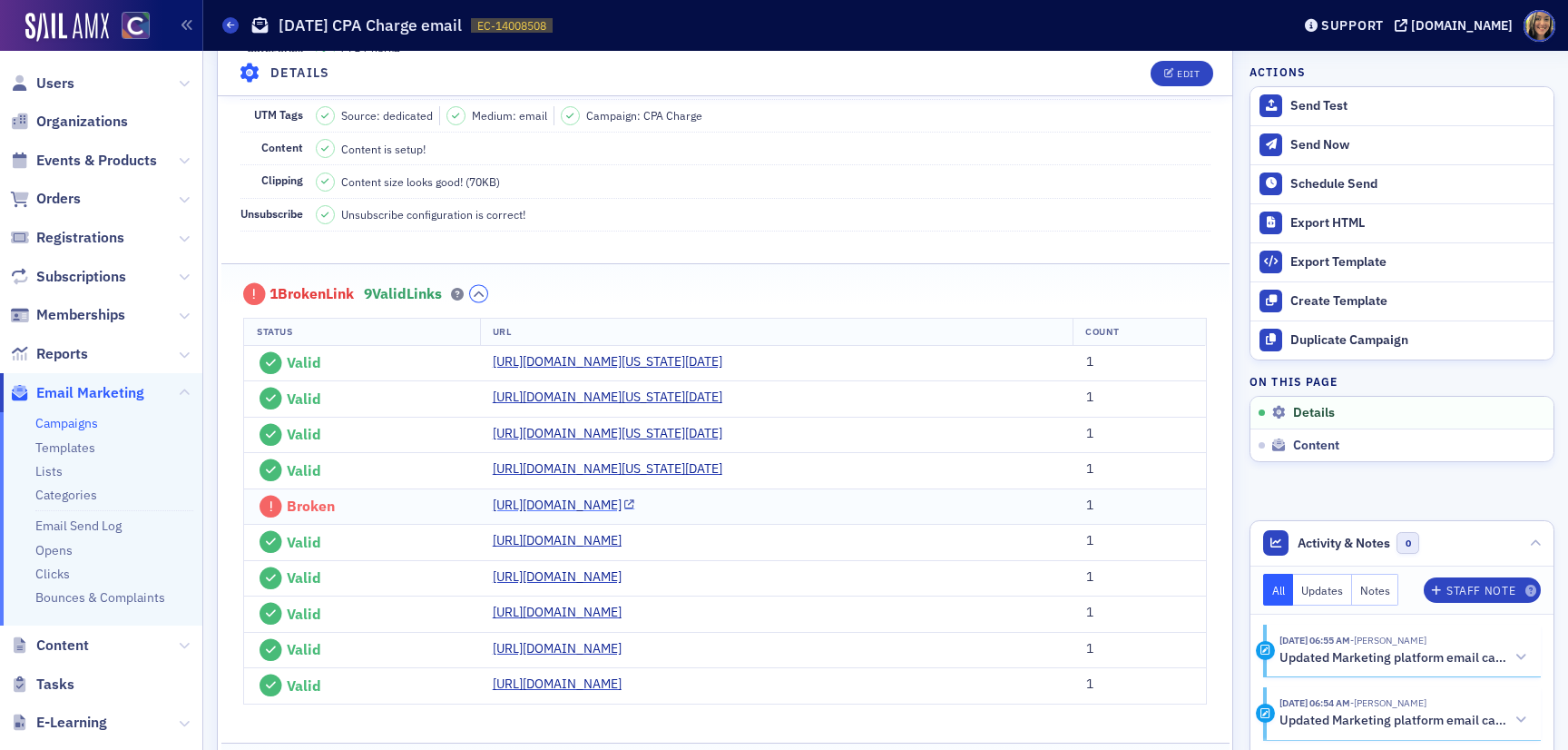
scroll to position [321, 0]
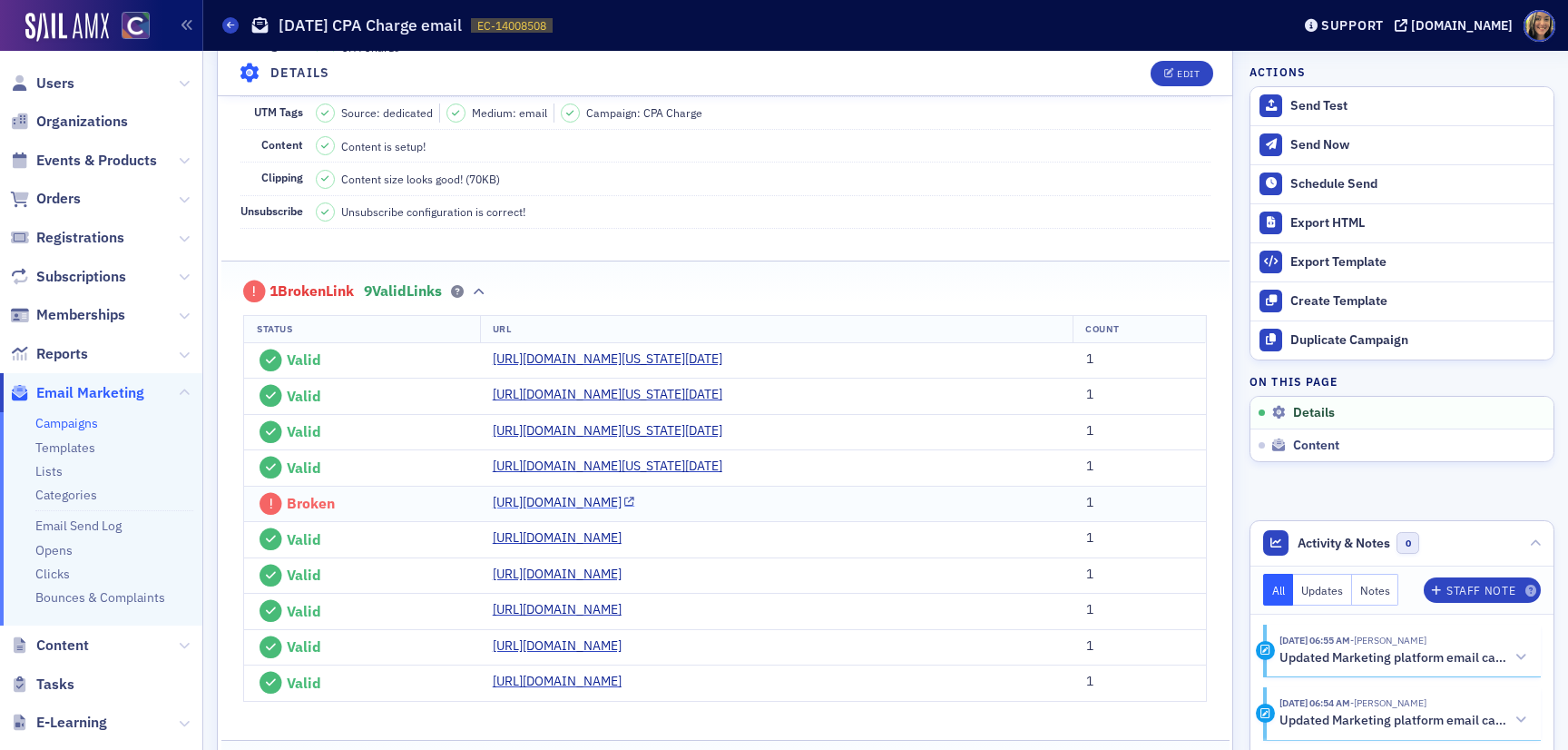
click at [558, 512] on link "https://www.affinipay.com/terms/service-agreement?utm_source=dedicated&utm_medi…" at bounding box center [563, 502] width 142 height 19
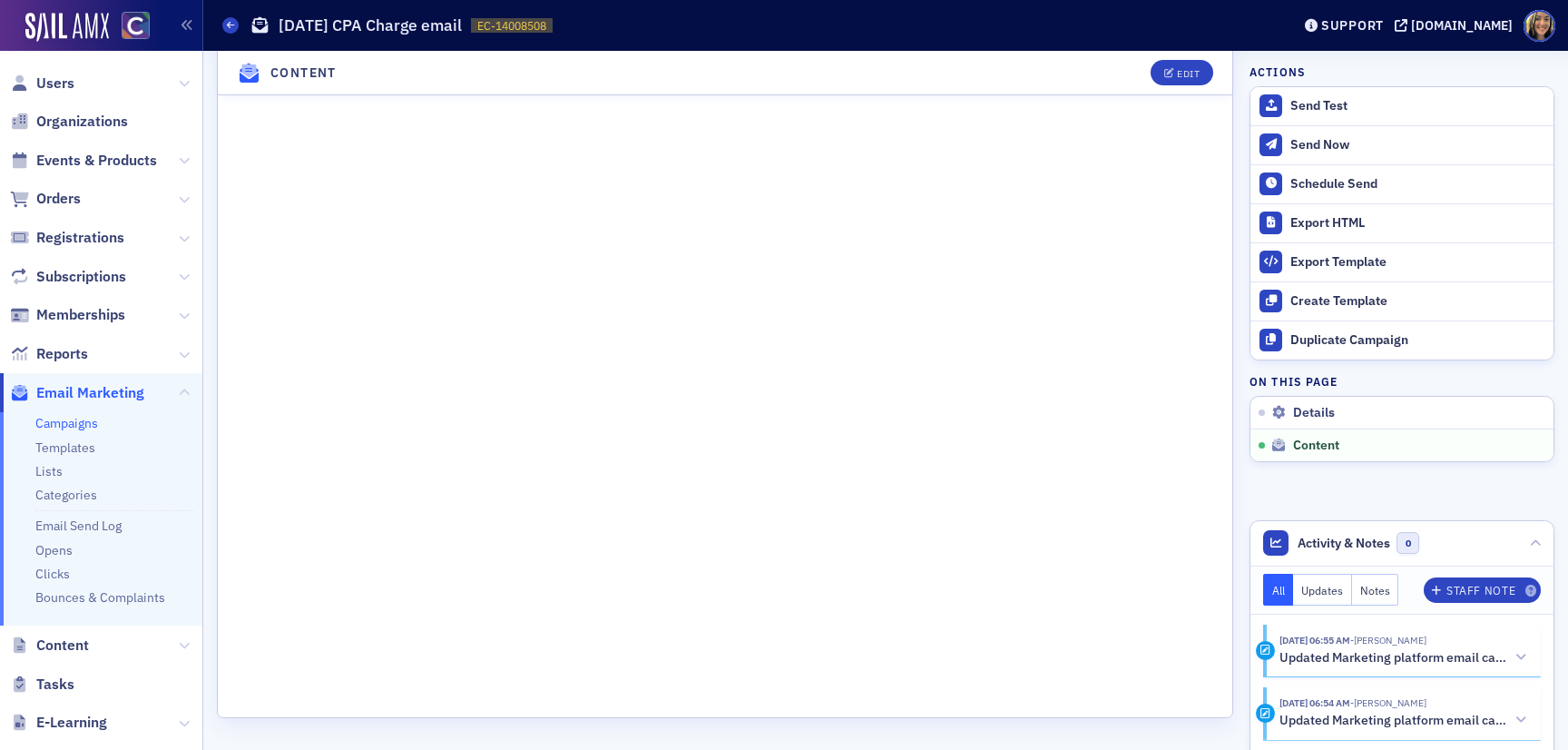
scroll to position [1857, 0]
click at [1305, 98] on div "Send Test" at bounding box center [1417, 107] width 254 height 17
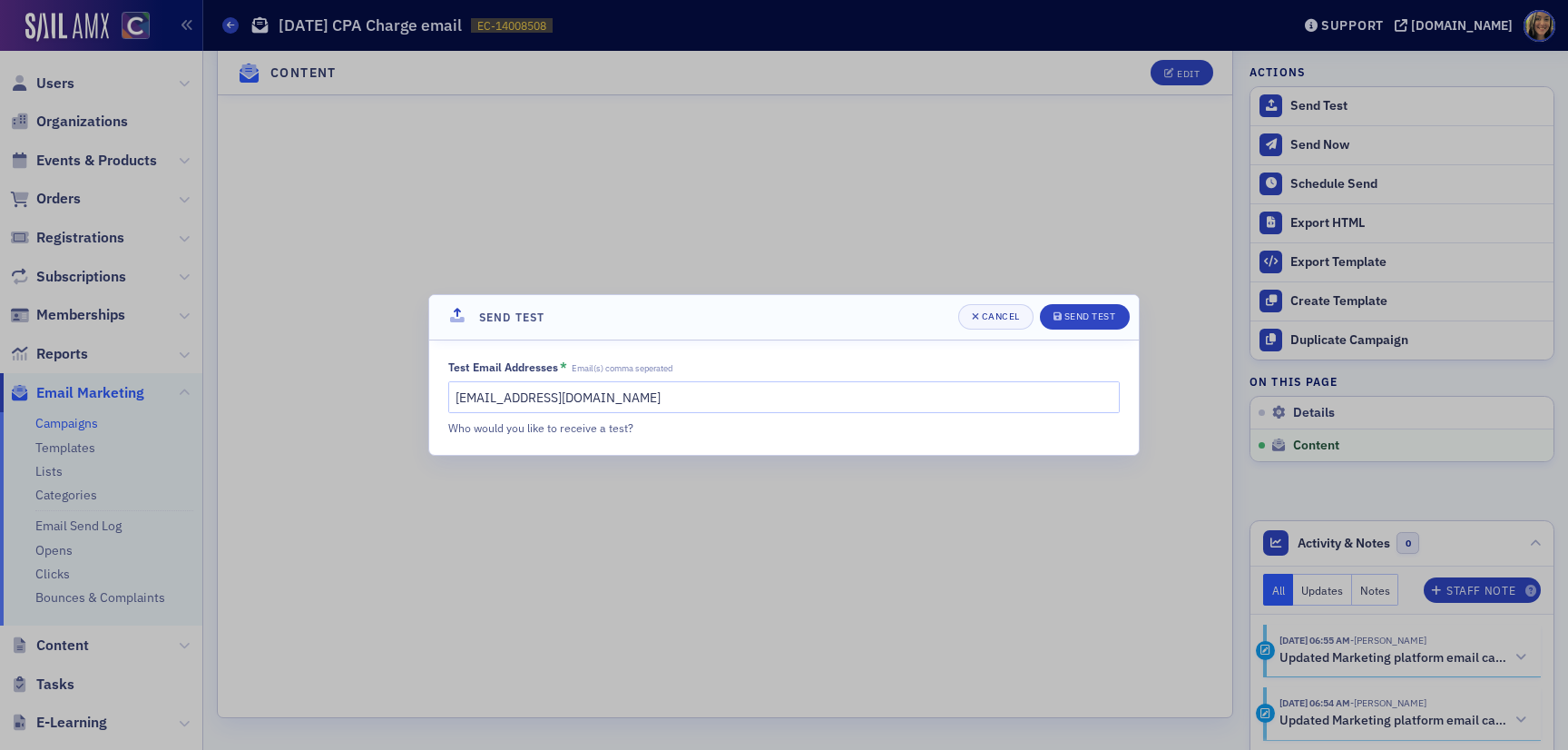
click at [763, 415] on div "Test Email Addresses * Email(s) comma seperated lauren@blueoceanideas.com Who w…" at bounding box center [784, 398] width 671 height 77
click at [763, 398] on input "lauren@blueoceanideas.com" at bounding box center [784, 397] width 671 height 32
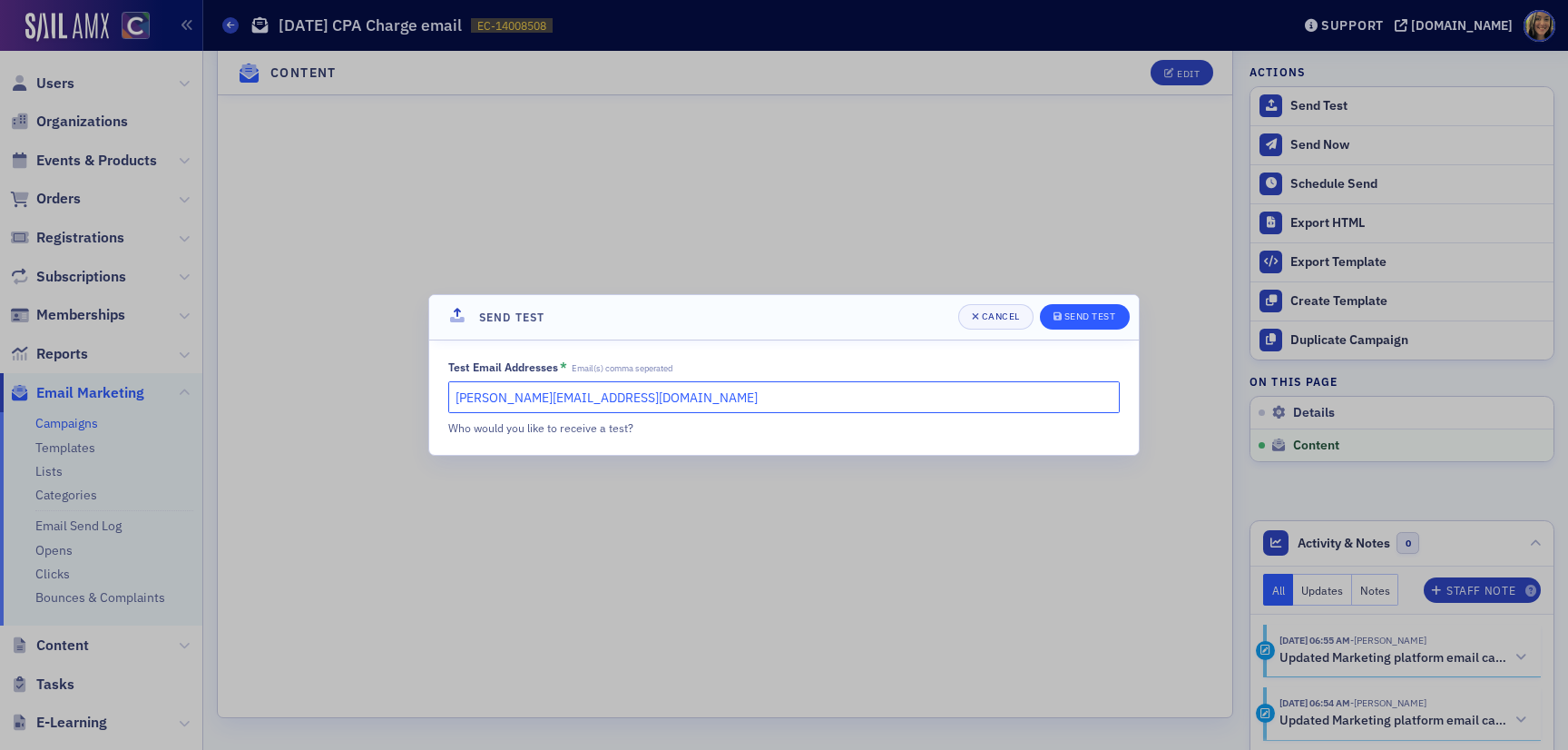
type input "[PERSON_NAME][EMAIL_ADDRESS][DOMAIN_NAME]"
click at [1113, 312] on div "Send Test" at bounding box center [1090, 316] width 51 height 10
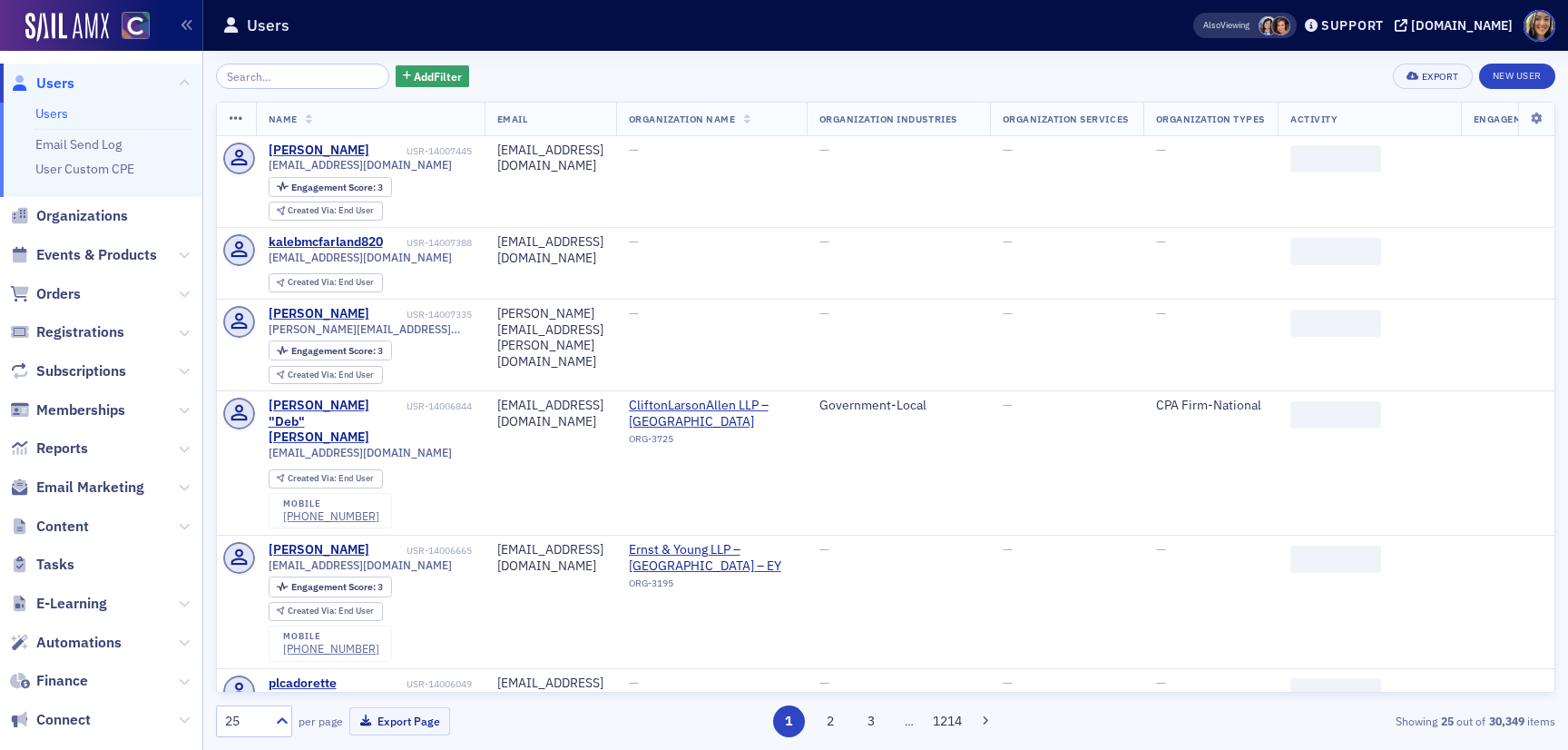
click at [73, 476] on span "Email Marketing" at bounding box center [101, 488] width 202 height 39
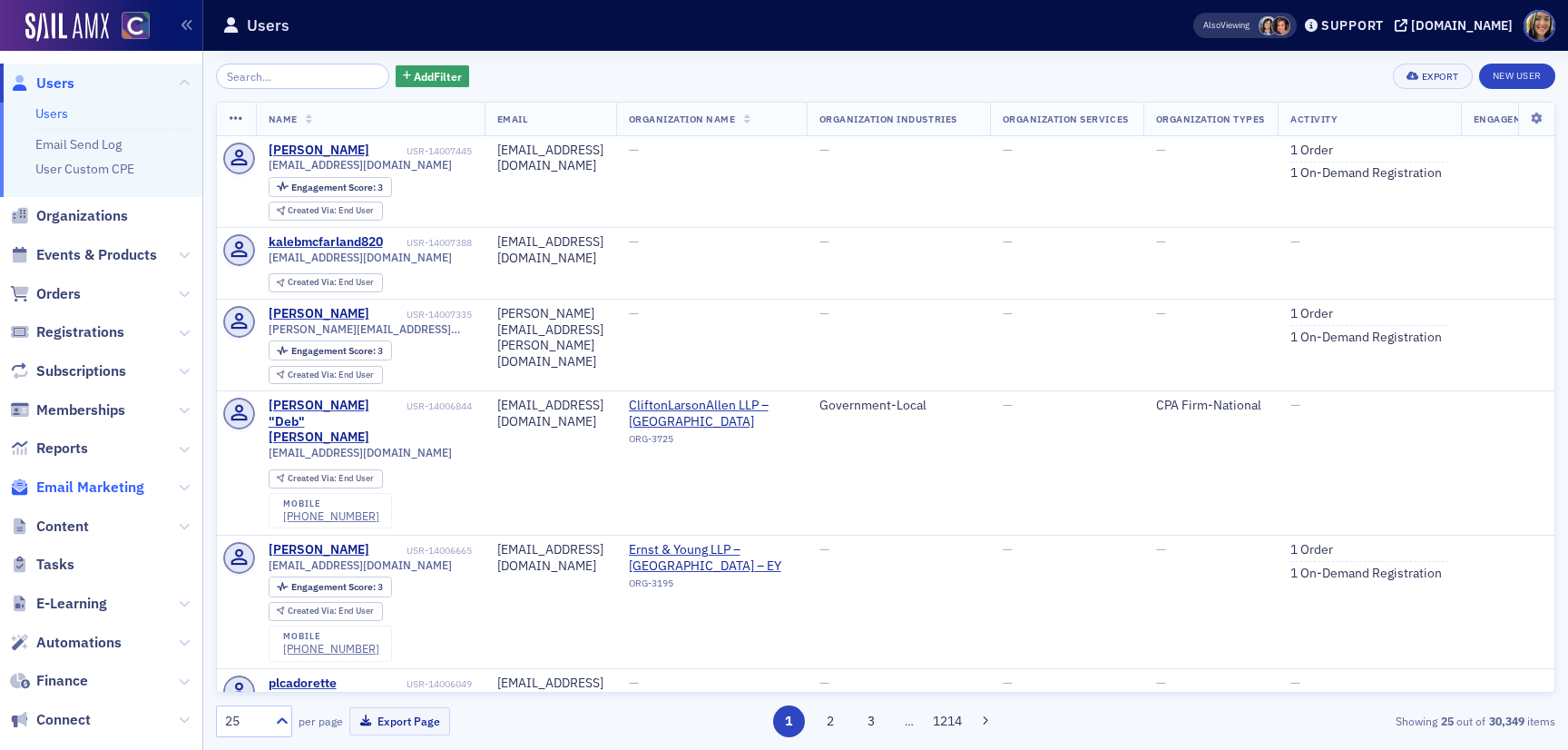
click at [73, 485] on span "Email Marketing" at bounding box center [91, 488] width 108 height 20
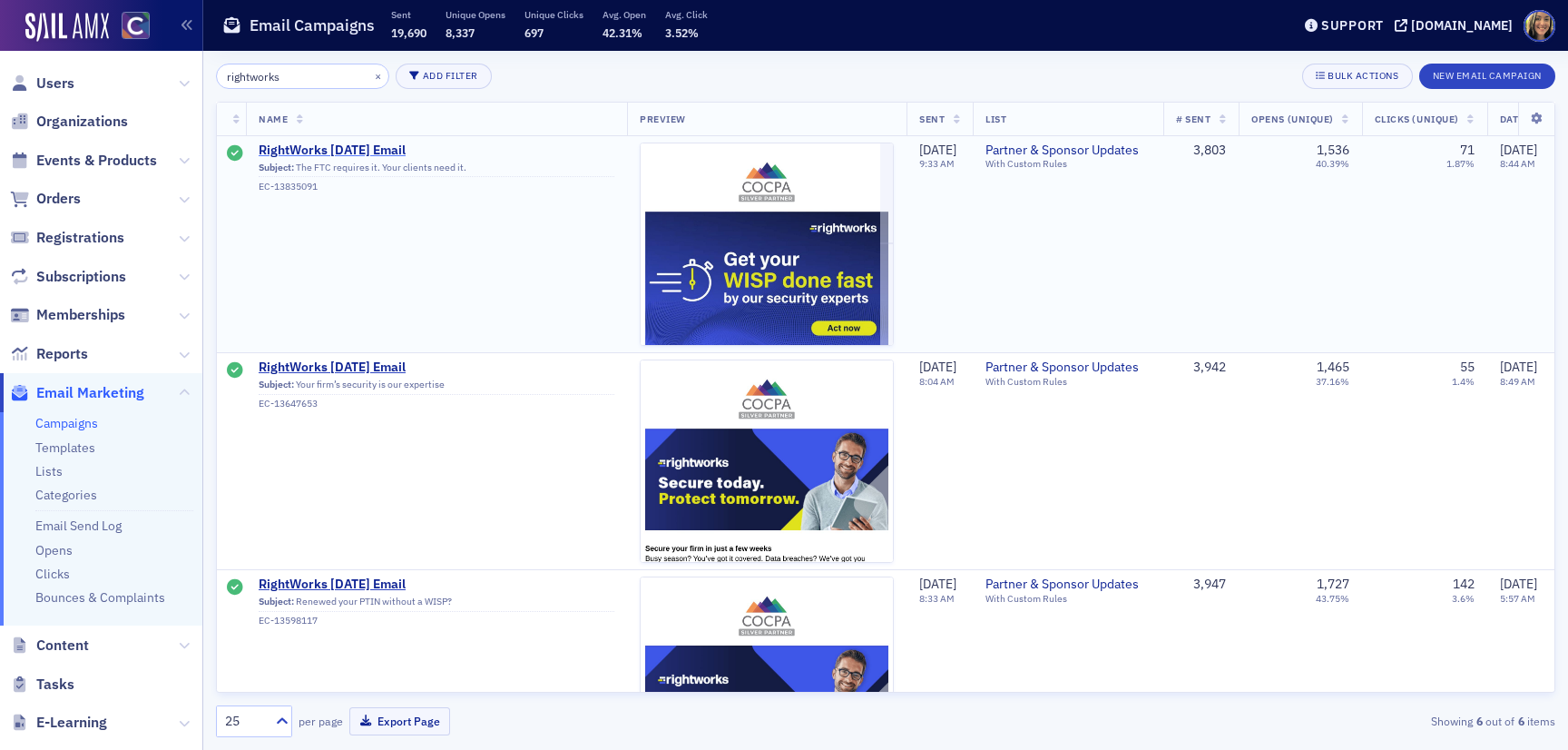
type input "rightworks"
click at [335, 153] on span "RightWorks [DATE] Email" at bounding box center [436, 151] width 355 height 17
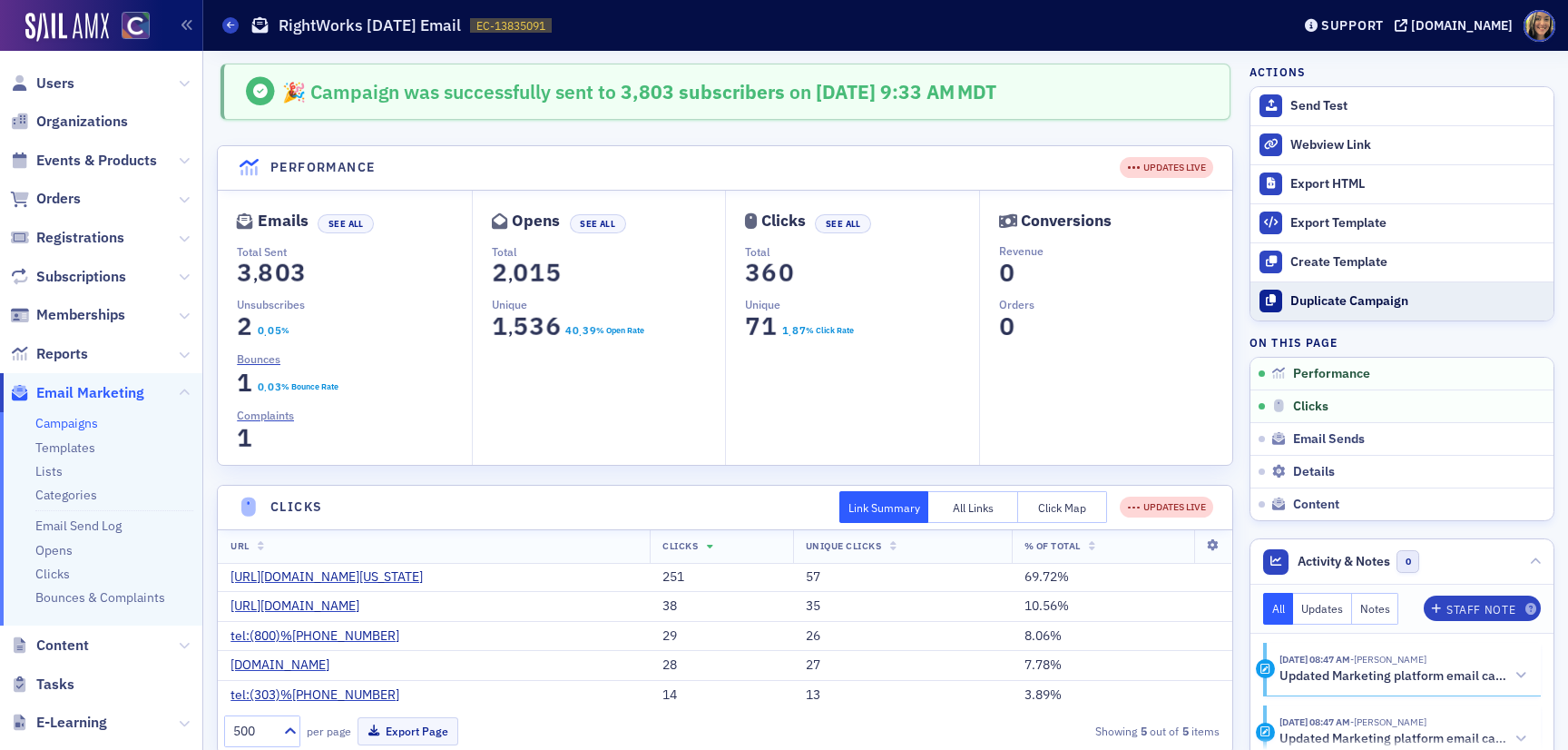
click at [1306, 297] on div "Duplicate Campaign" at bounding box center [1417, 301] width 254 height 17
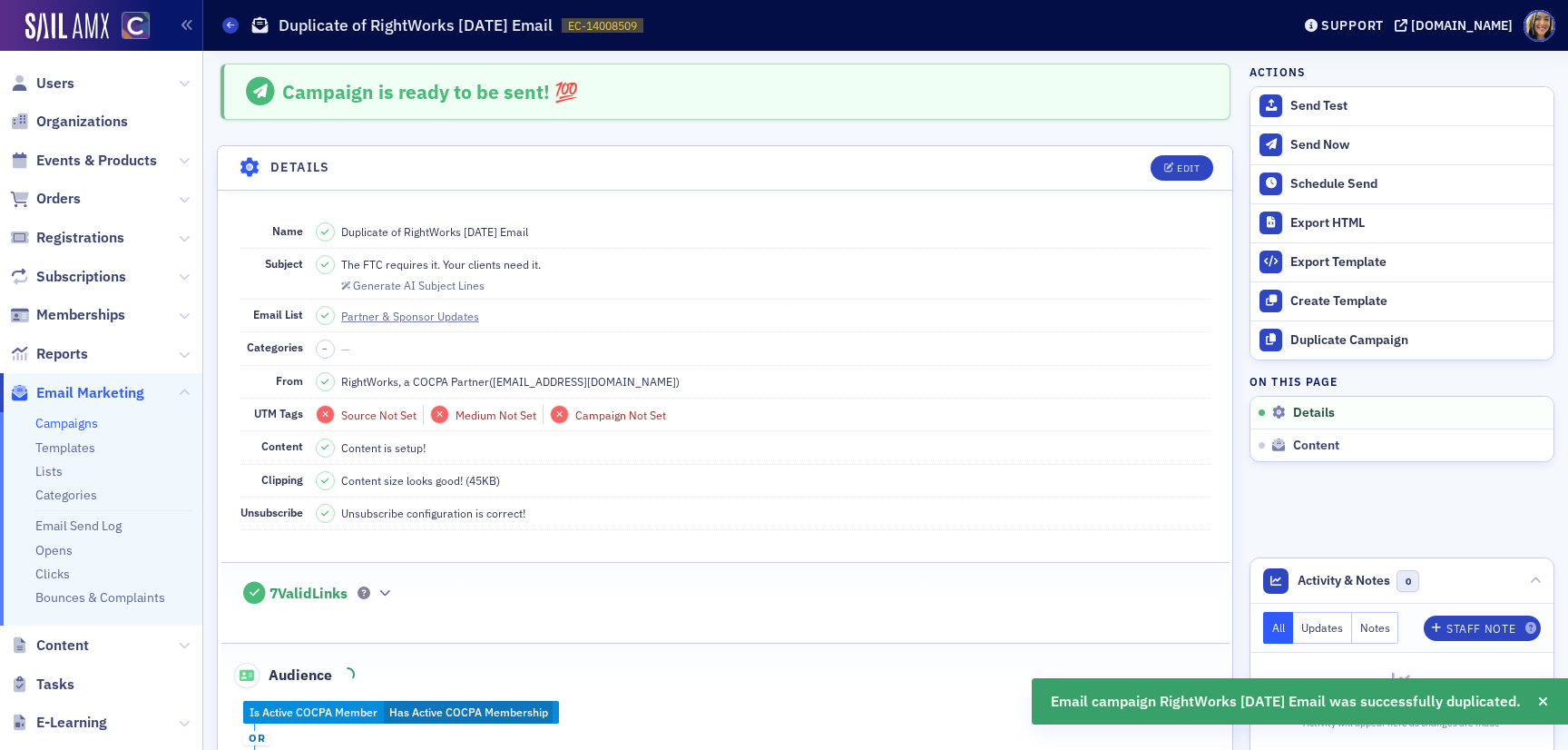
click at [1204, 183] on header "Details Edit" at bounding box center [725, 168] width 1015 height 44
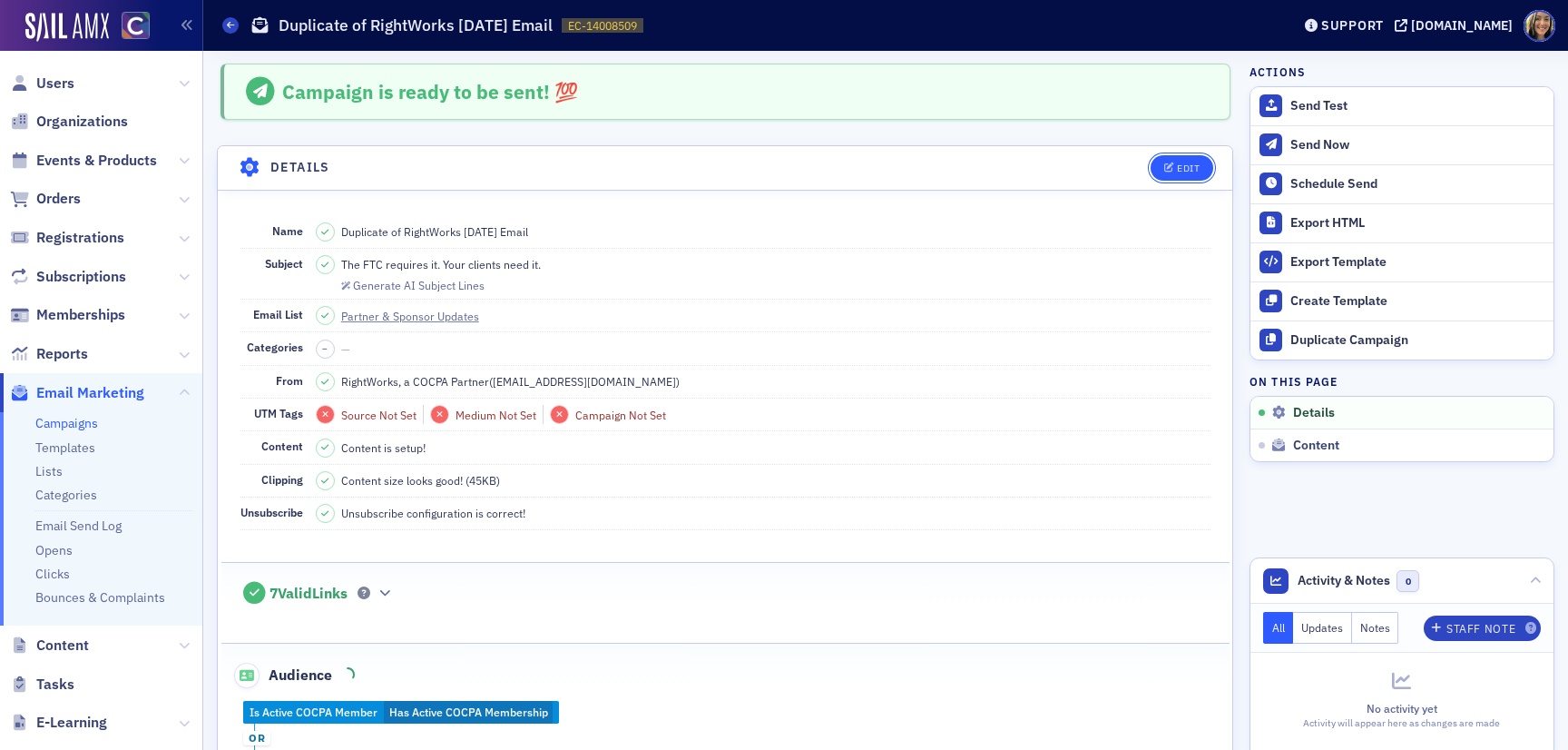
click at [1179, 173] on button "Edit" at bounding box center [1182, 168] width 62 height 26
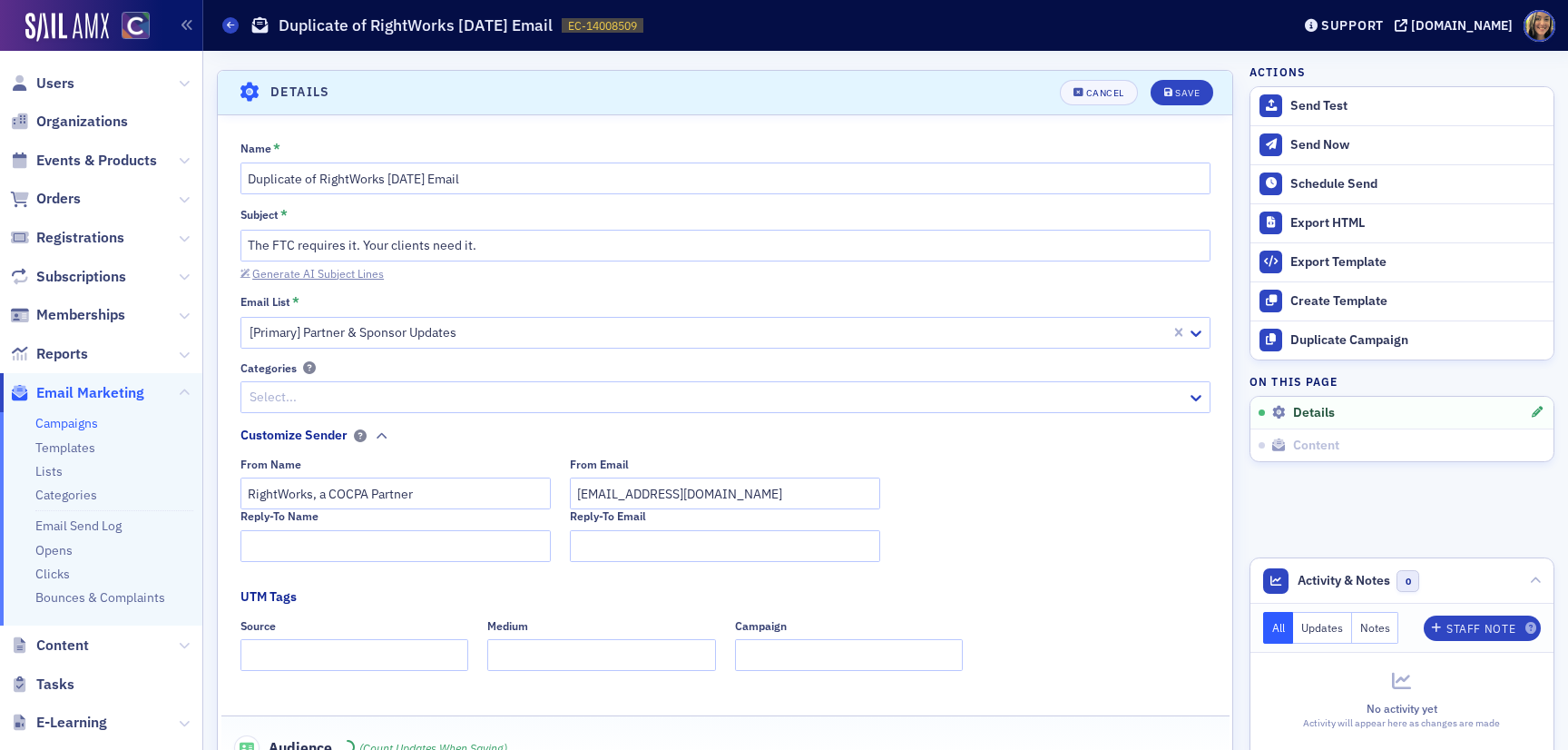
scroll to position [85, 0]
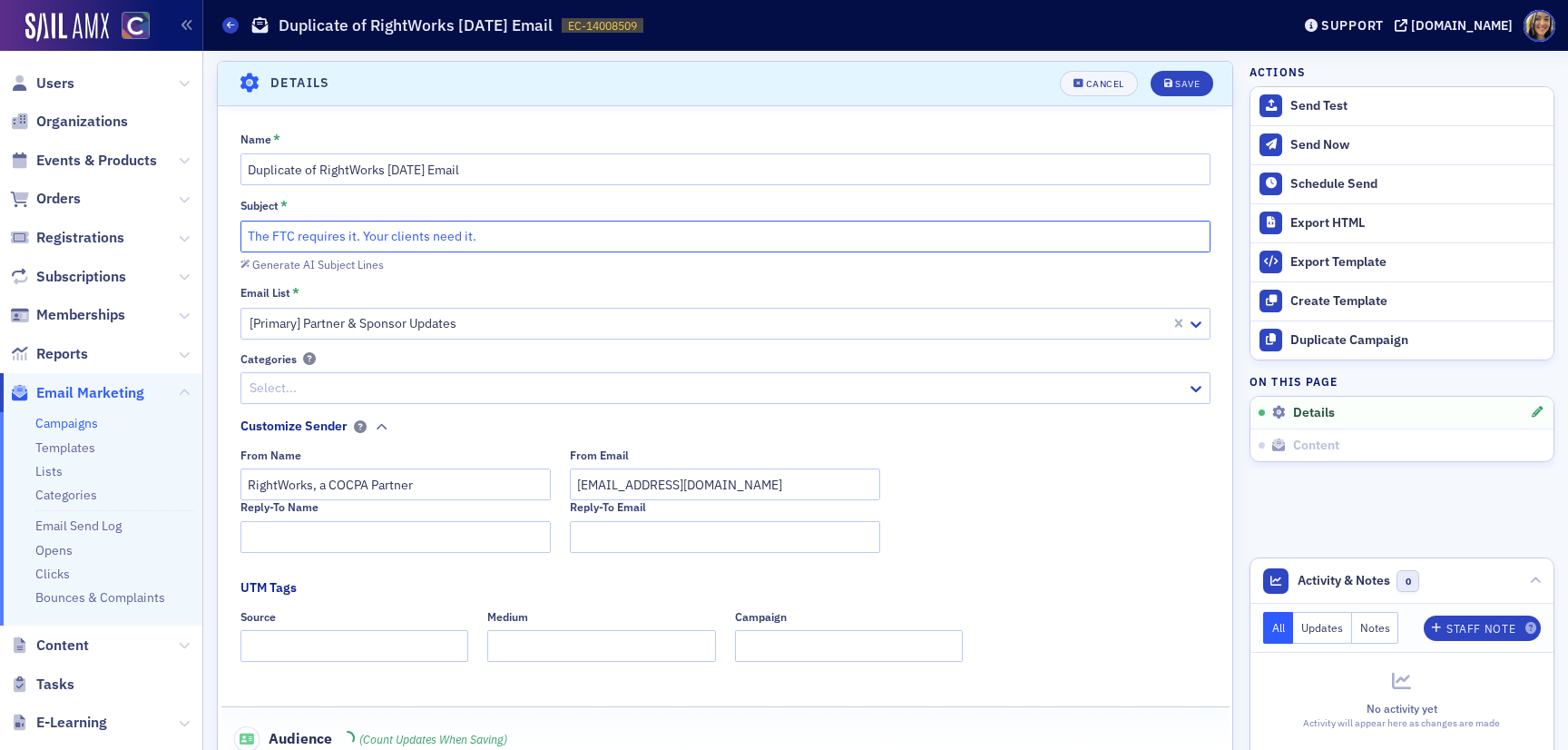
click at [353, 235] on input "The FTC requires it. Your clients need it." at bounding box center [726, 236] width 970 height 32
paste input "Security that helps you operate with confidence"
type input "Security that helps you operate with confidence"
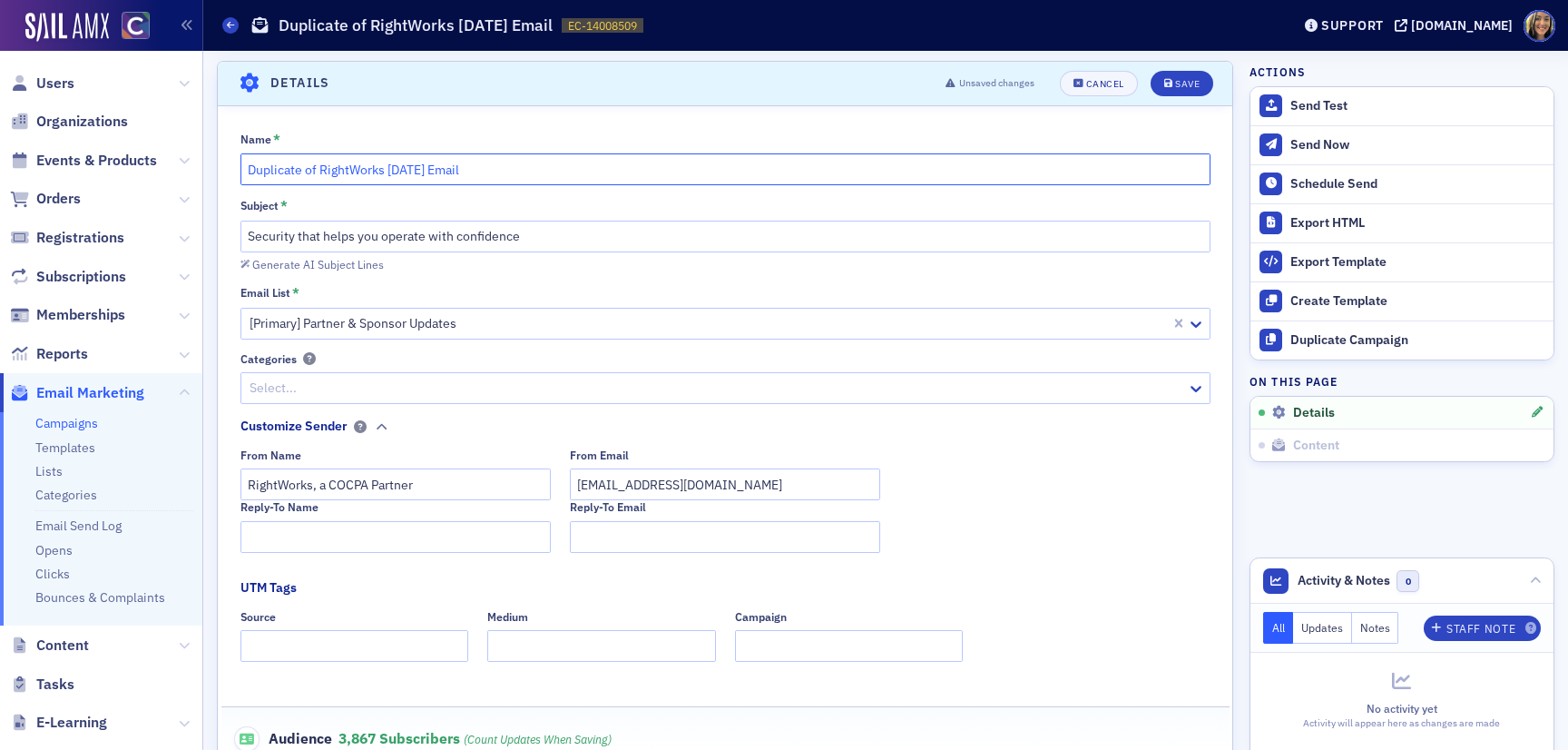
drag, startPoint x: 310, startPoint y: 171, endPoint x: 257, endPoint y: 174, distance: 53.1
click at [257, 174] on input "Duplicate of RightWorks [DATE] Email" at bounding box center [726, 169] width 970 height 32
drag, startPoint x: 337, startPoint y: 168, endPoint x: 320, endPoint y: 168, distance: 17.0
click at [320, 168] on input "RightWorks [DATE] Email" at bounding box center [726, 169] width 970 height 32
type input "RightWorks [DATE] Email"
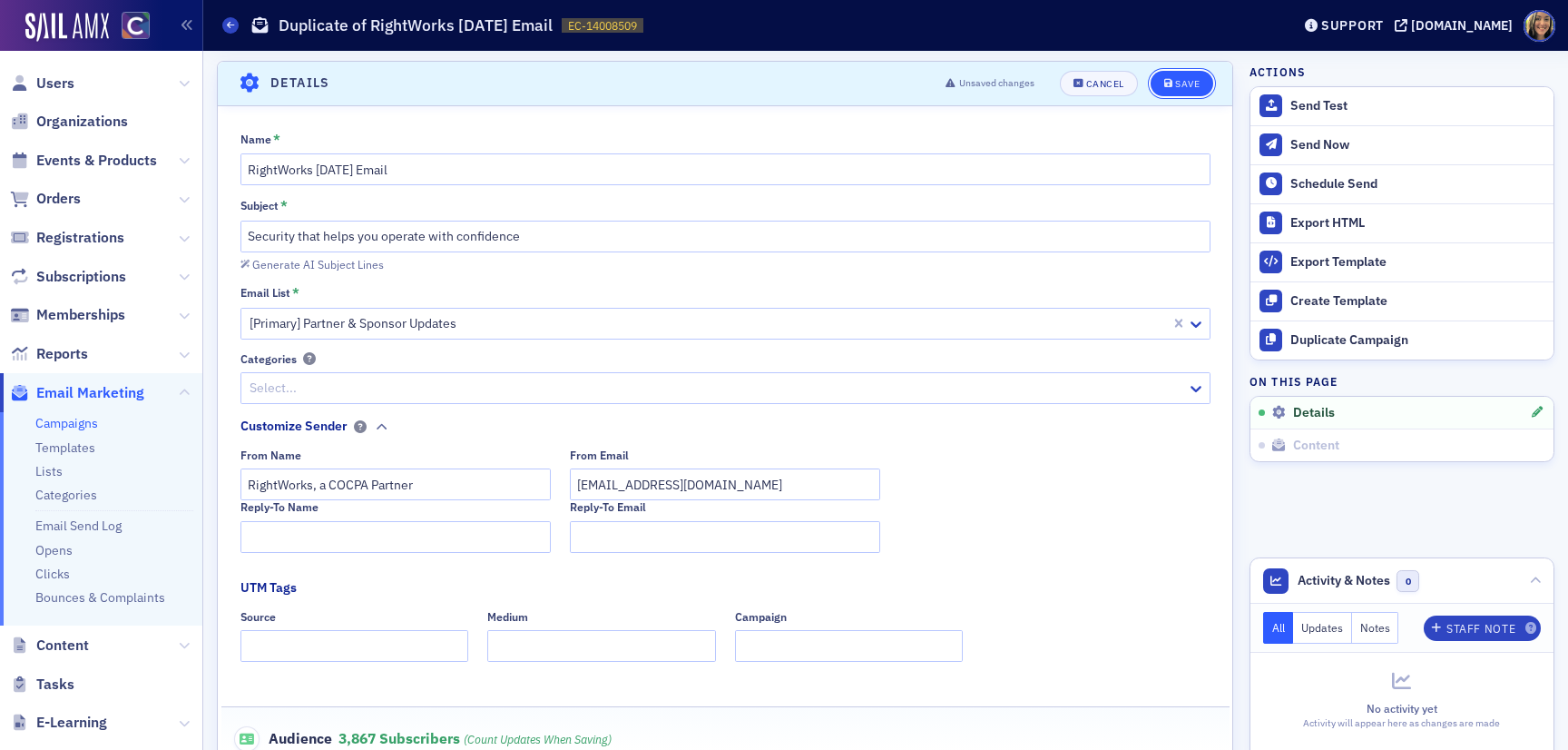
click at [1180, 85] on div "Save" at bounding box center [1187, 84] width 25 height 10
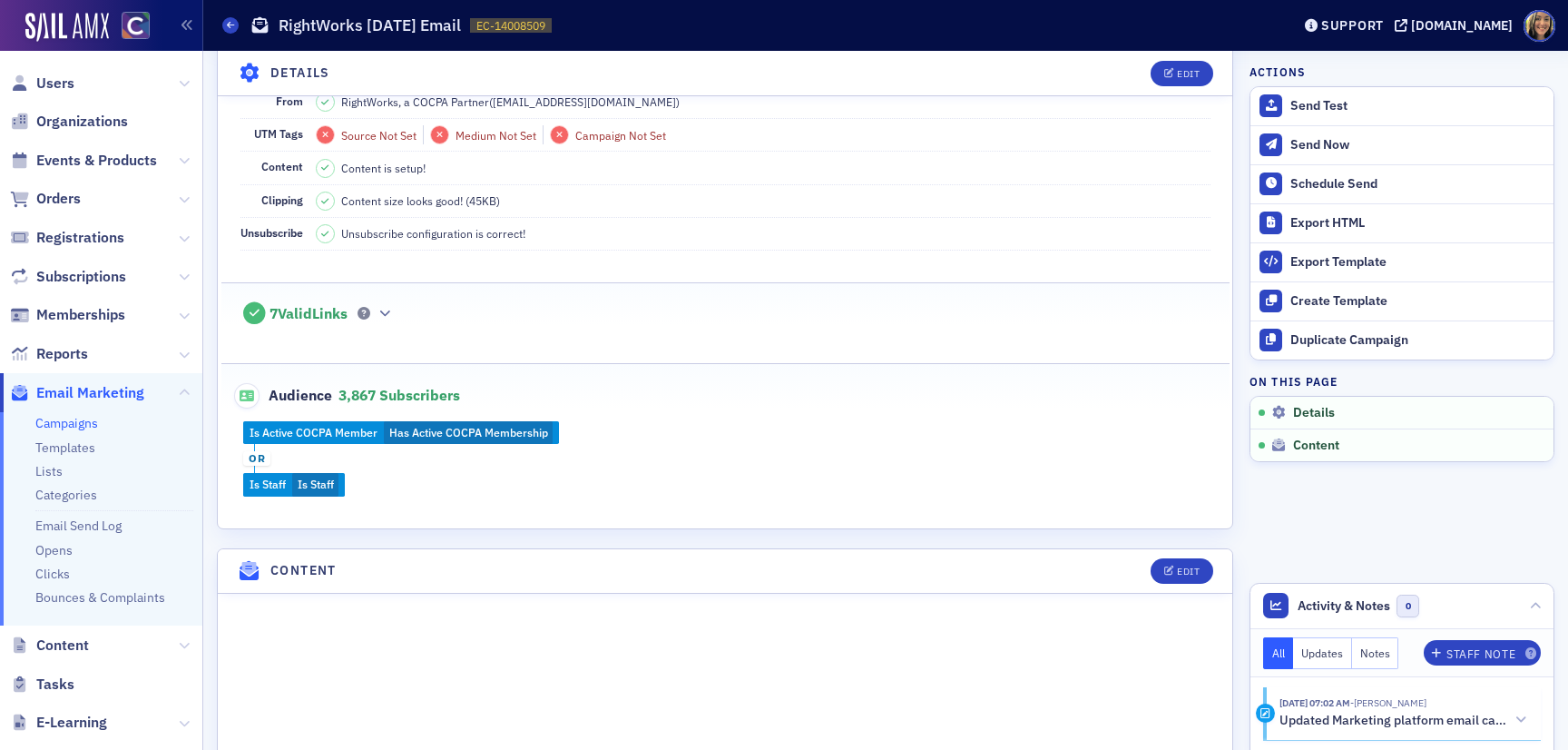
scroll to position [264, 0]
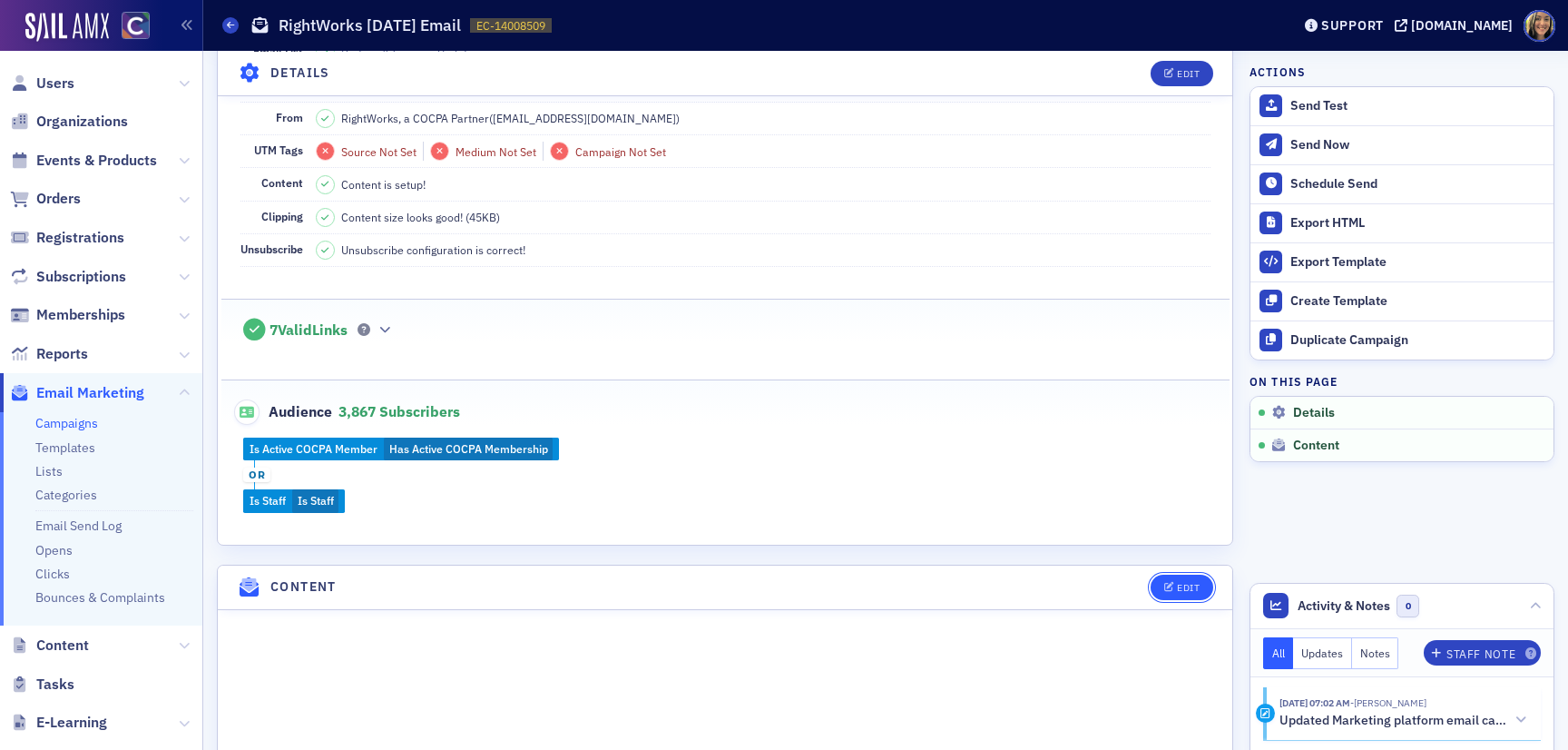
click at [1170, 589] on button "Edit" at bounding box center [1182, 587] width 62 height 26
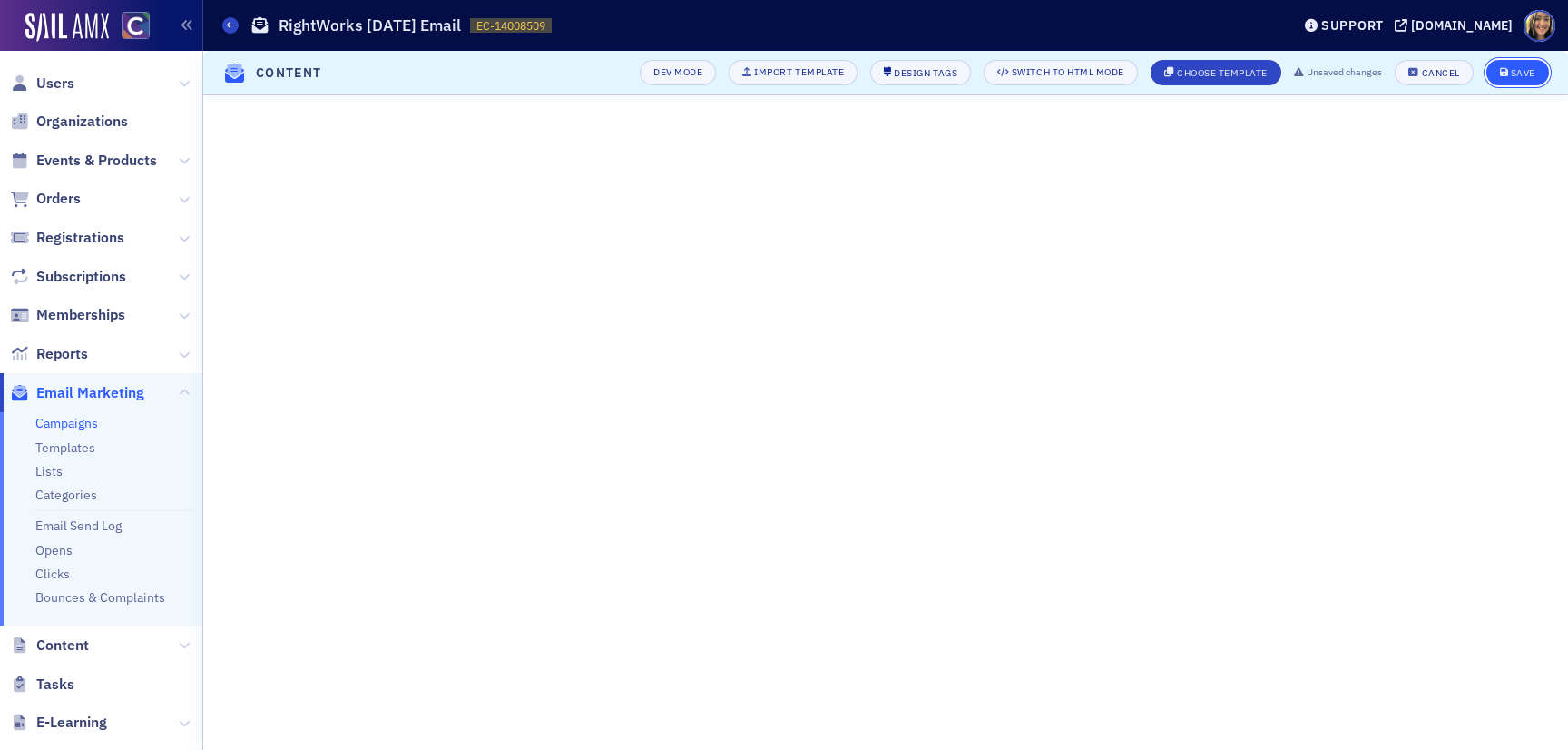
click at [1537, 65] on button "Save" at bounding box center [1517, 73] width 62 height 26
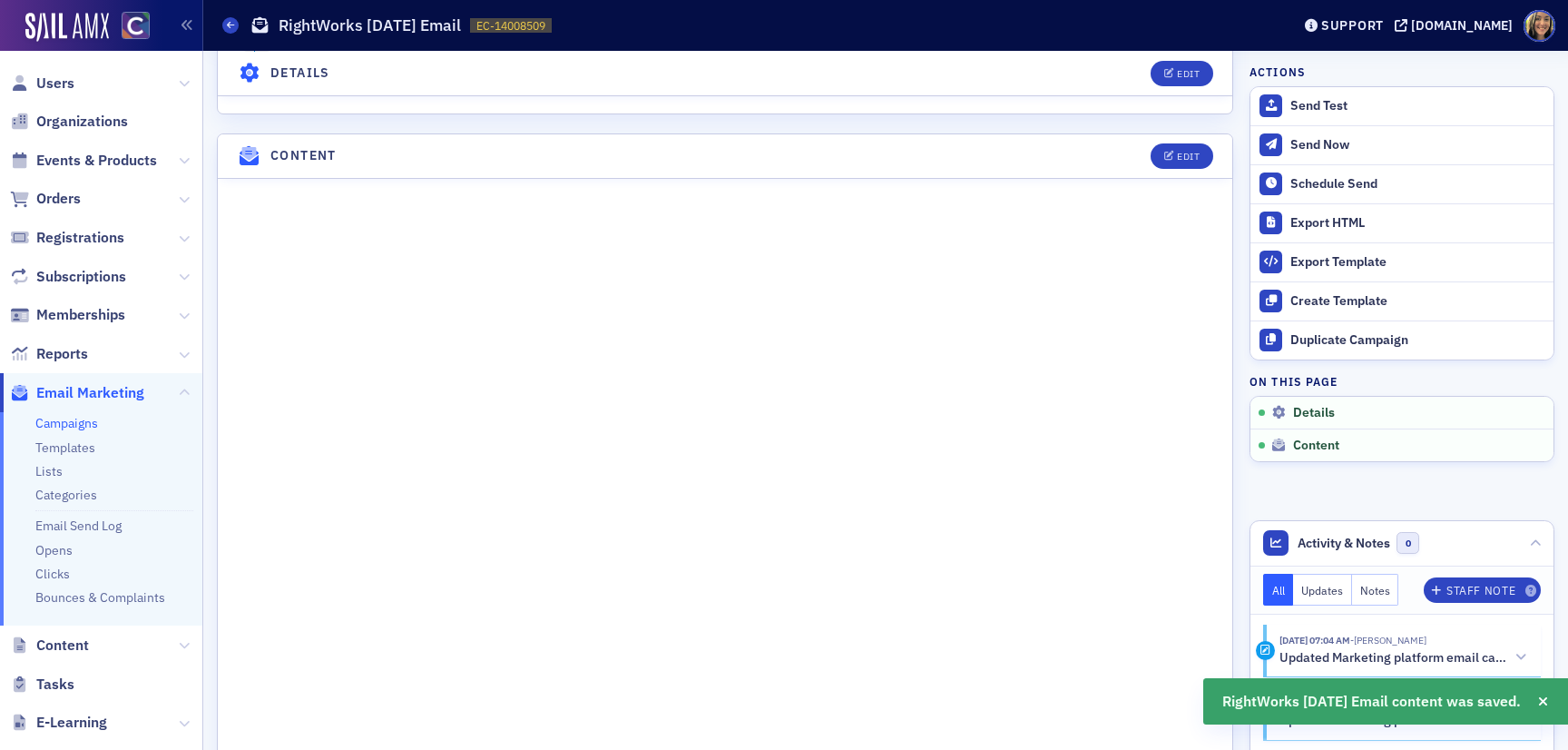
scroll to position [671, 0]
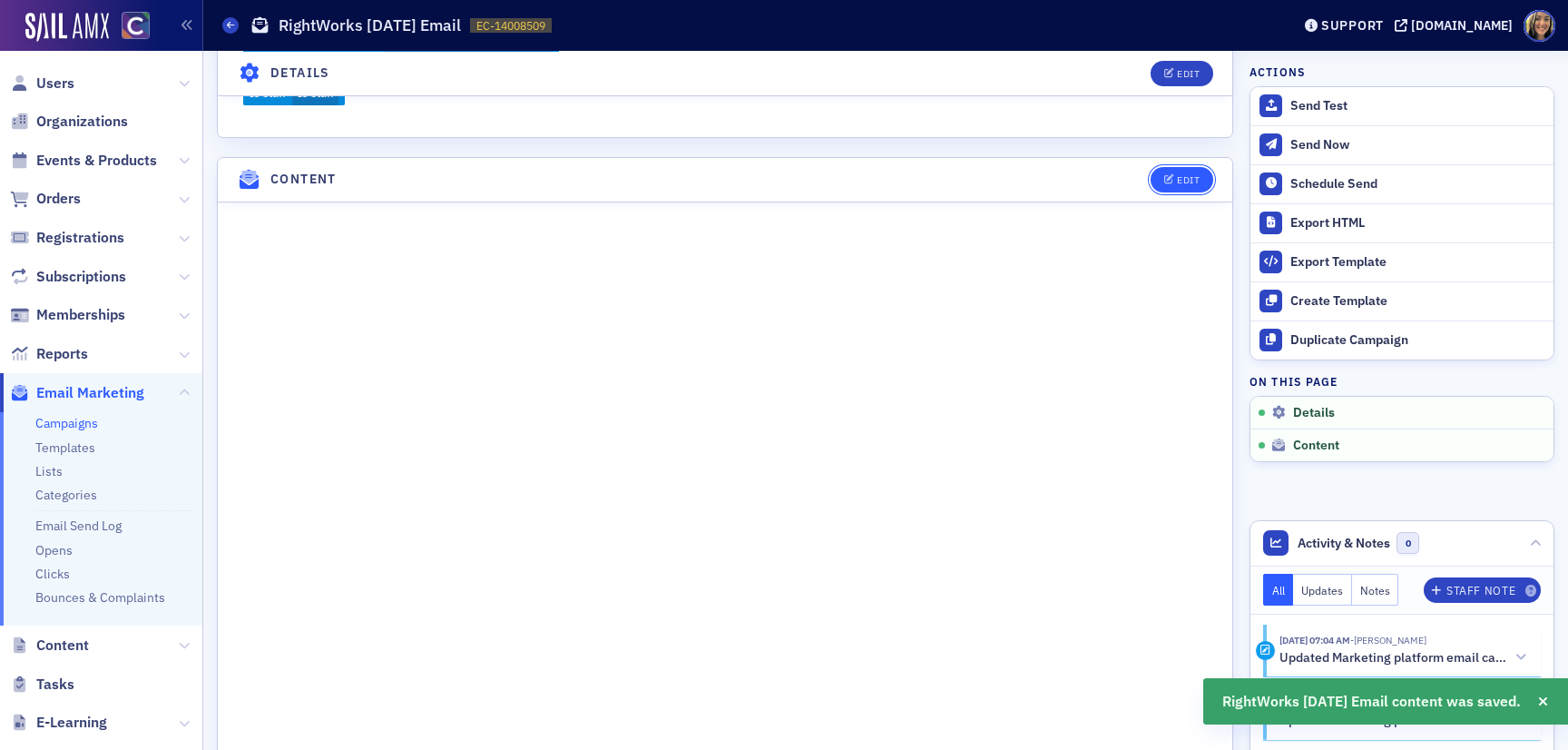
click at [1192, 167] on div "Edit" at bounding box center [1176, 180] width 75 height 26
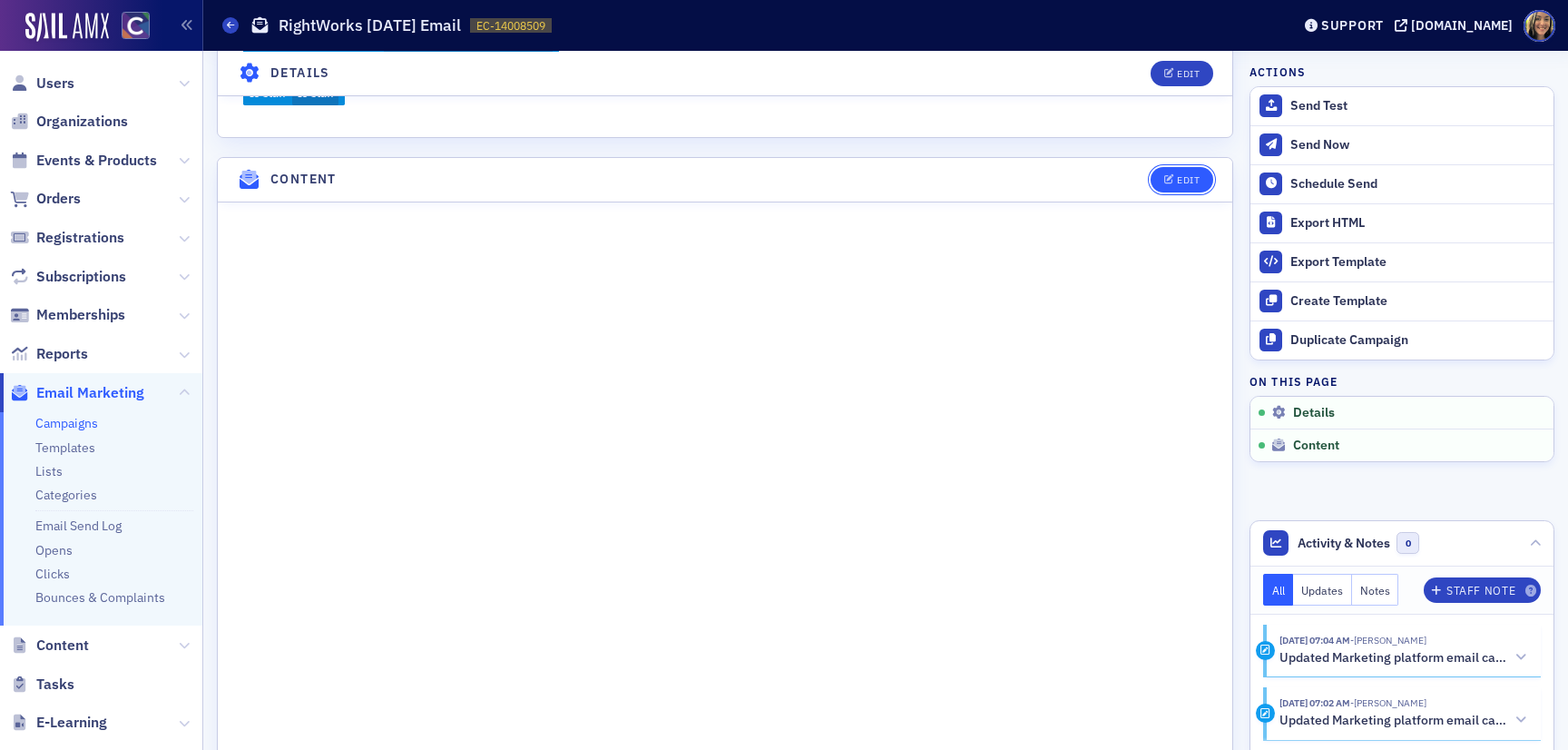
click at [1177, 178] on div "Edit" at bounding box center [1188, 180] width 23 height 10
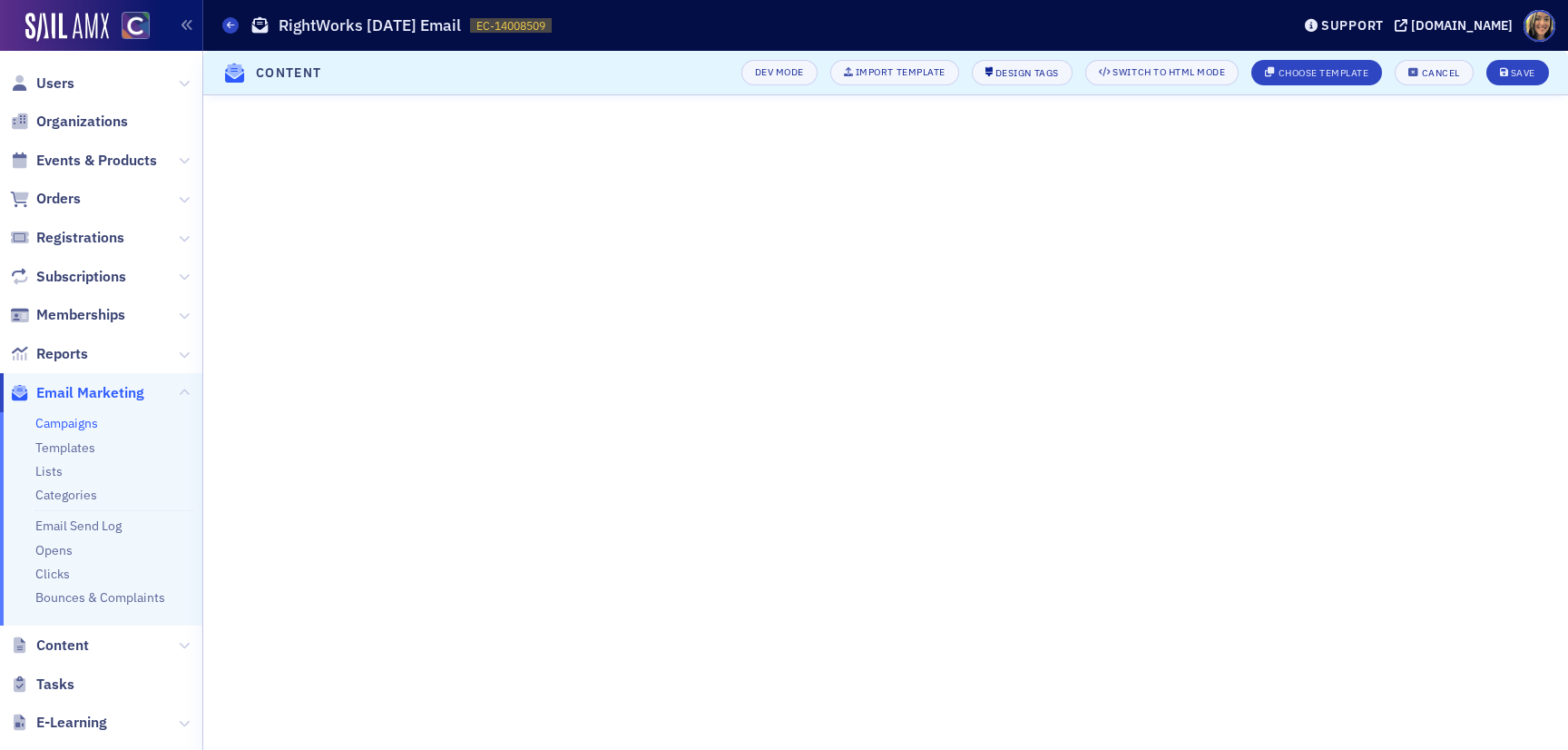
scroll to position [88, 0]
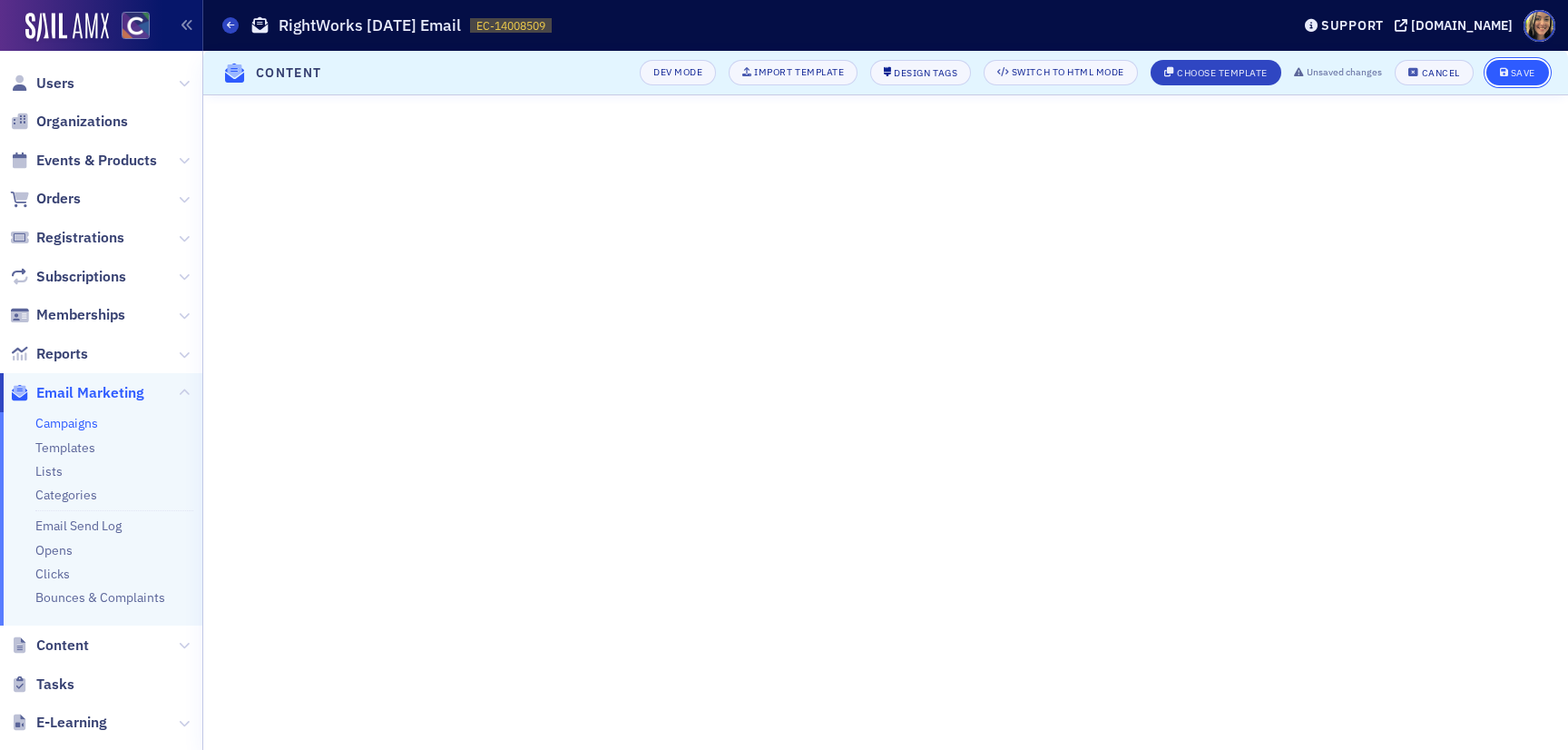
click at [1529, 80] on button "Save" at bounding box center [1517, 73] width 62 height 26
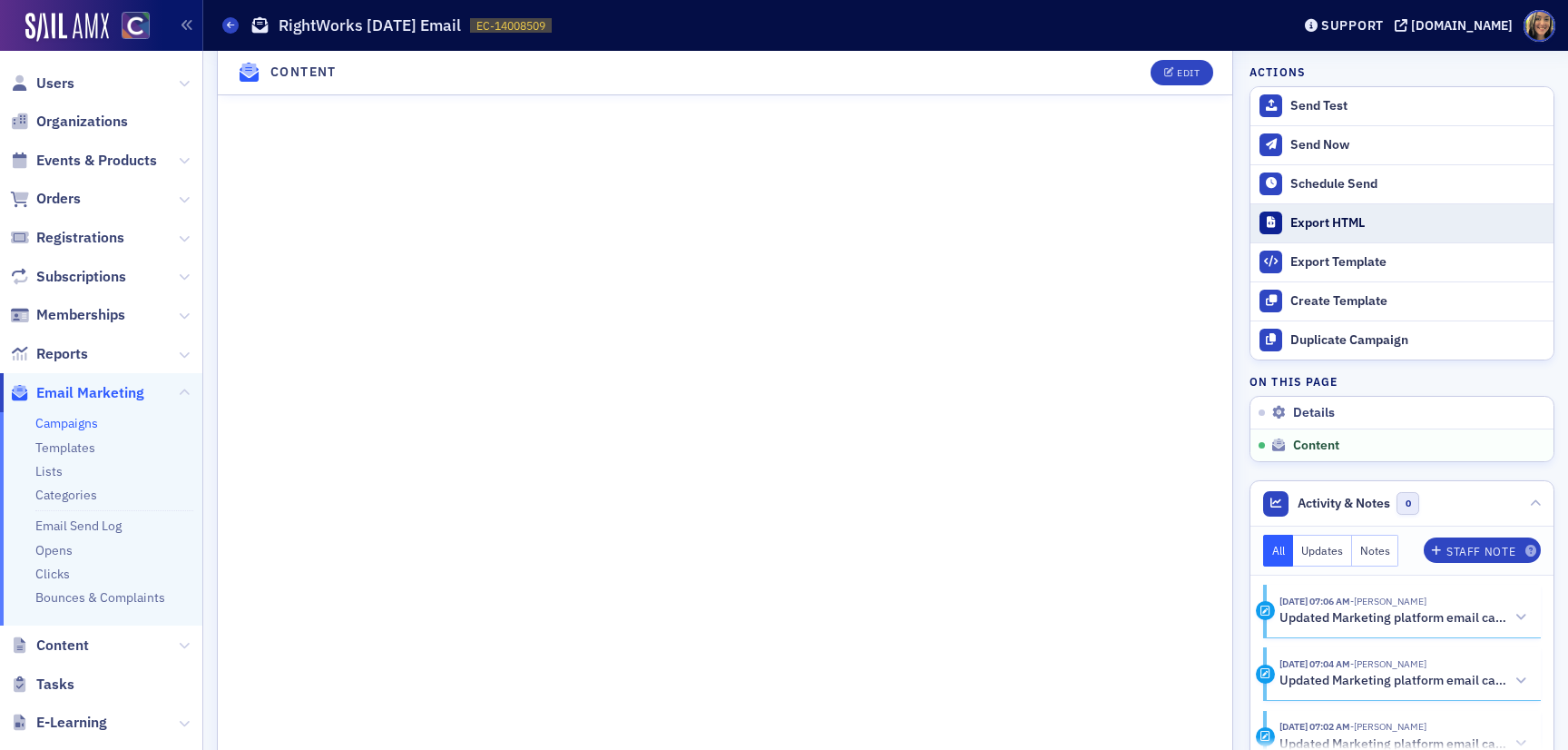
scroll to position [804, 0]
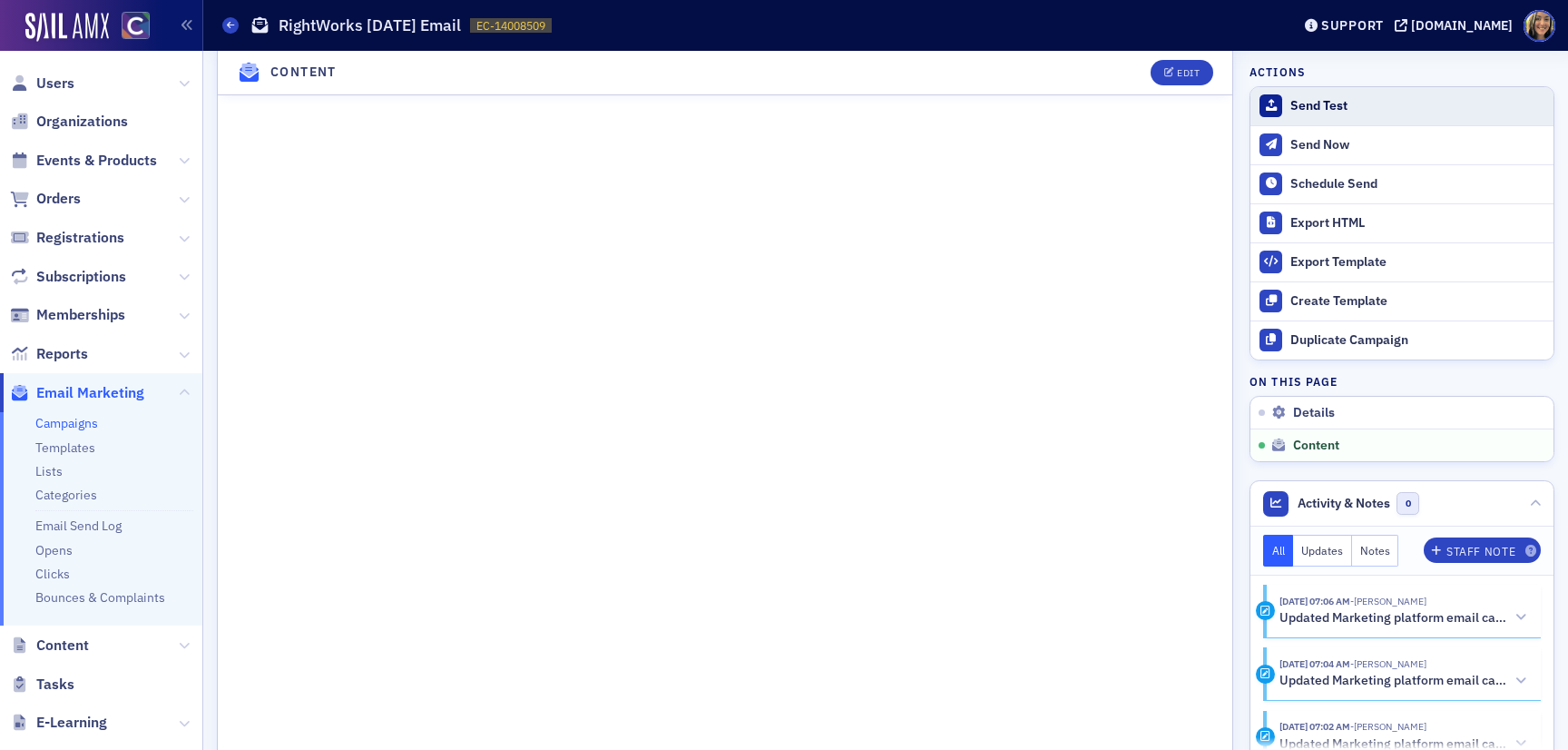
click at [1315, 111] on div "Send Test" at bounding box center [1417, 107] width 254 height 17
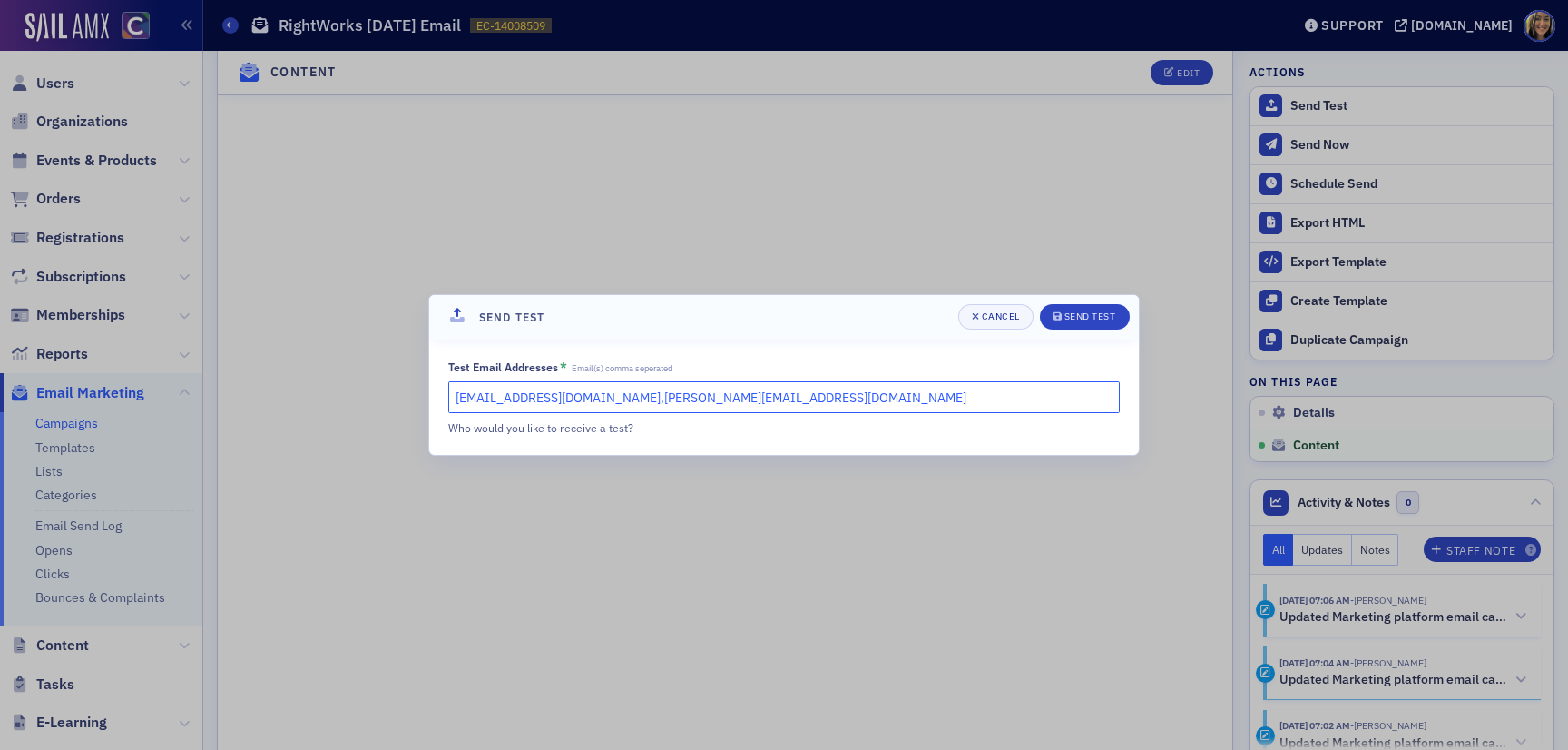
click at [548, 406] on input "[EMAIL_ADDRESS][DOMAIN_NAME],[PERSON_NAME][EMAIL_ADDRESS][DOMAIN_NAME]" at bounding box center [784, 397] width 671 height 32
type input "[PERSON_NAME][EMAIL_ADDRESS][DOMAIN_NAME]"
click at [1084, 325] on button "Send Test" at bounding box center [1085, 317] width 90 height 26
